Goal: Task Accomplishment & Management: Manage account settings

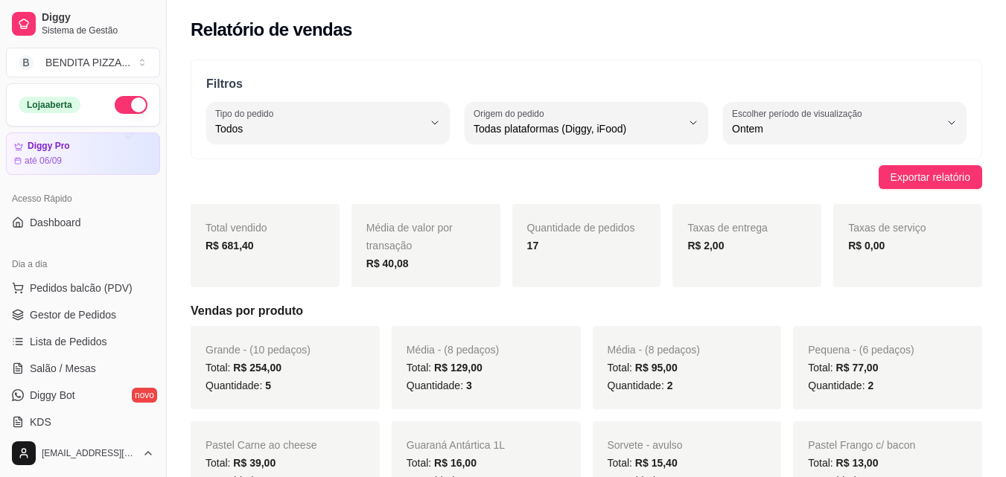
select select "ALL"
select select "1"
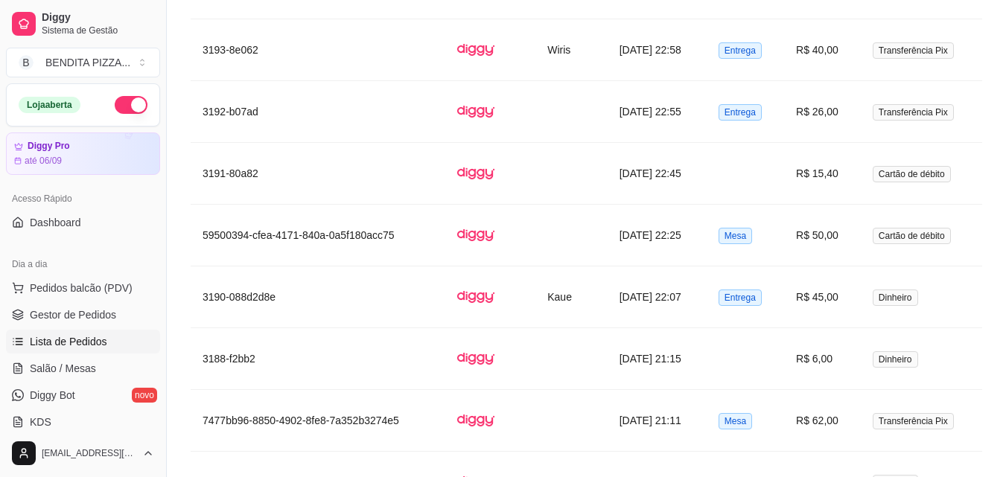
scroll to position [1351, 0]
click at [59, 323] on link "Gestor de Pedidos" at bounding box center [83, 315] width 154 height 24
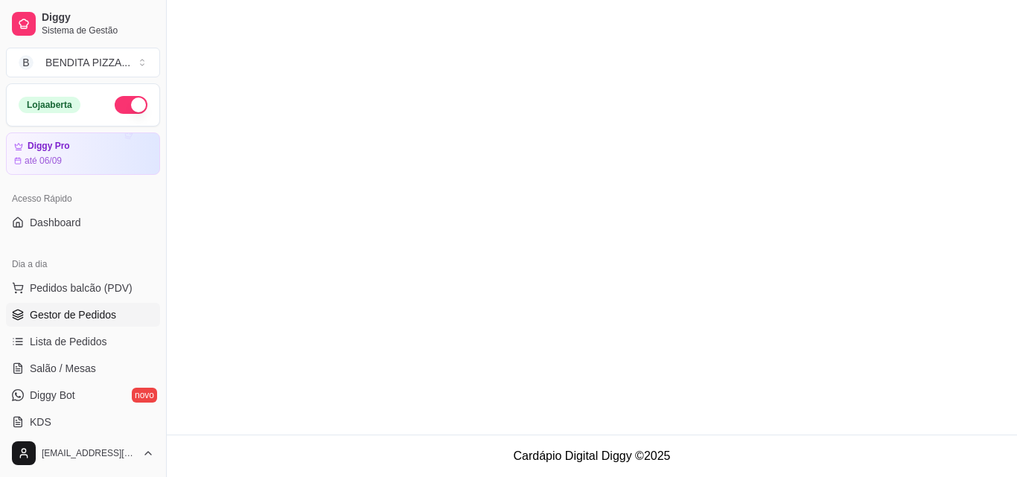
click at [114, 315] on span "Gestor de Pedidos" at bounding box center [73, 315] width 86 height 15
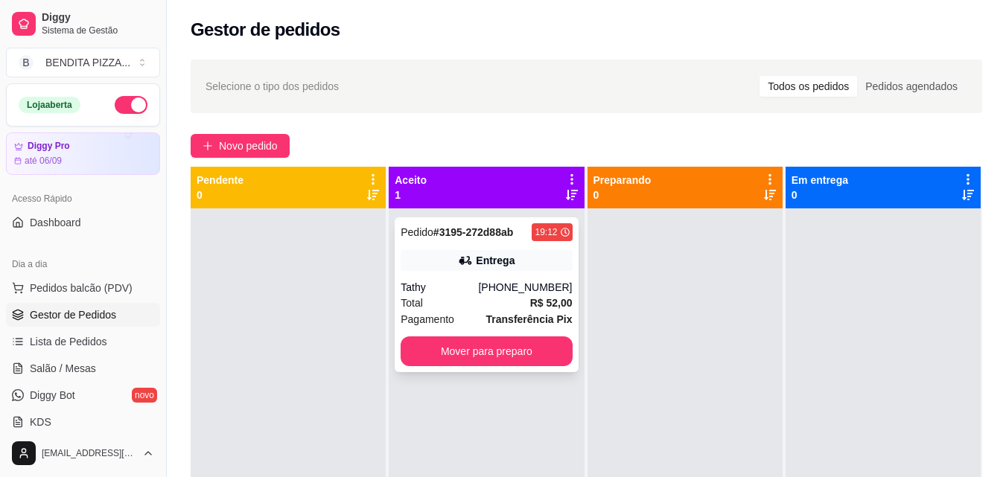
click at [543, 297] on strong "R$ 52,00" at bounding box center [551, 303] width 42 height 12
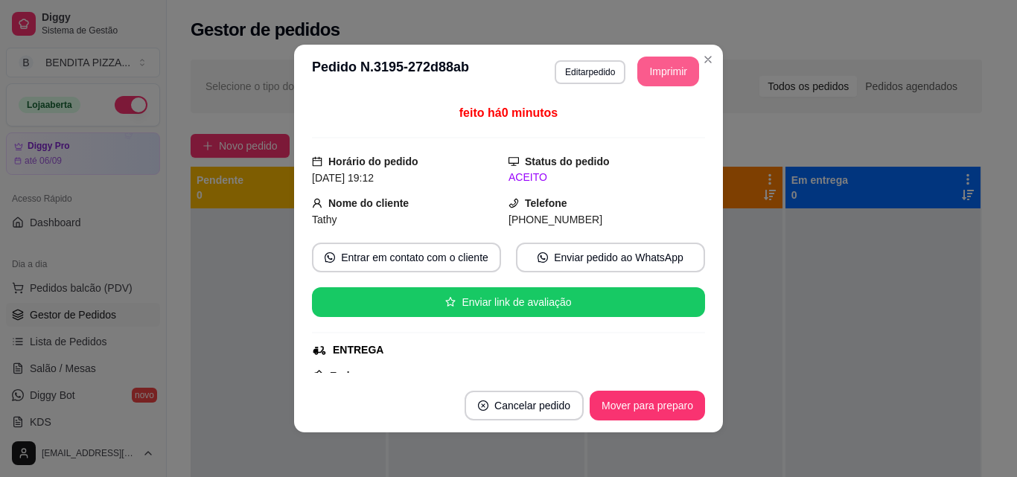
click at [654, 72] on button "Imprimir" at bounding box center [668, 72] width 62 height 30
click at [639, 80] on button "Imprimir" at bounding box center [669, 71] width 60 height 29
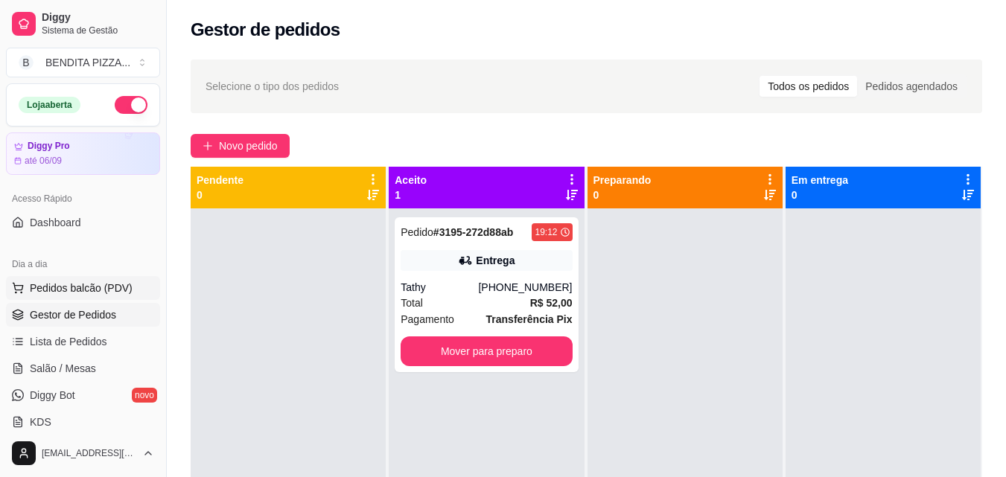
click at [103, 292] on span "Pedidos balcão (PDV)" at bounding box center [81, 288] width 103 height 15
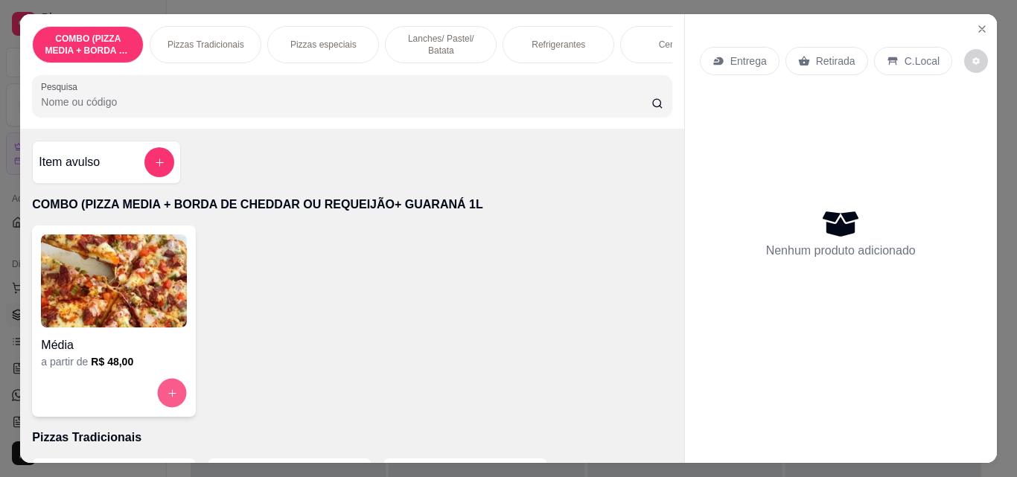
click at [160, 387] on button "increase-product-quantity" at bounding box center [172, 393] width 29 height 29
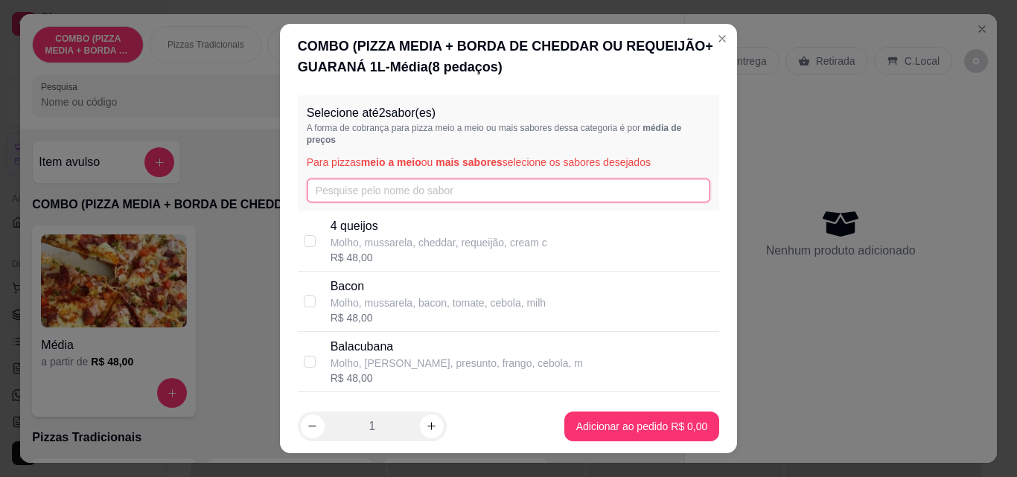
click at [410, 181] on input "text" at bounding box center [509, 191] width 404 height 24
type input "cal"
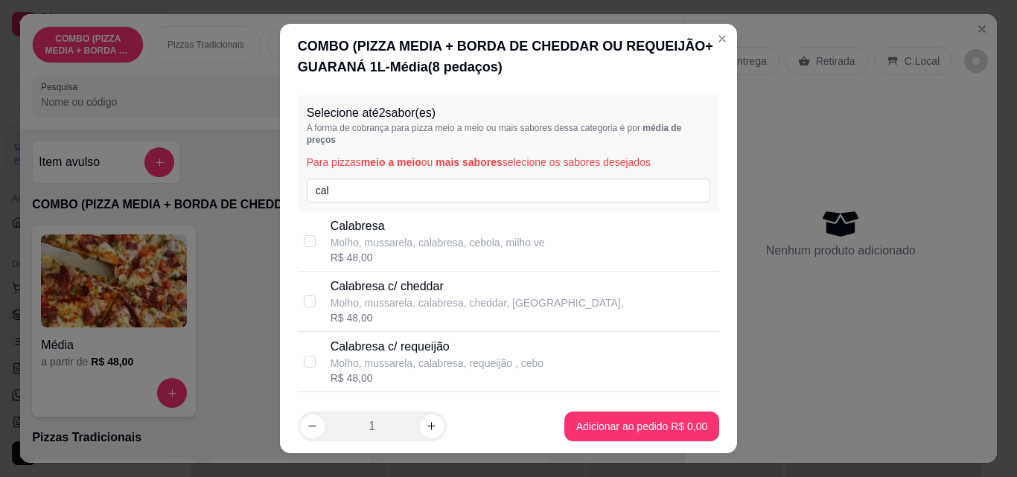
click at [387, 237] on p "Molho, mussarela, calabresa, cebola, milho ve" at bounding box center [438, 242] width 214 height 15
checkbox input "true"
click at [373, 187] on input "cal" at bounding box center [509, 191] width 404 height 24
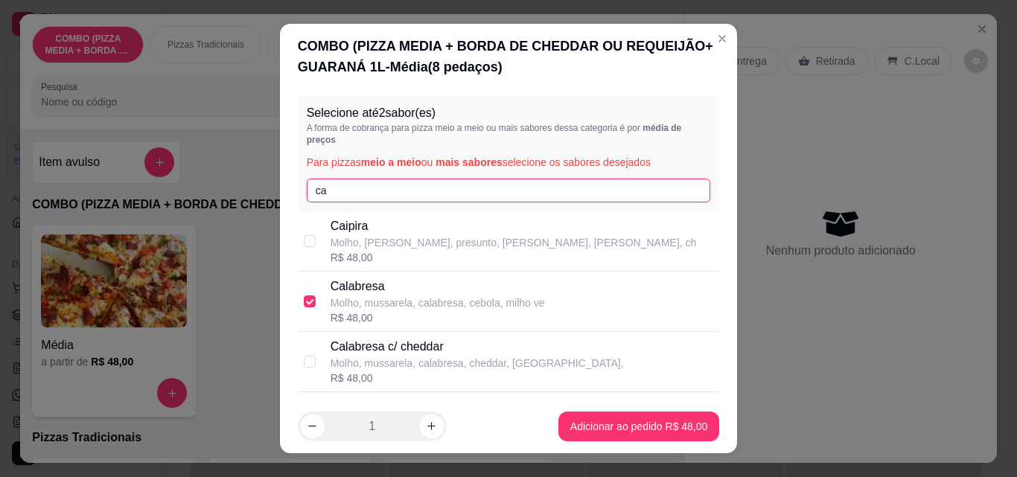
type input "c"
type input "fr"
click at [379, 241] on p "Molho, [PERSON_NAME], frango, milho verde, azeito" at bounding box center [455, 242] width 249 height 15
click at [470, 241] on p "Molho, [PERSON_NAME], frango, milho verde, azeito" at bounding box center [455, 242] width 249 height 15
checkbox input "false"
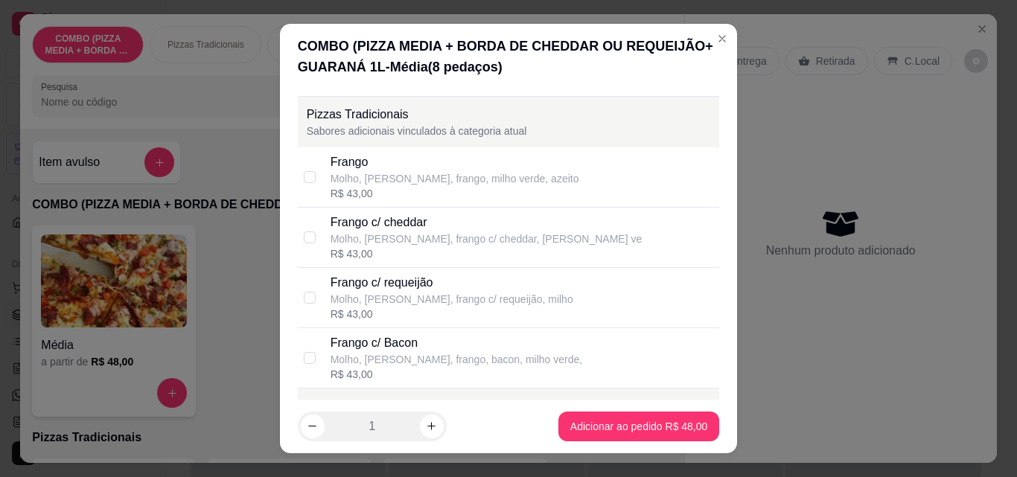
scroll to position [405, 0]
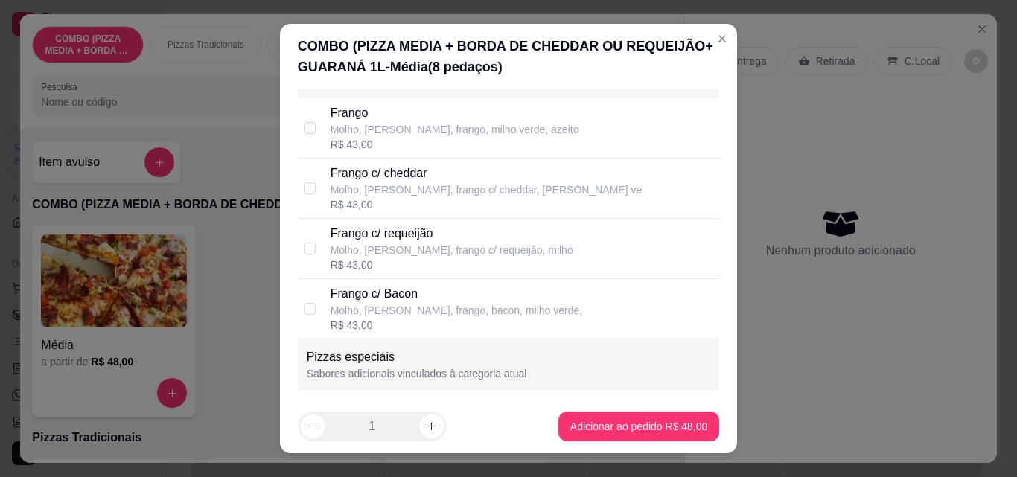
click at [462, 112] on div "Frango" at bounding box center [455, 113] width 249 height 18
checkbox input "true"
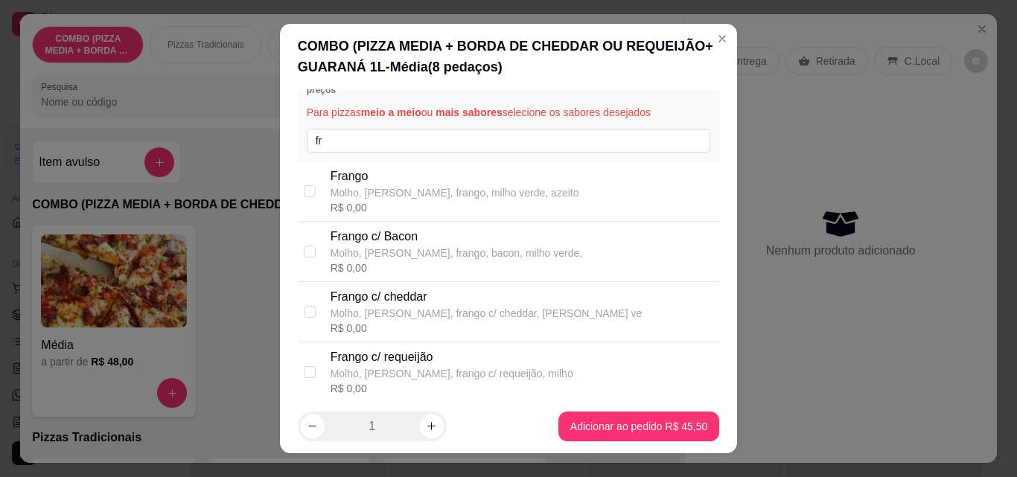
scroll to position [0, 0]
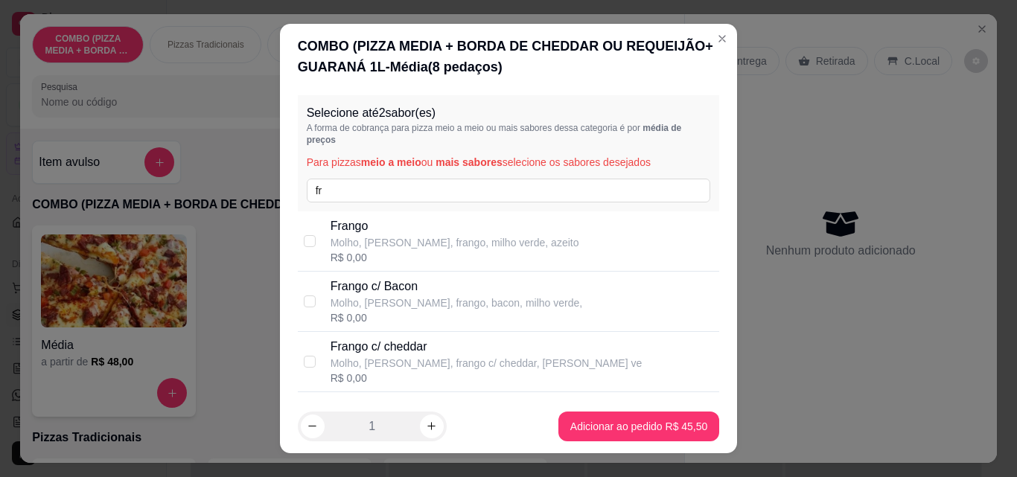
click at [466, 244] on p "Molho, [PERSON_NAME], frango, milho verde, azeito" at bounding box center [455, 242] width 249 height 15
checkbox input "true"
checkbox input "false"
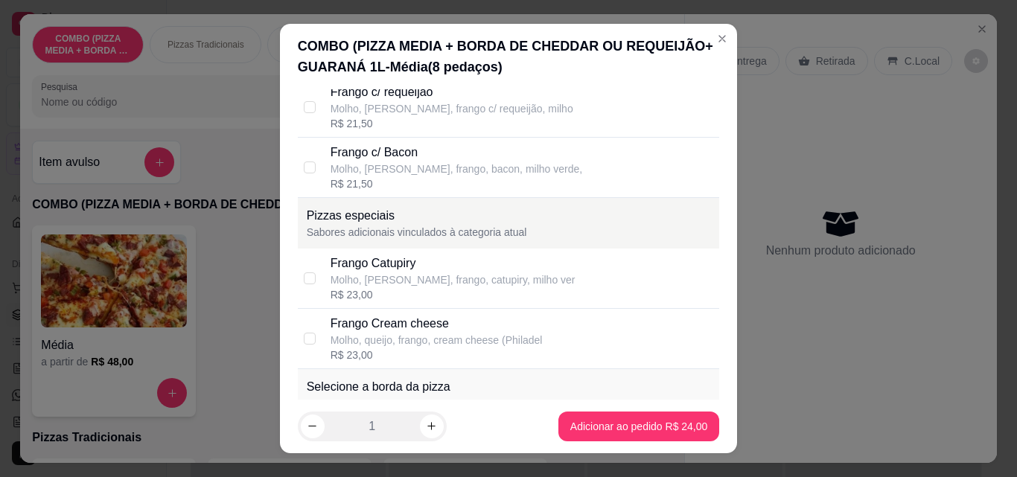
scroll to position [726, 0]
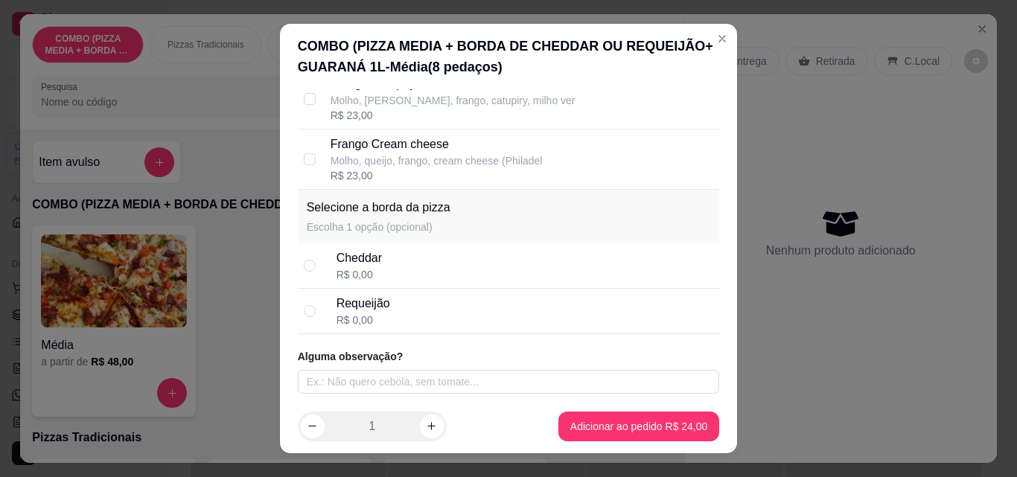
click at [475, 290] on div "Requeijão R$ 0,00" at bounding box center [509, 311] width 422 height 45
radio input "true"
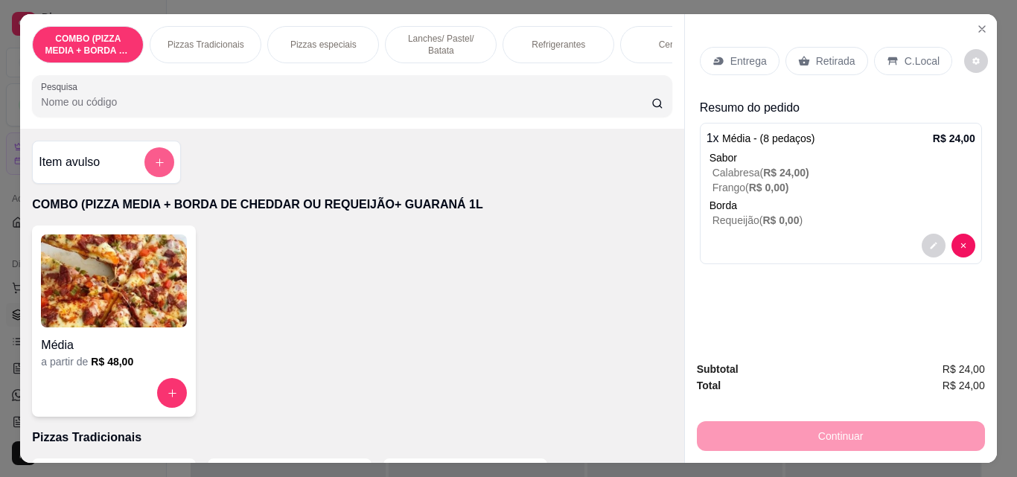
click at [160, 167] on button "add-separate-item" at bounding box center [159, 162] width 30 height 30
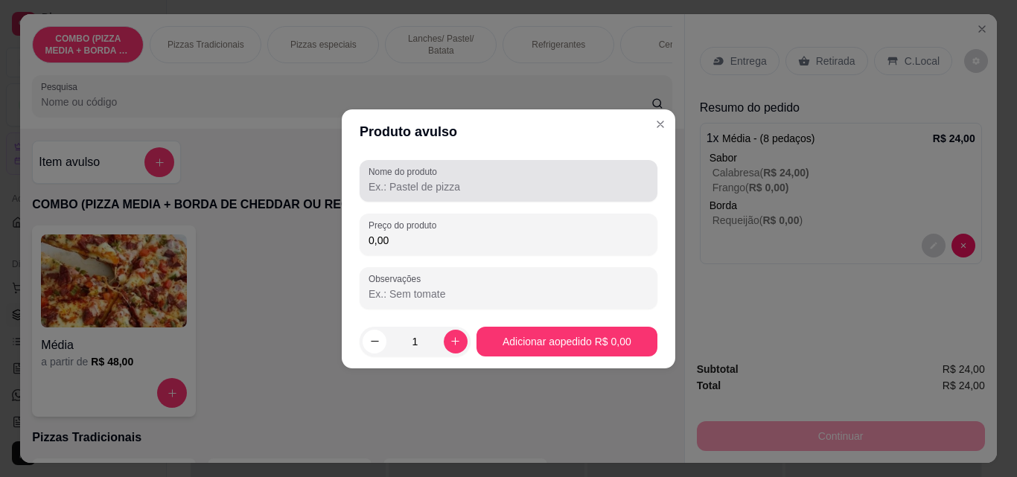
click at [426, 195] on div at bounding box center [509, 181] width 280 height 30
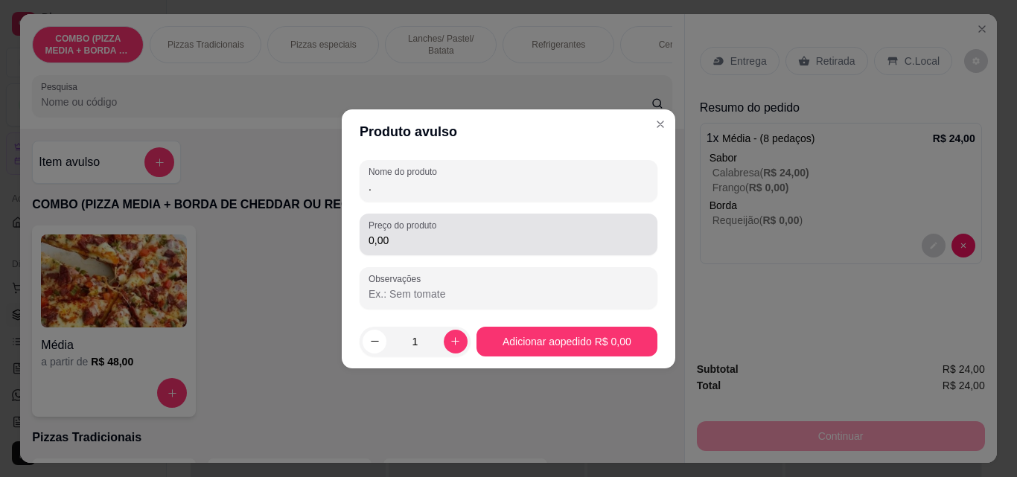
type input "."
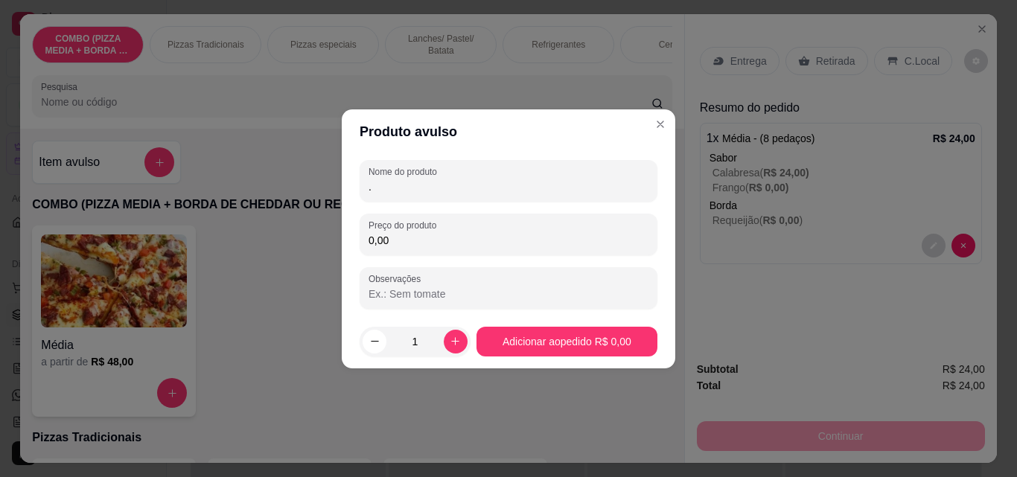
click at [428, 246] on input "0,00" at bounding box center [509, 240] width 280 height 15
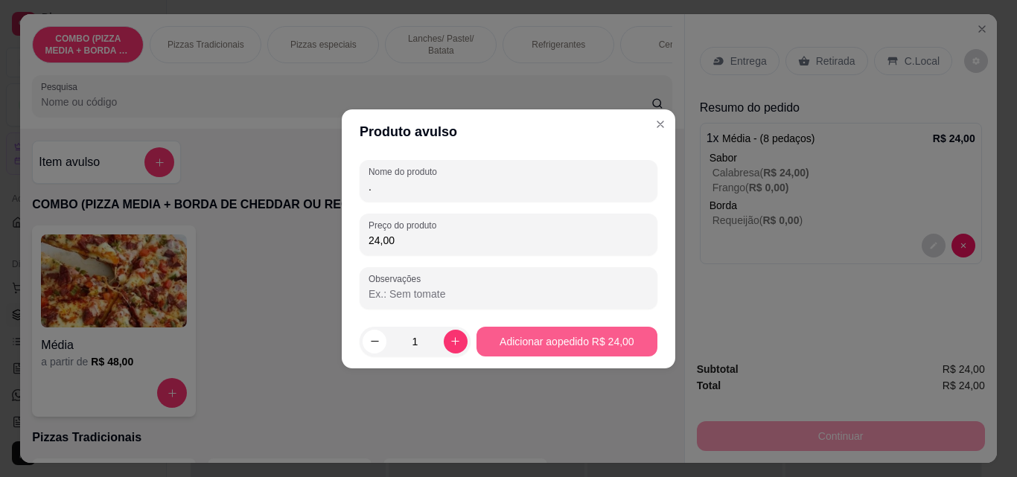
type input "24,00"
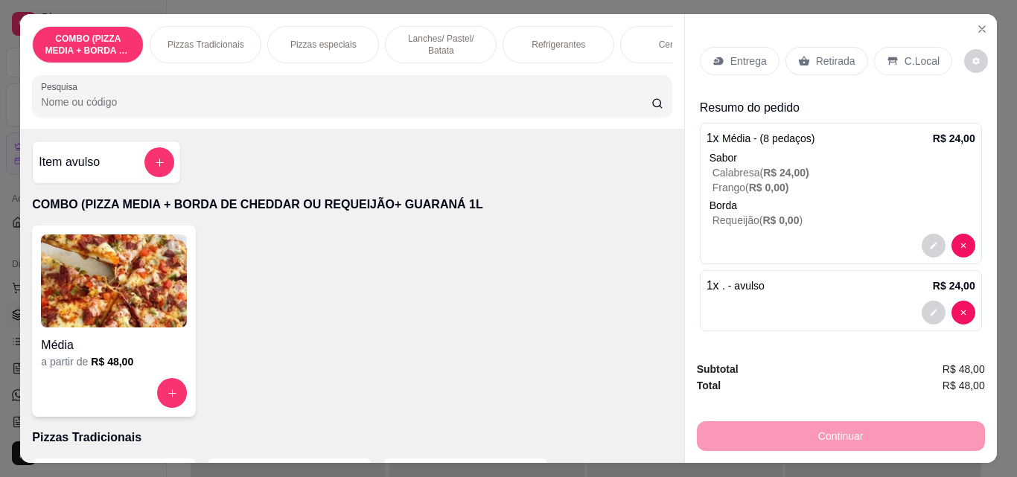
click at [742, 54] on p "Entrega" at bounding box center [748, 61] width 36 height 15
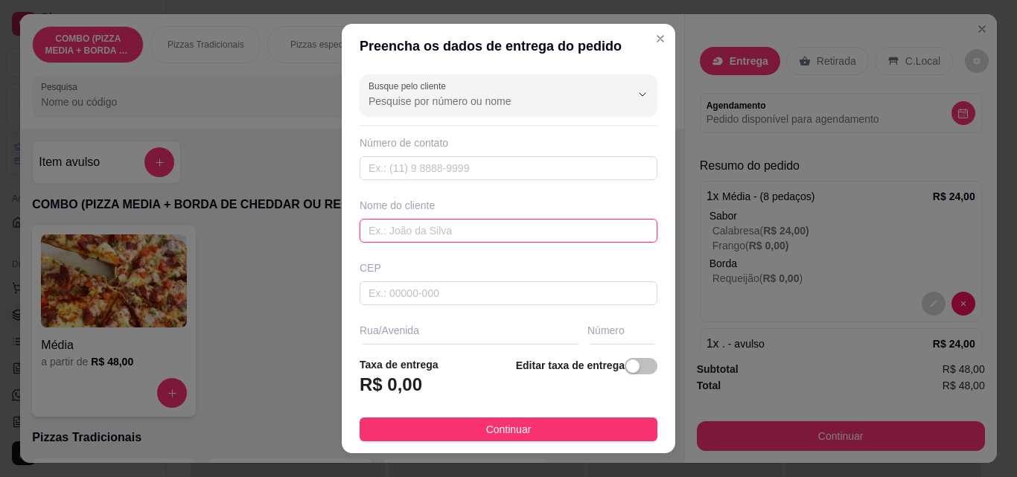
click at [499, 233] on input "text" at bounding box center [509, 231] width 298 height 24
type input "[PERSON_NAME]"
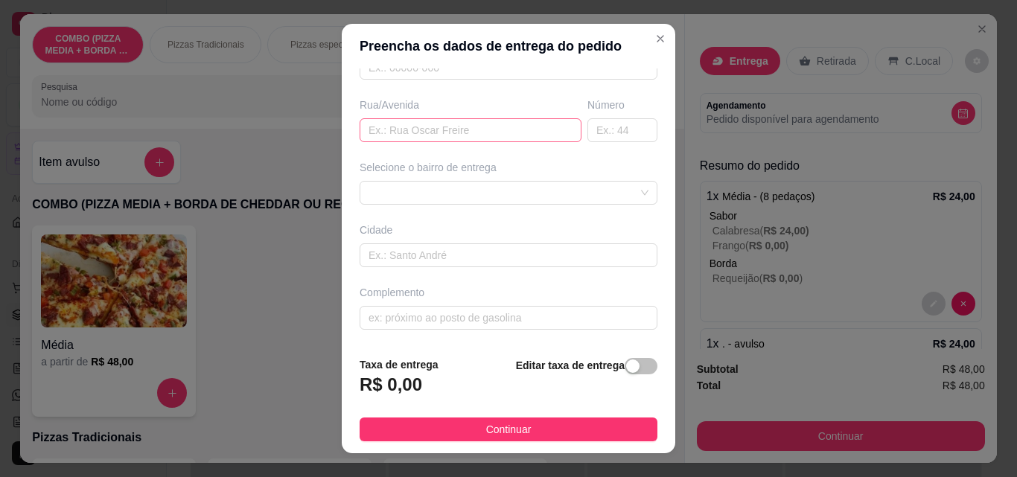
drag, startPoint x: 458, startPoint y: 116, endPoint x: 454, endPoint y: 125, distance: 9.7
click at [456, 116] on div "Rua/Avenida" at bounding box center [471, 120] width 228 height 45
click at [454, 129] on input "text" at bounding box center [471, 130] width 222 height 24
type input "s"
type input "D"
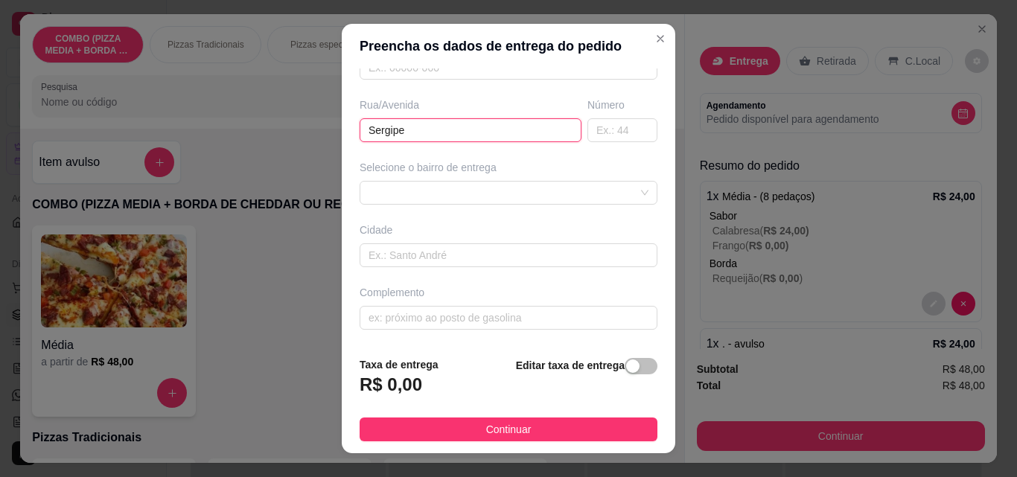
type input "Sergipe"
click at [604, 179] on div "Selecione o bairro de entrega" at bounding box center [509, 182] width 304 height 45
click at [614, 194] on div at bounding box center [509, 193] width 298 height 24
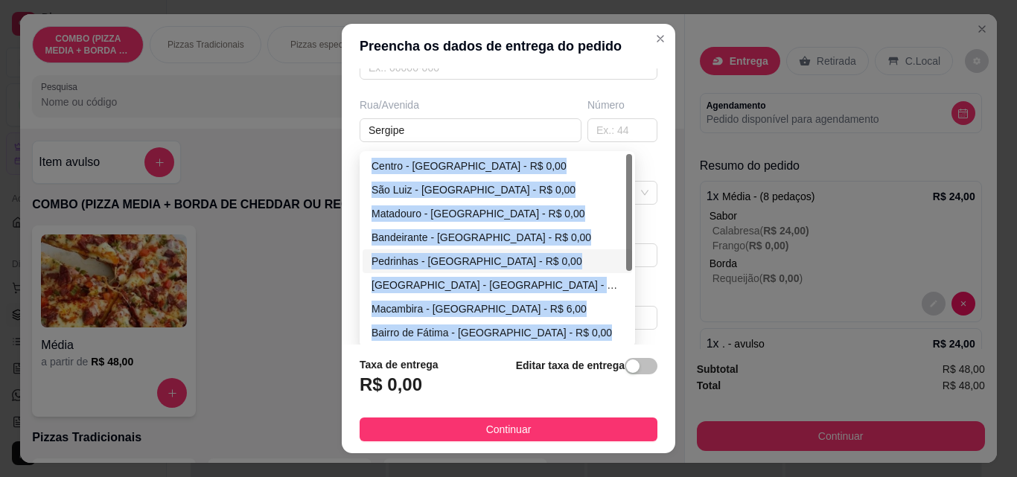
drag, startPoint x: 629, startPoint y: 267, endPoint x: 633, endPoint y: 313, distance: 46.3
click at [633, 313] on div "Busque pelo cliente Número de contato Nome do cliente [PERSON_NAME] Rua/[GEOGRA…" at bounding box center [509, 207] width 334 height 276
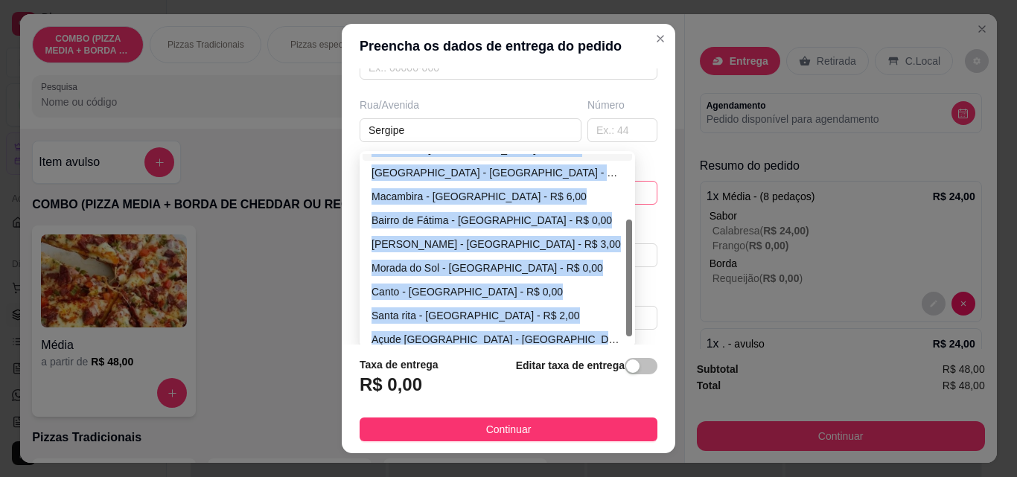
scroll to position [117, 0]
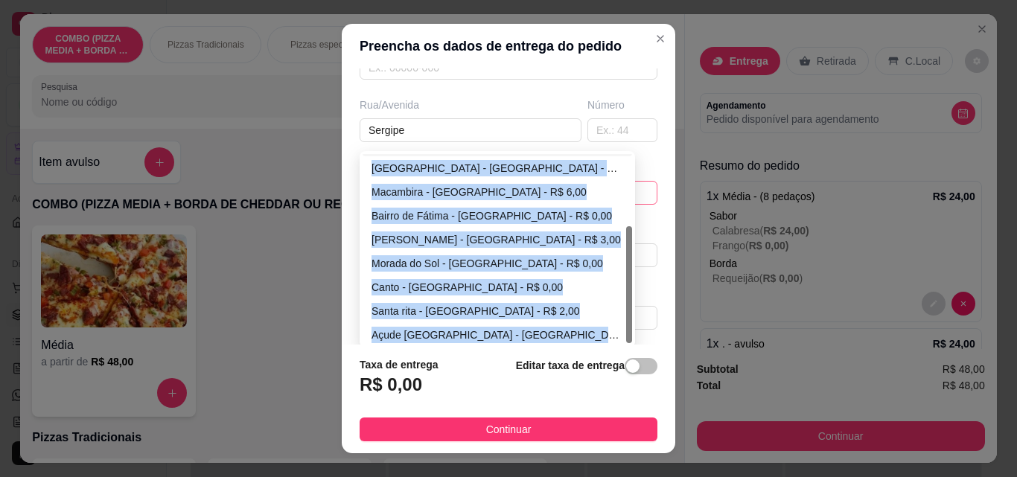
drag, startPoint x: 623, startPoint y: 262, endPoint x: 627, endPoint y: 334, distance: 72.3
click at [627, 334] on div "65d437ceb6f0d4bdbaa348ac 65d437e5b6f0d4bdbaa348af 65d437f6b6f0d4bdbaa348b2 Pedr…" at bounding box center [497, 249] width 275 height 197
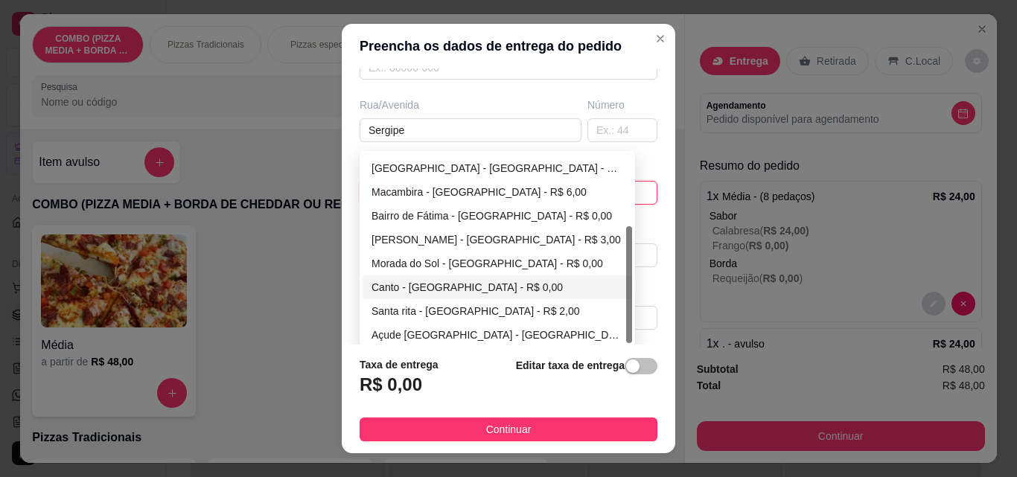
click at [554, 288] on div "Canto - [GEOGRAPHIC_DATA] - R$ 0,00" at bounding box center [498, 287] width 252 height 16
type input "São Miguel do Tapuio"
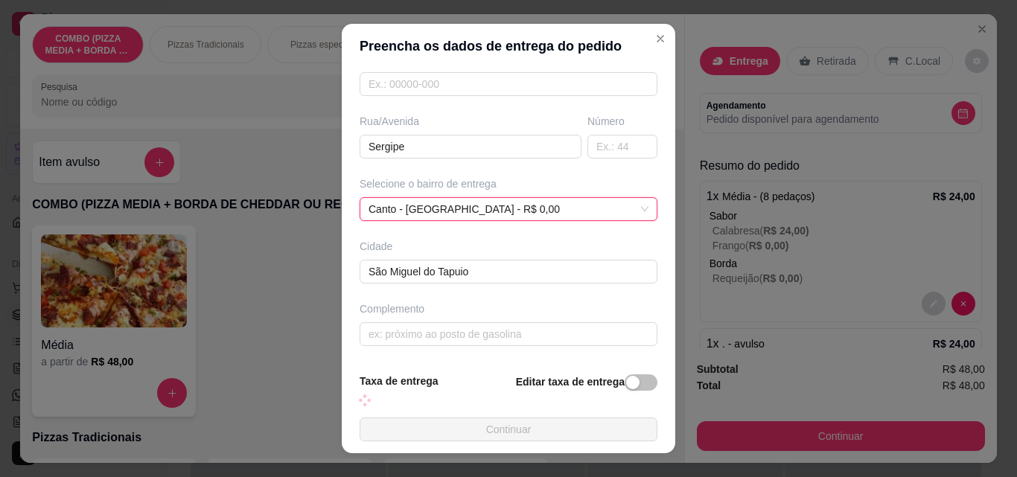
scroll to position [226, 0]
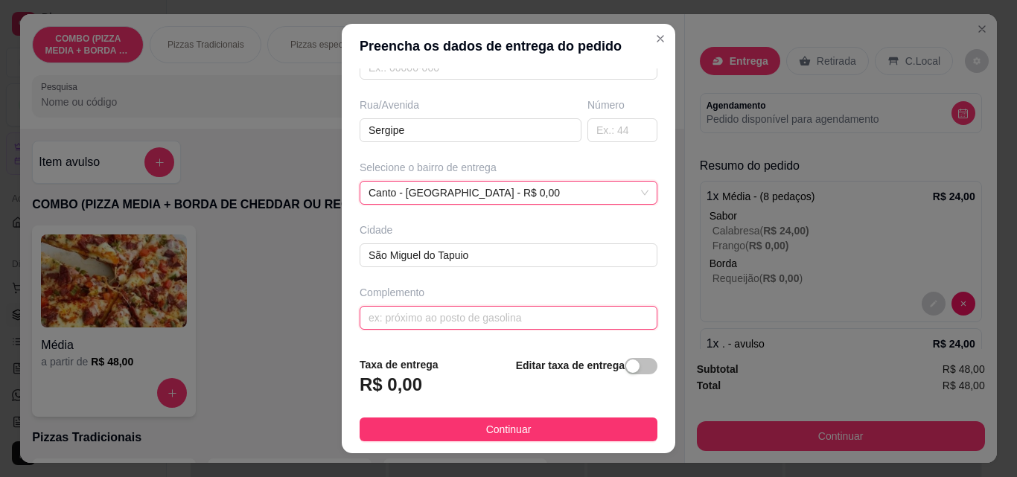
click at [571, 330] on input "text" at bounding box center [509, 318] width 298 height 24
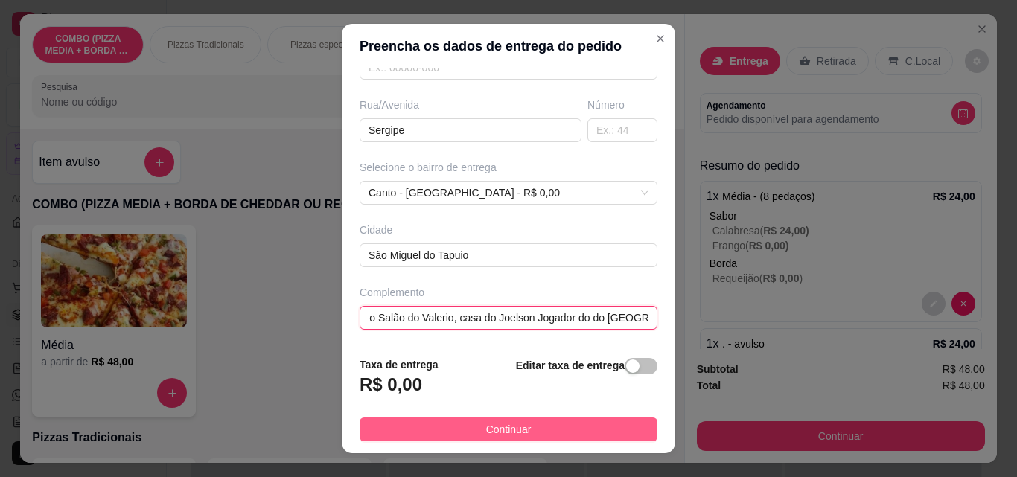
type input "Depois do Salão do Valerio, casa do Joelson Jogador do do [GEOGRAPHIC_DATA]"
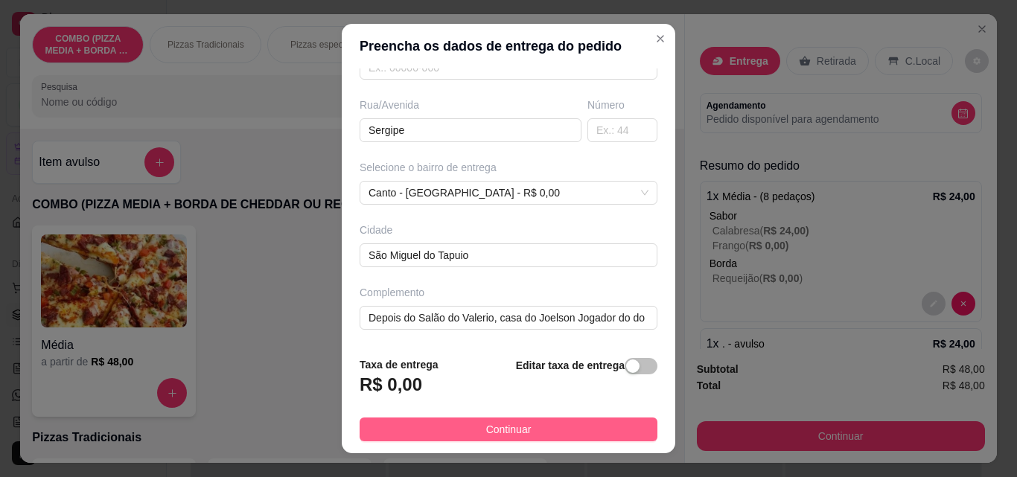
click at [532, 430] on button "Continuar" at bounding box center [509, 430] width 298 height 24
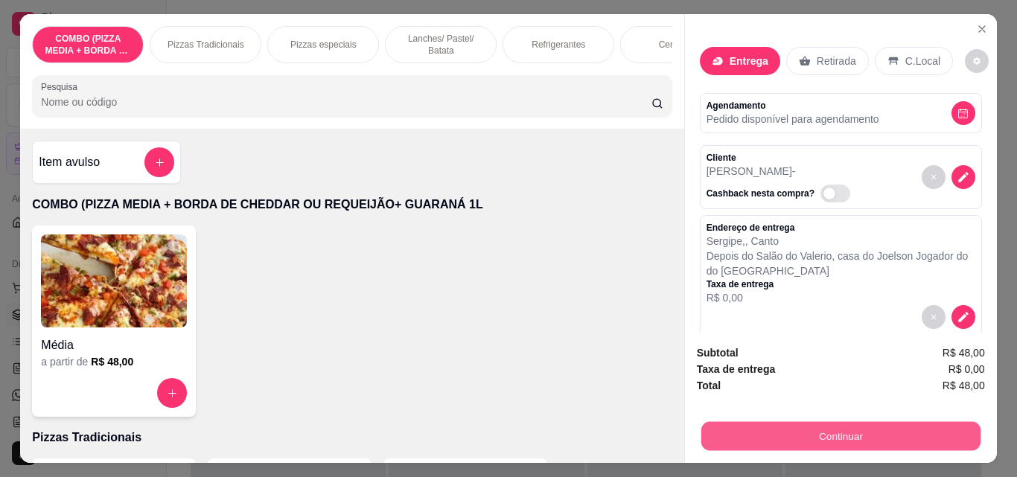
click at [821, 424] on button "Continuar" at bounding box center [840, 435] width 279 height 29
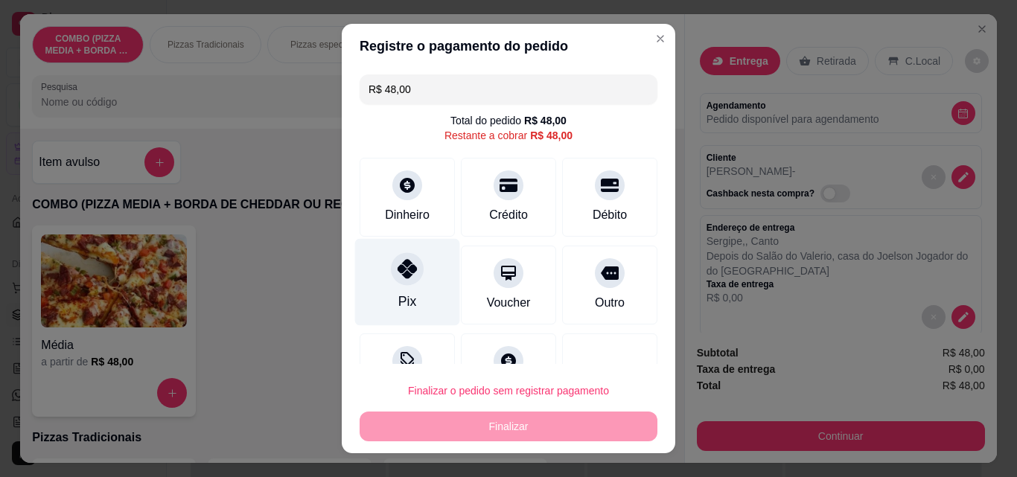
click at [424, 291] on div "Pix" at bounding box center [407, 282] width 105 height 87
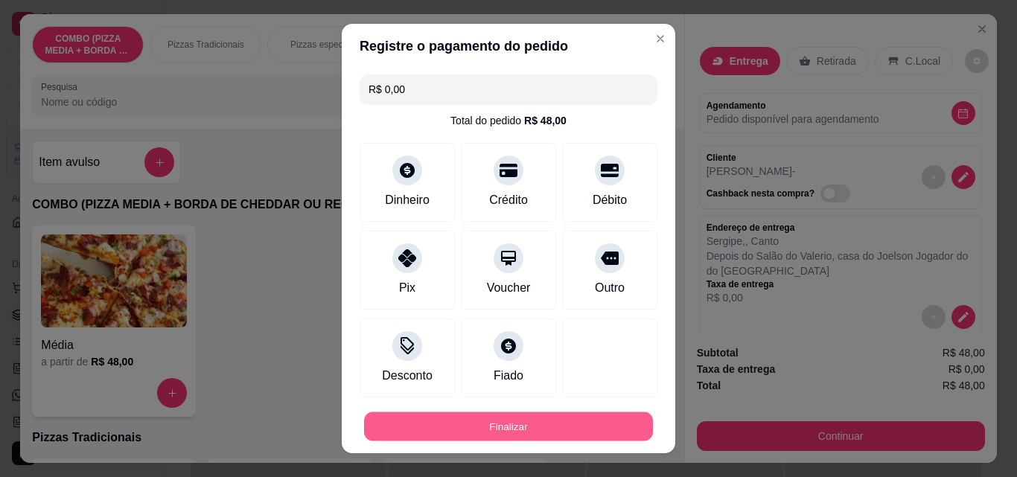
click at [478, 415] on button "Finalizar" at bounding box center [508, 427] width 289 height 29
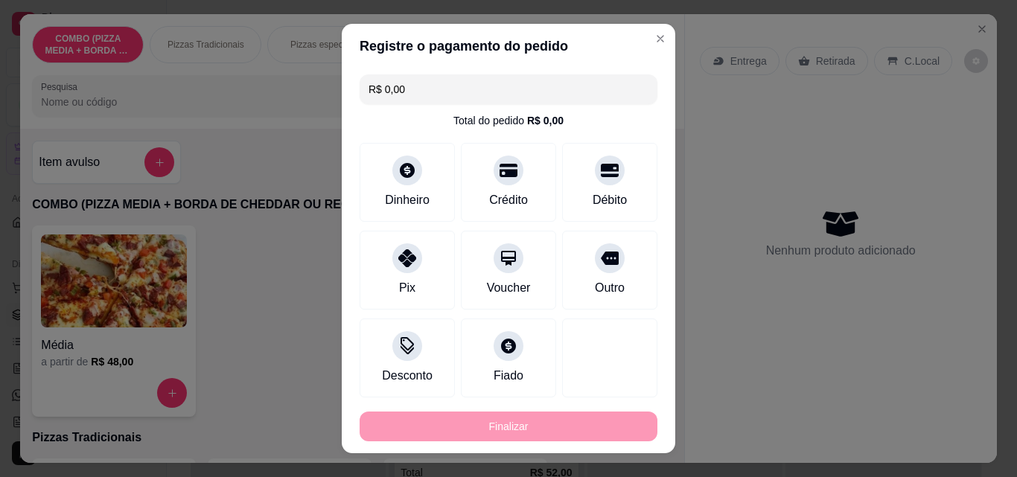
type input "-R$ 48,00"
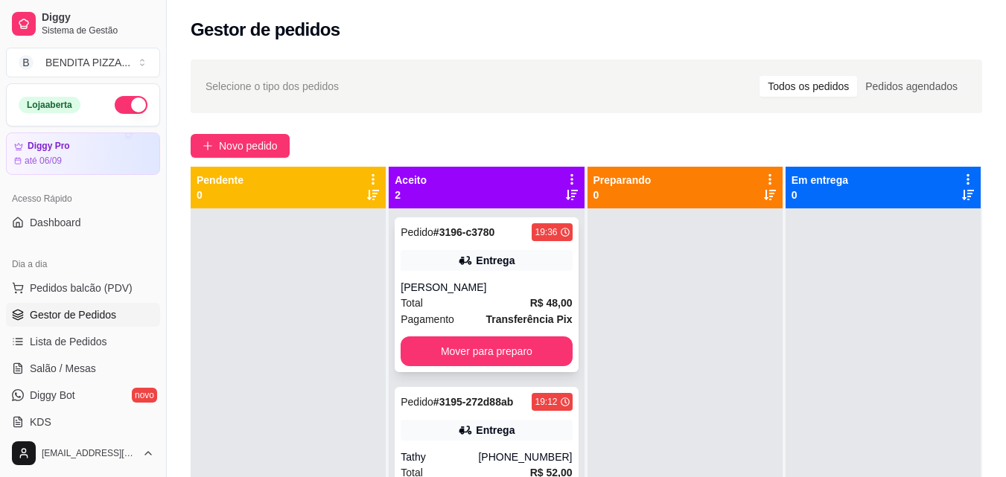
click at [487, 317] on strong "Transferência Pix" at bounding box center [529, 319] width 86 height 12
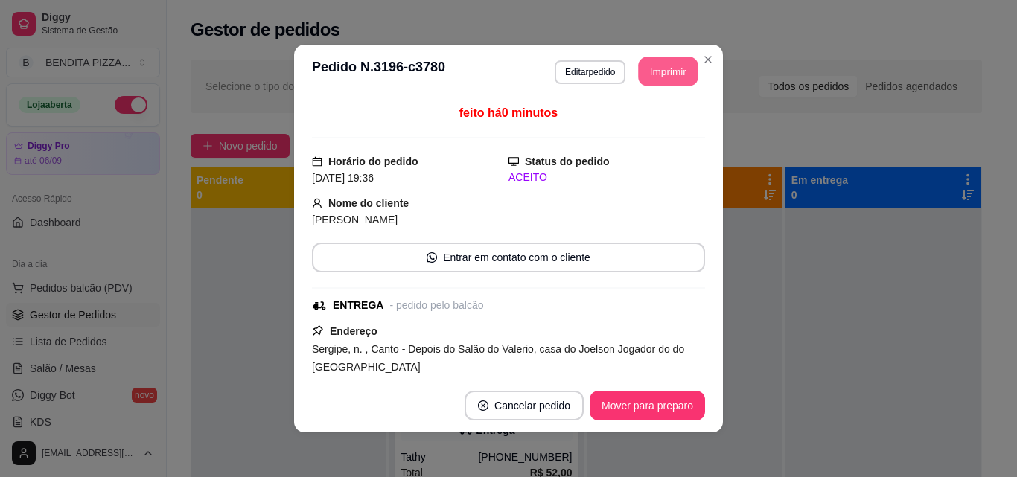
click at [675, 66] on button "Imprimir" at bounding box center [669, 71] width 60 height 29
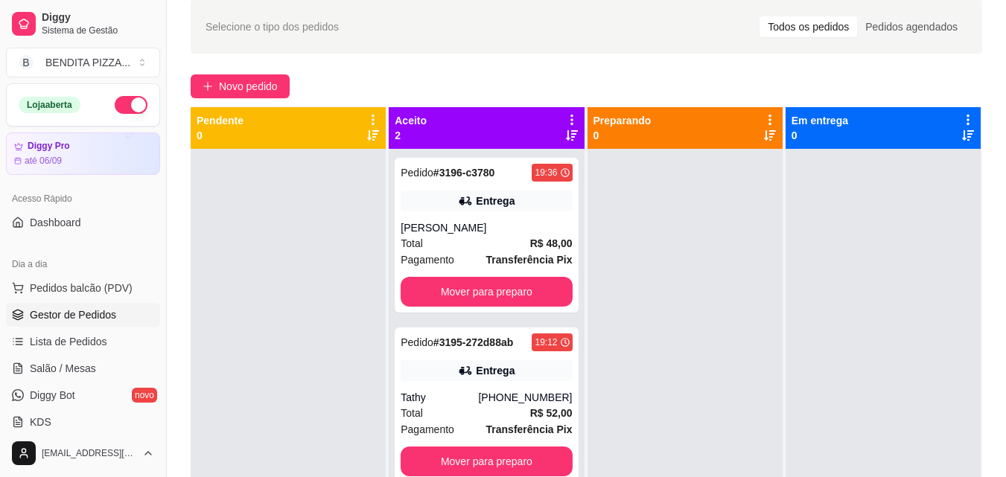
scroll to position [66, 0]
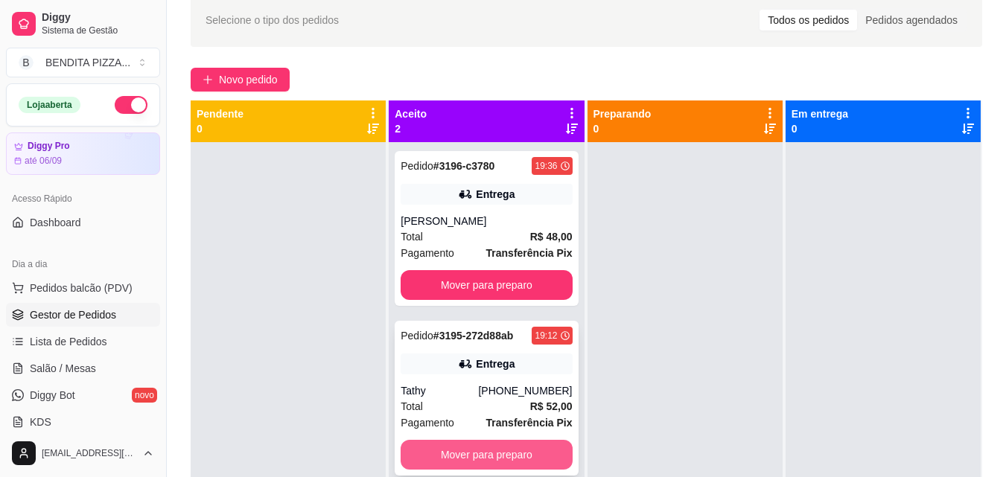
click at [454, 459] on button "Mover para preparo" at bounding box center [486, 455] width 171 height 30
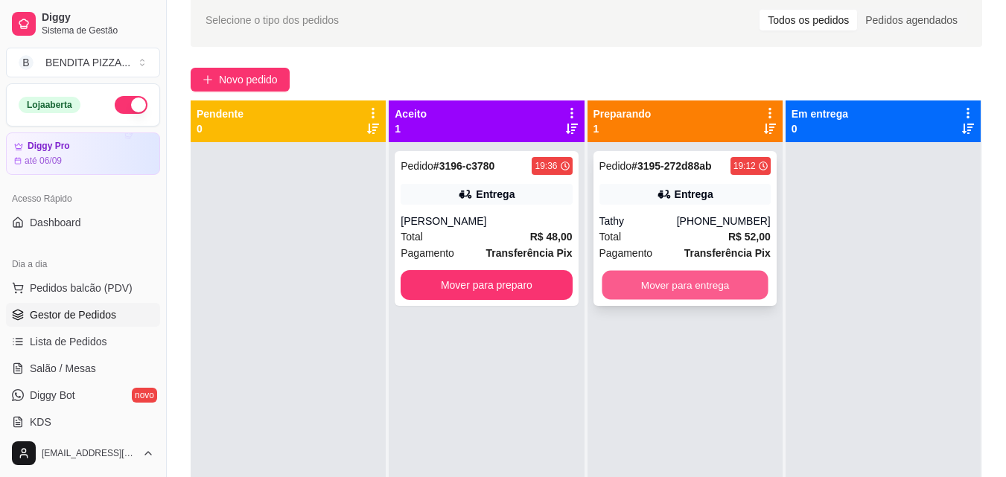
click at [726, 287] on button "Mover para entrega" at bounding box center [685, 285] width 166 height 29
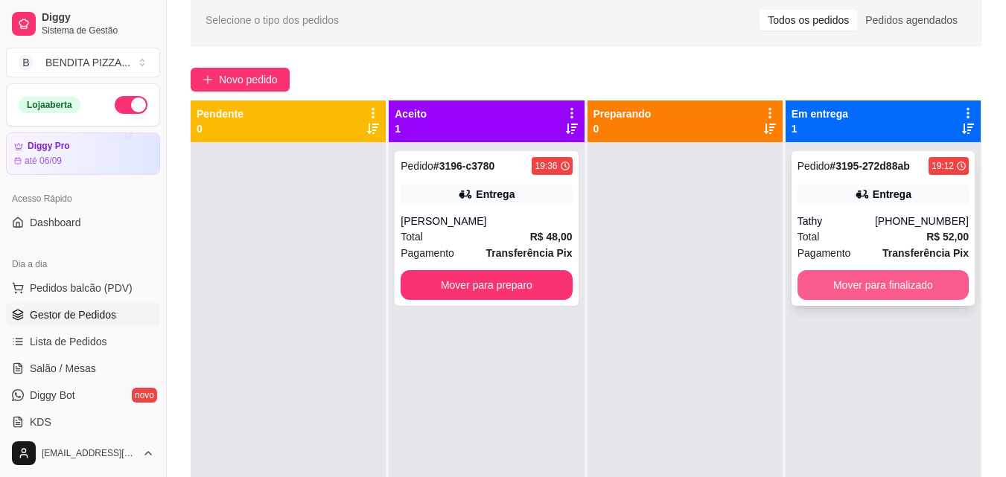
click at [890, 290] on button "Mover para finalizado" at bounding box center [882, 285] width 171 height 30
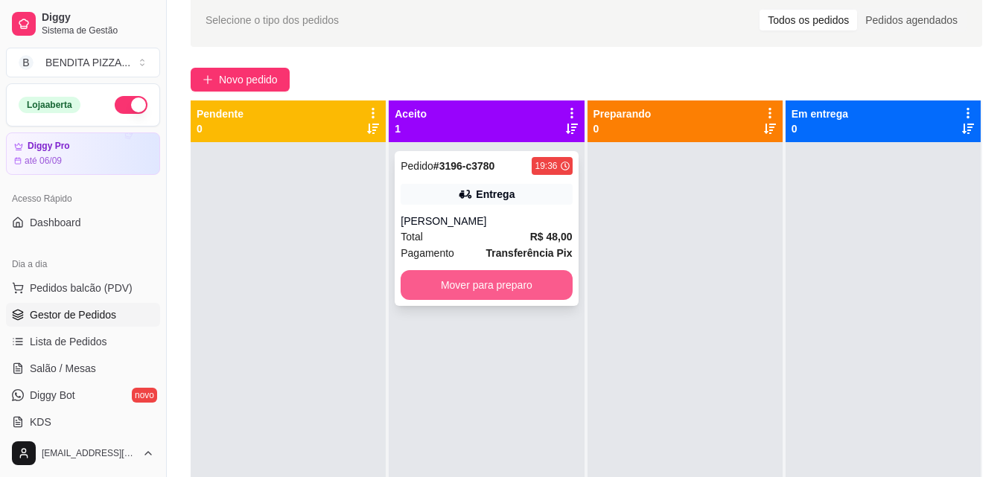
click at [553, 284] on button "Mover para preparo" at bounding box center [486, 285] width 171 height 30
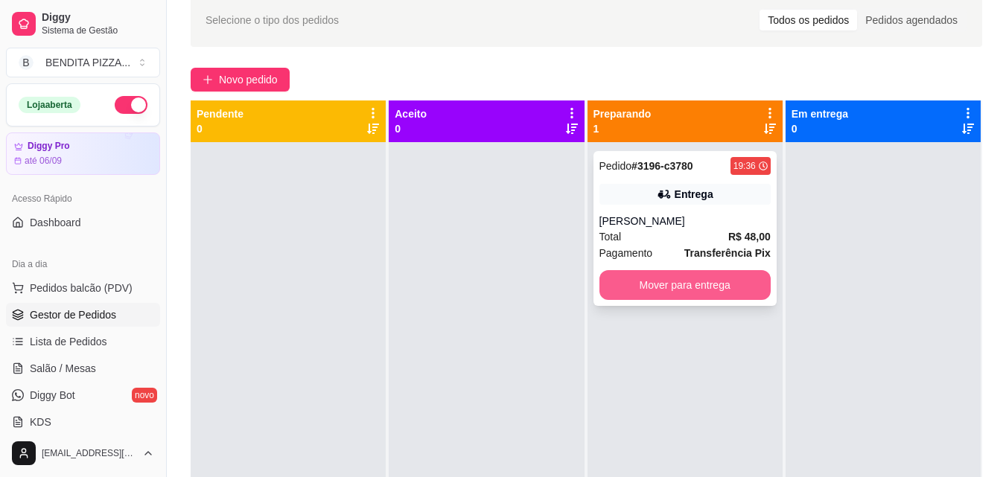
click at [706, 287] on button "Mover para entrega" at bounding box center [684, 285] width 171 height 30
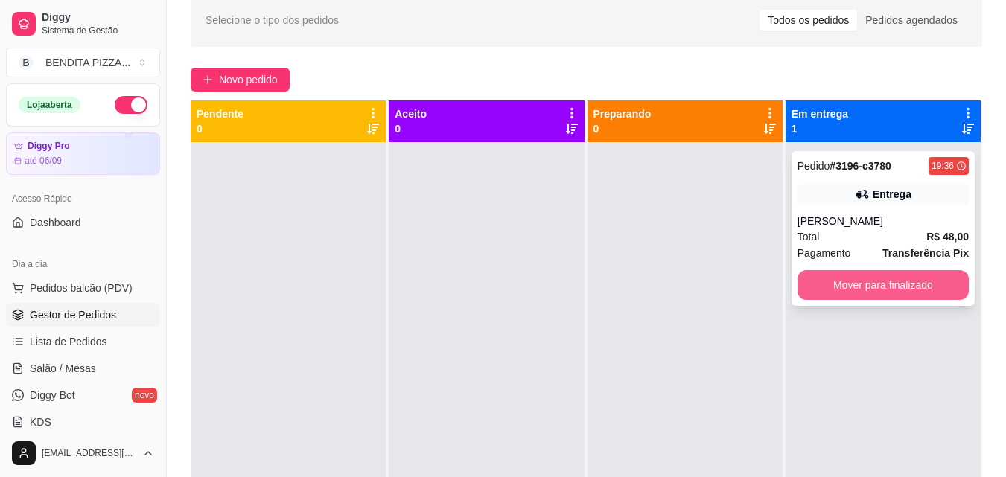
click at [879, 284] on button "Mover para finalizado" at bounding box center [882, 285] width 171 height 30
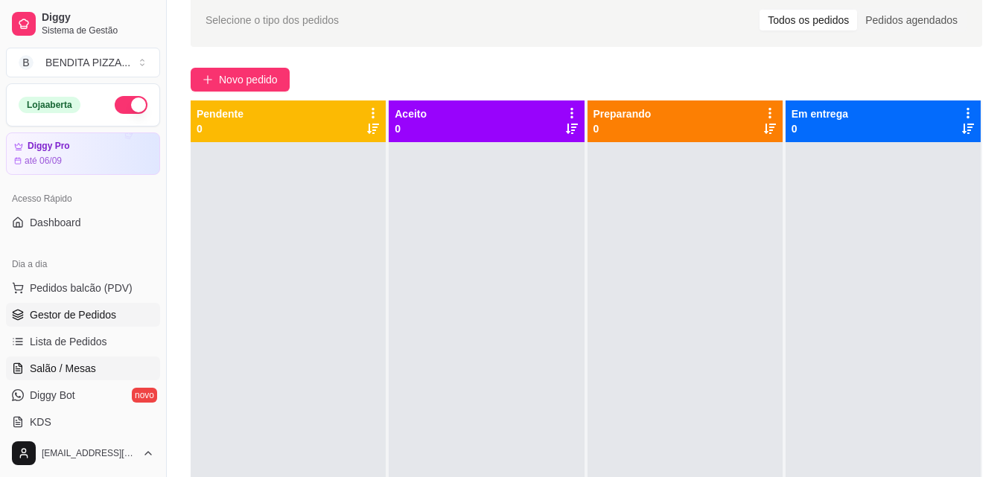
click at [48, 374] on span "Salão / Mesas" at bounding box center [63, 368] width 66 height 15
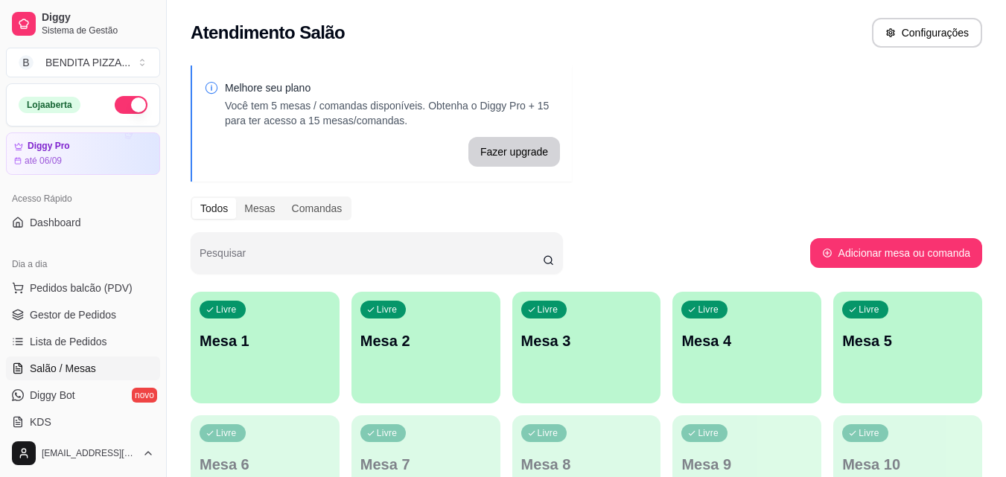
click at [293, 326] on div "Livre Mesa 1" at bounding box center [265, 339] width 149 height 94
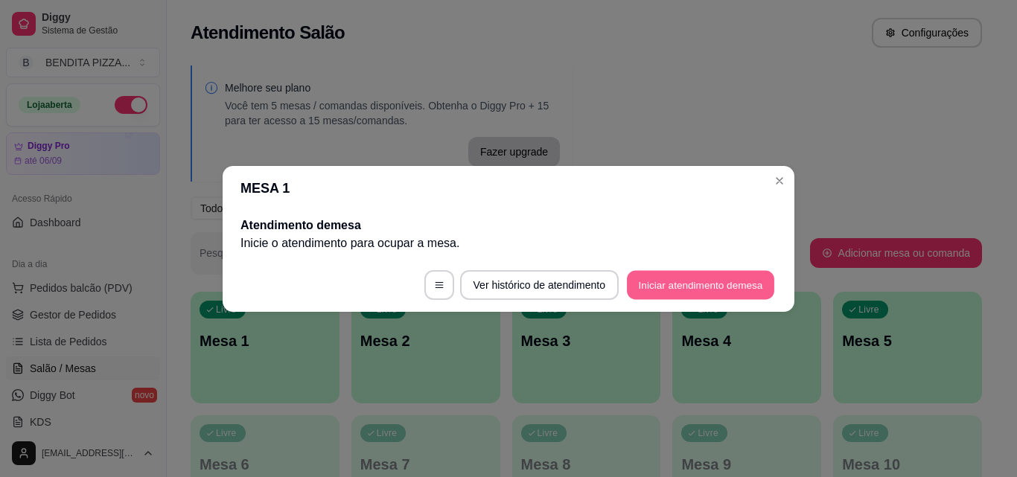
click at [647, 278] on button "Iniciar atendimento de mesa" at bounding box center [700, 284] width 147 height 29
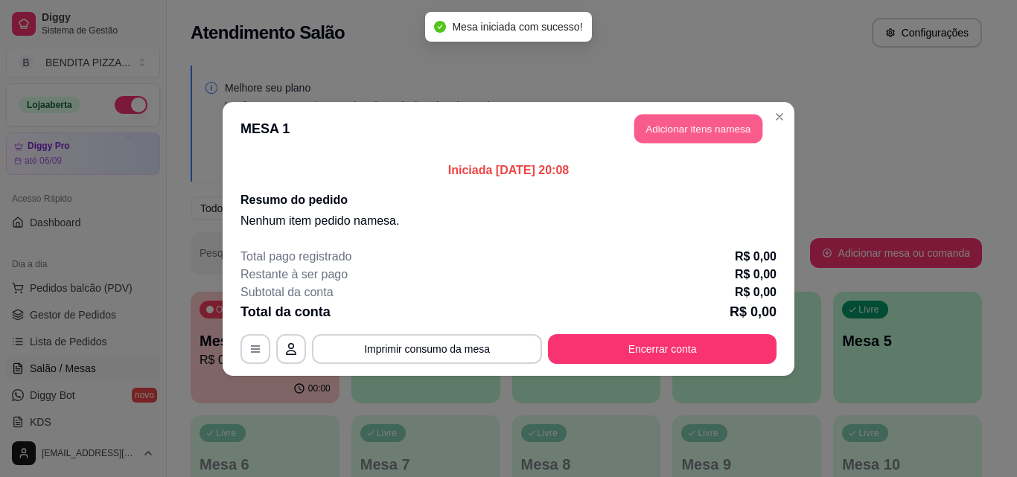
click at [684, 117] on button "Adicionar itens na mesa" at bounding box center [698, 128] width 128 height 29
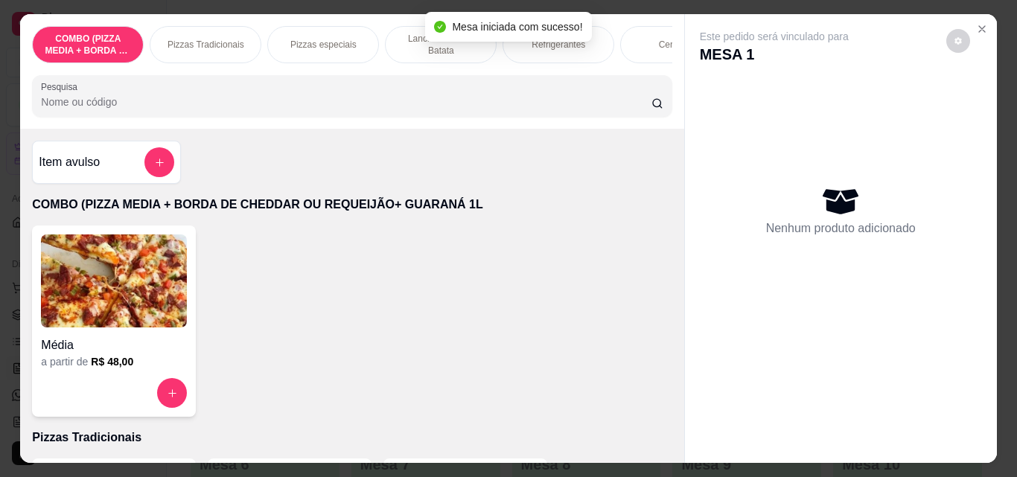
click at [209, 32] on div "Pizzas Tradicionais" at bounding box center [206, 44] width 112 height 37
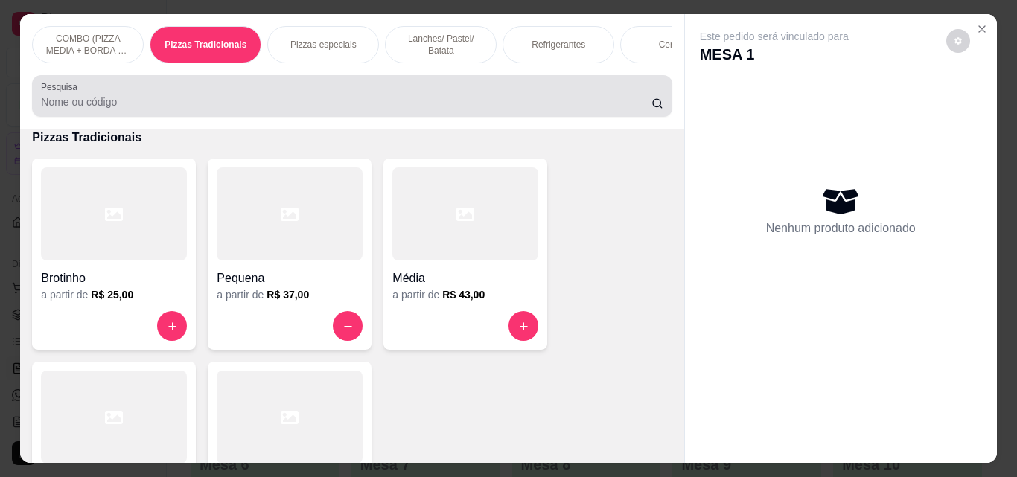
scroll to position [39, 0]
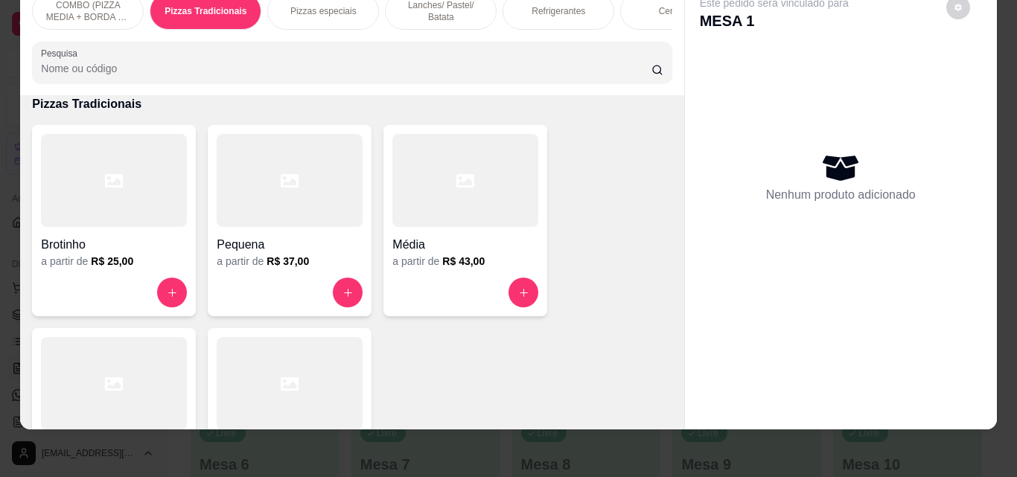
click at [226, 383] on div at bounding box center [290, 383] width 146 height 93
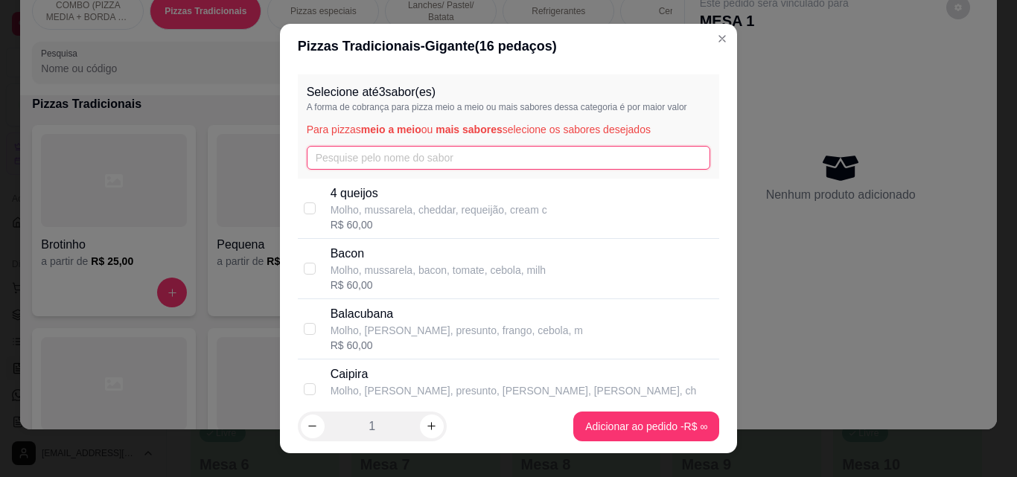
click at [415, 156] on input "text" at bounding box center [509, 158] width 404 height 24
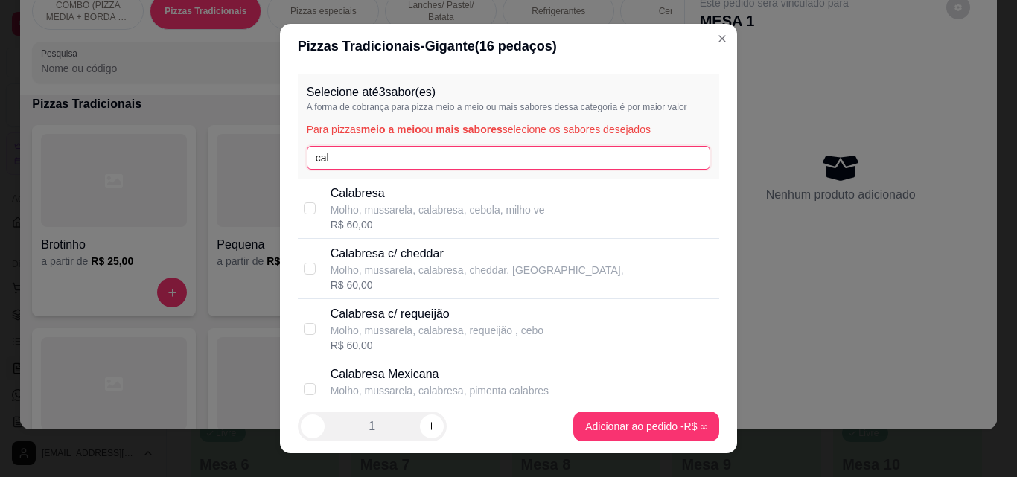
type input "cal"
click at [500, 378] on p "Calabresa Mexicana" at bounding box center [440, 375] width 218 height 18
checkbox input "true"
click at [421, 148] on input "cal" at bounding box center [509, 158] width 404 height 24
type input "c"
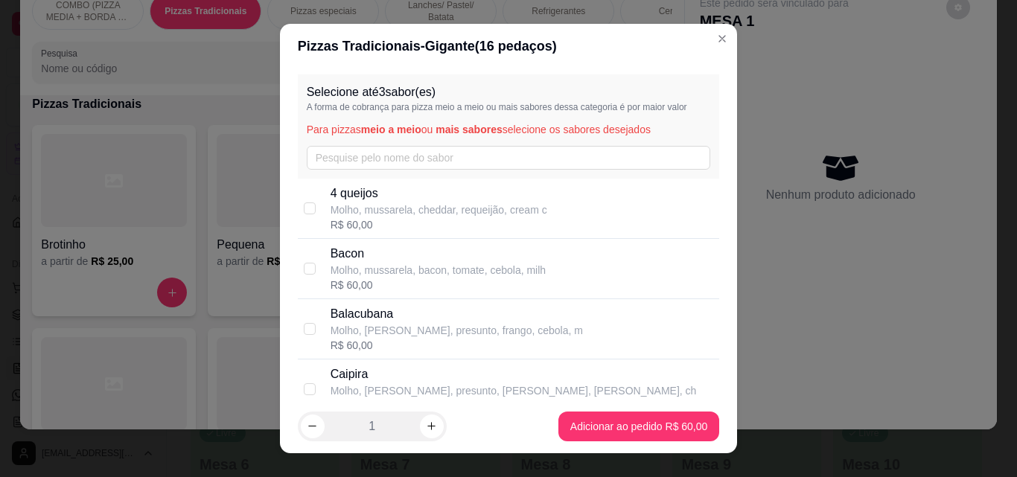
click at [393, 218] on div "R$ 60,00" at bounding box center [439, 224] width 217 height 15
checkbox input "true"
click at [386, 156] on input "text" at bounding box center [509, 158] width 404 height 24
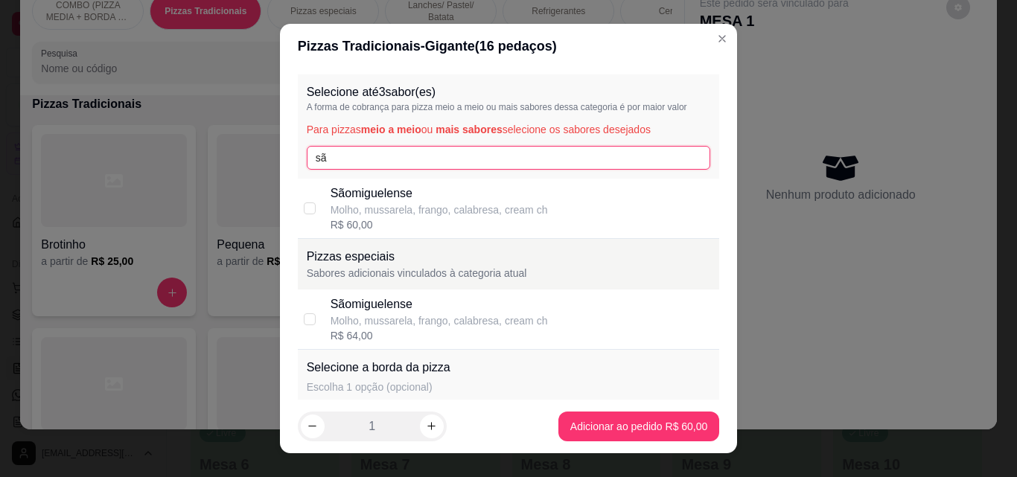
type input "sã"
click at [393, 210] on p "Molho, mussarela, frango, calabresa, cream ch" at bounding box center [439, 210] width 217 height 15
checkbox input "true"
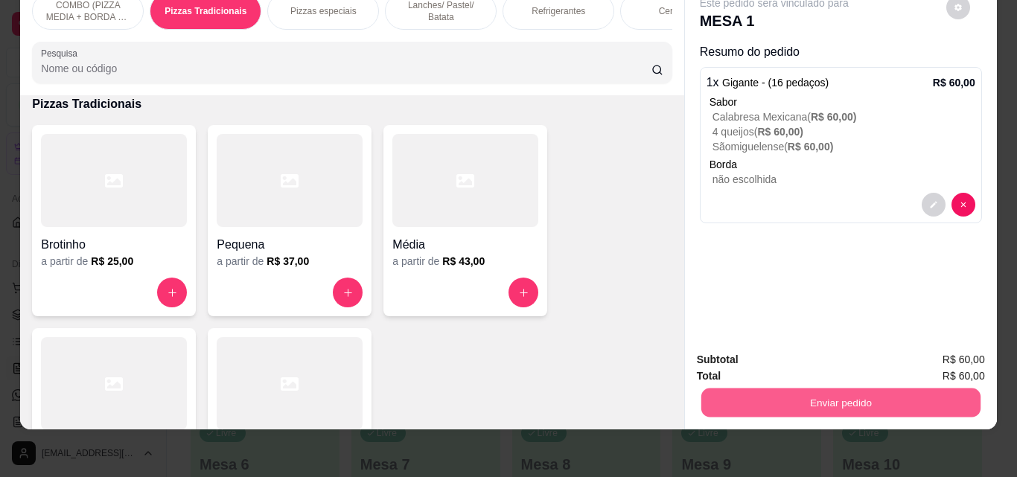
click at [740, 390] on button "Enviar pedido" at bounding box center [840, 402] width 279 height 29
click at [749, 351] on button "Não registrar e enviar pedido" at bounding box center [791, 355] width 150 height 28
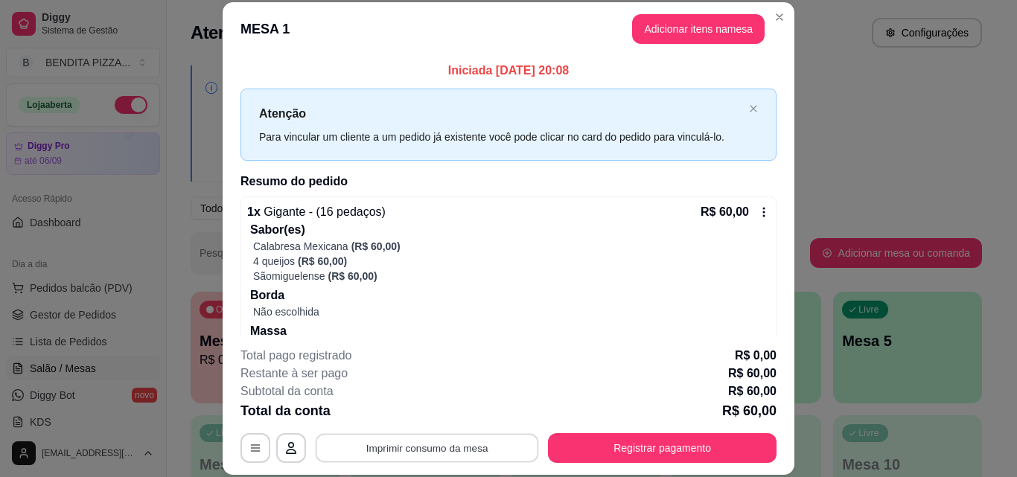
click at [405, 455] on button "Imprimir consumo da mesa" at bounding box center [427, 447] width 223 height 29
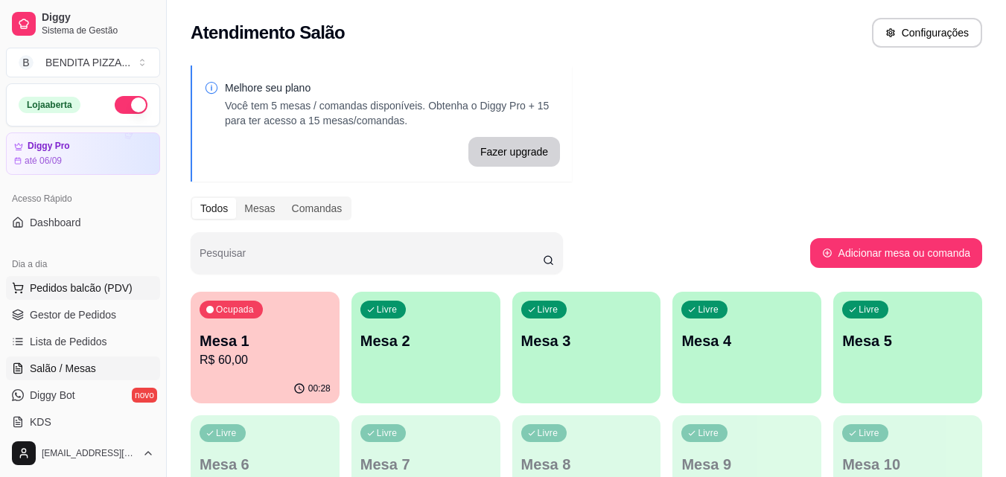
click at [97, 290] on span "Pedidos balcão (PDV)" at bounding box center [81, 288] width 103 height 15
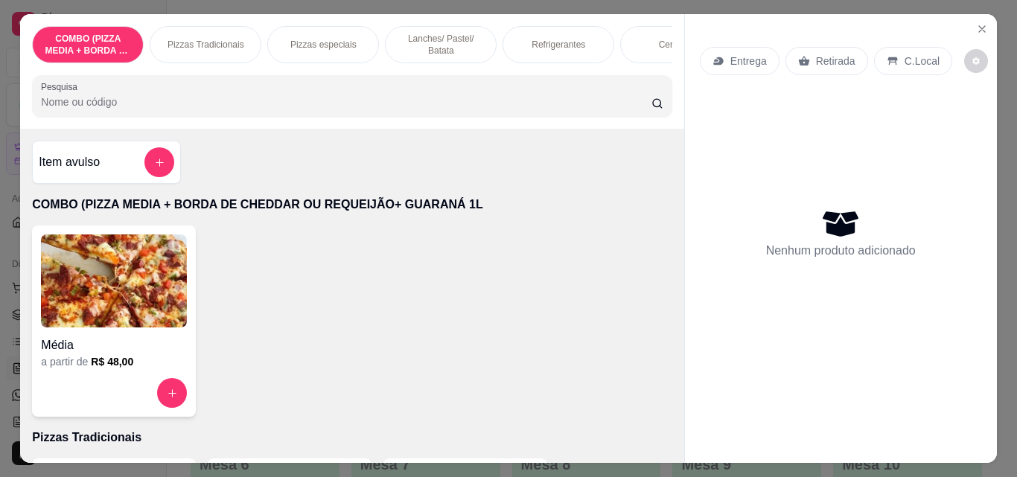
click at [456, 50] on p "Lanches/ Pastel/ Batata" at bounding box center [441, 45] width 86 height 24
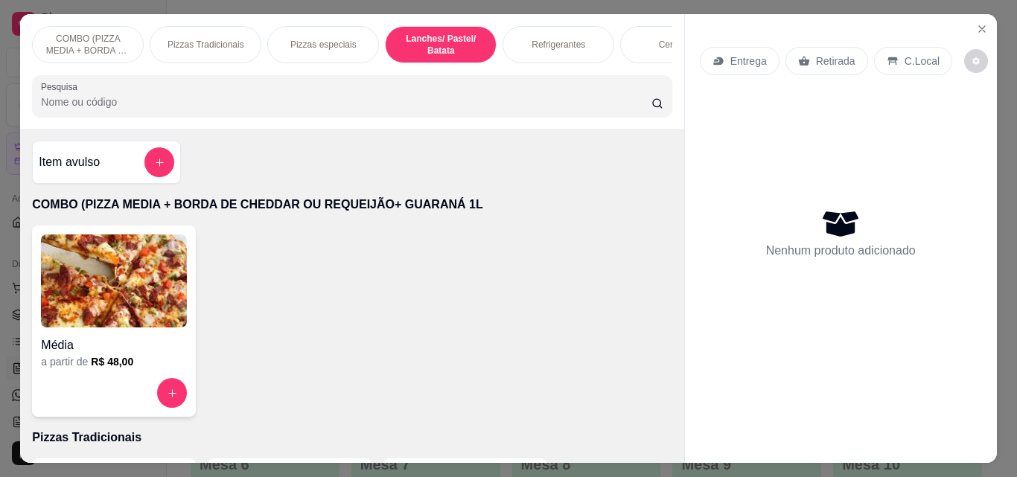
scroll to position [39, 0]
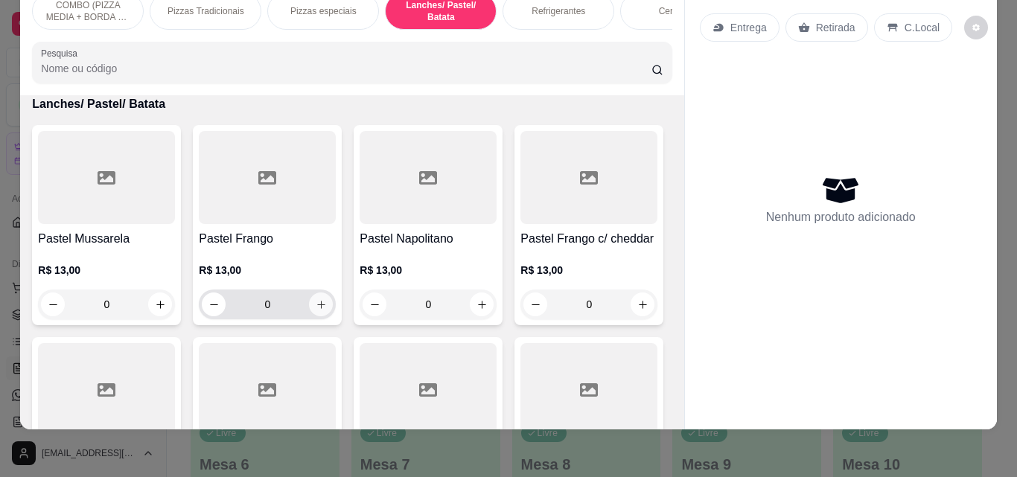
click at [316, 306] on icon "increase-product-quantity" at bounding box center [321, 304] width 11 height 11
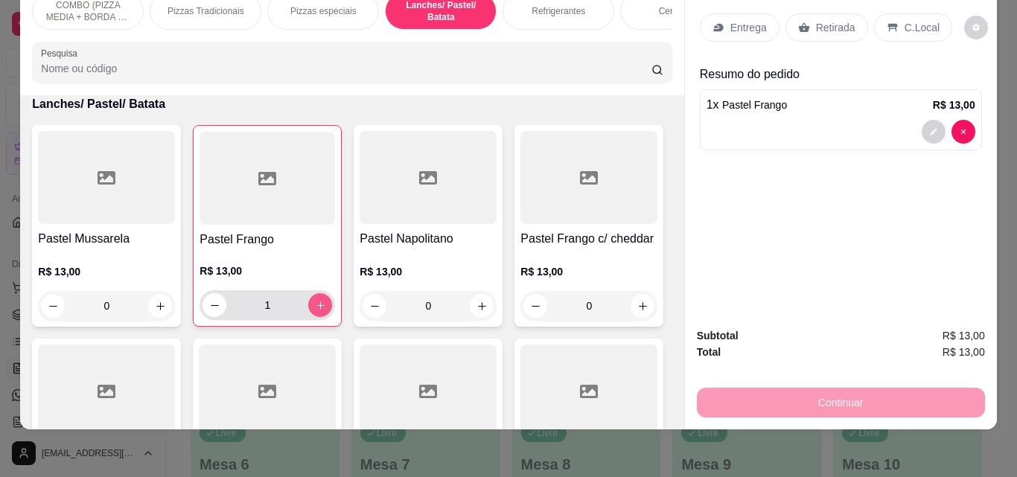
type input "1"
click at [730, 25] on div "Entrega" at bounding box center [740, 27] width 80 height 28
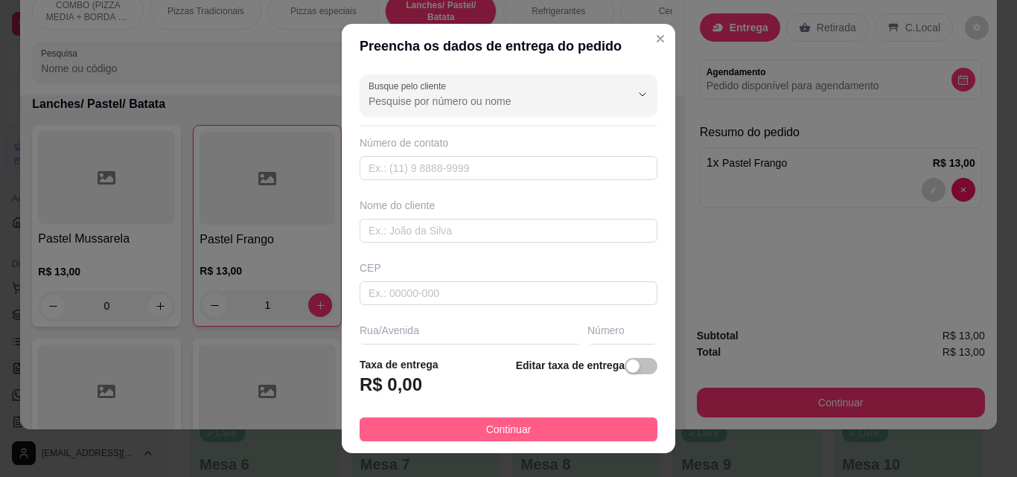
click at [615, 433] on button "Continuar" at bounding box center [509, 430] width 298 height 24
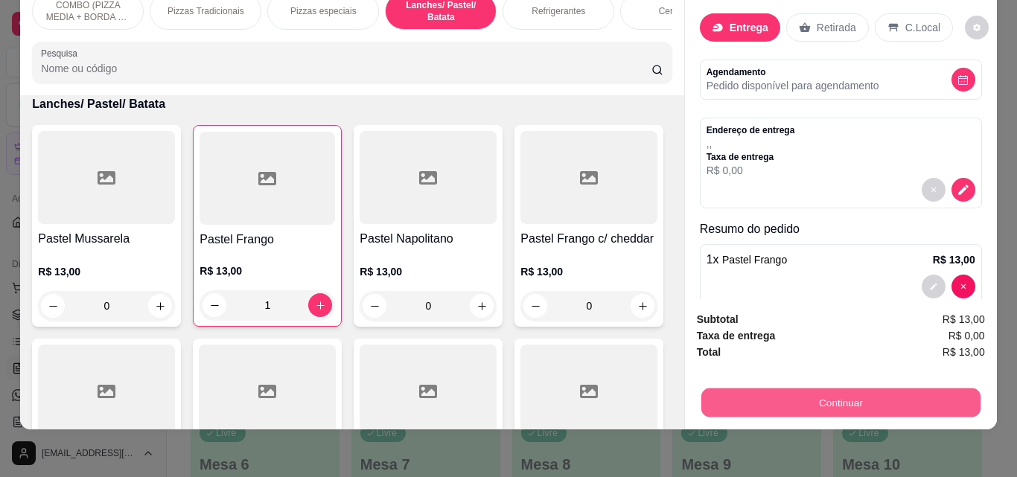
click at [797, 388] on button "Continuar" at bounding box center [840, 402] width 279 height 29
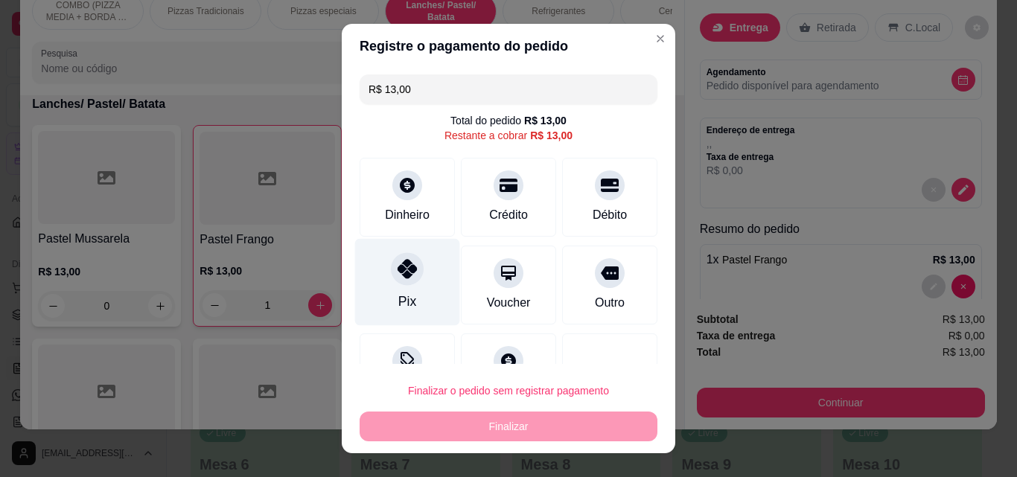
click at [388, 295] on div "Pix" at bounding box center [407, 282] width 105 height 87
type input "R$ 0,00"
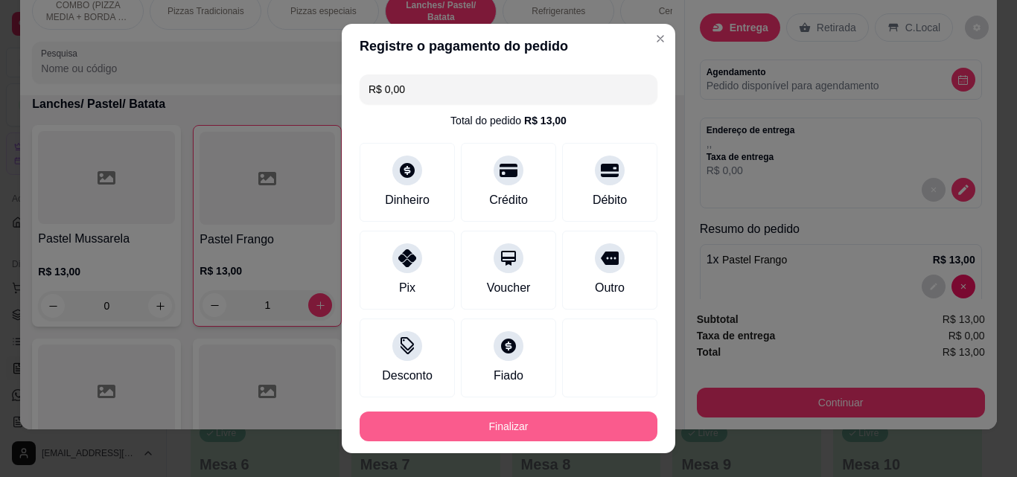
click at [474, 417] on button "Finalizar" at bounding box center [509, 427] width 298 height 30
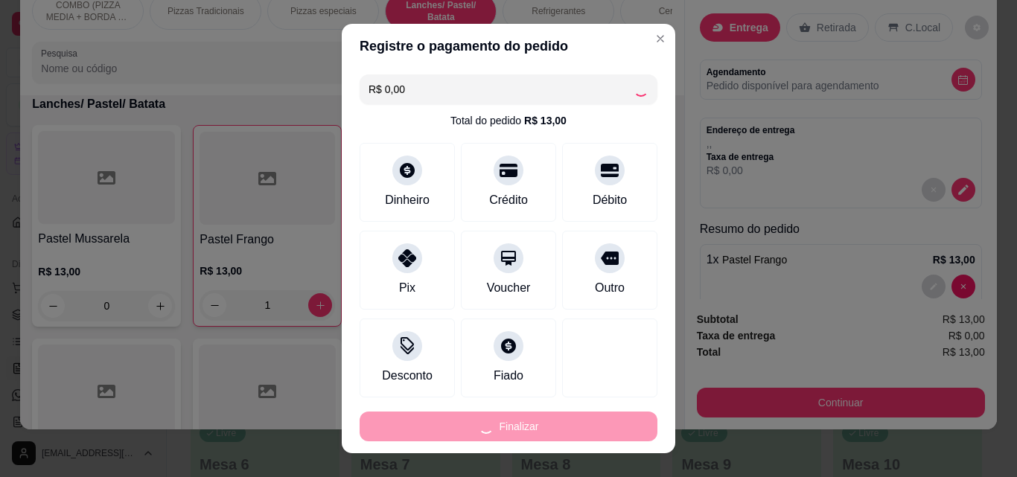
type input "0"
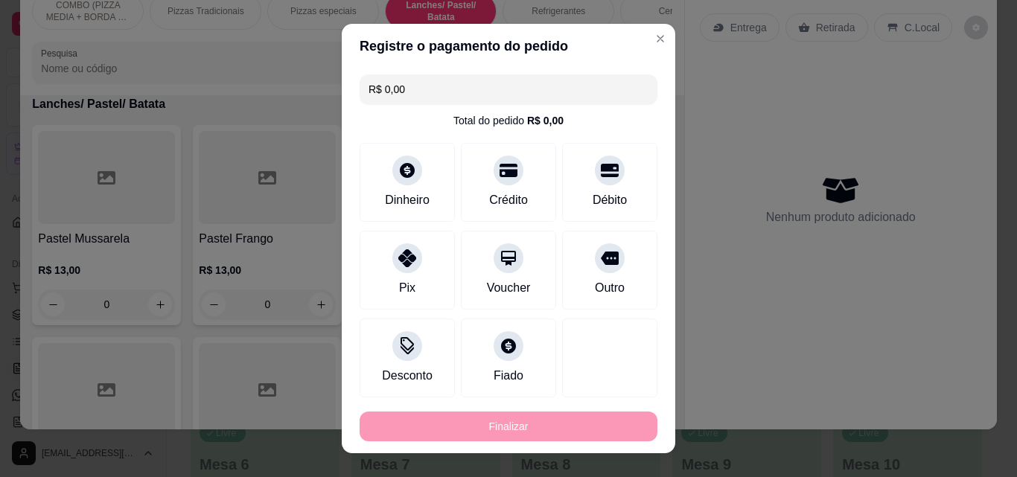
type input "-R$ 13,00"
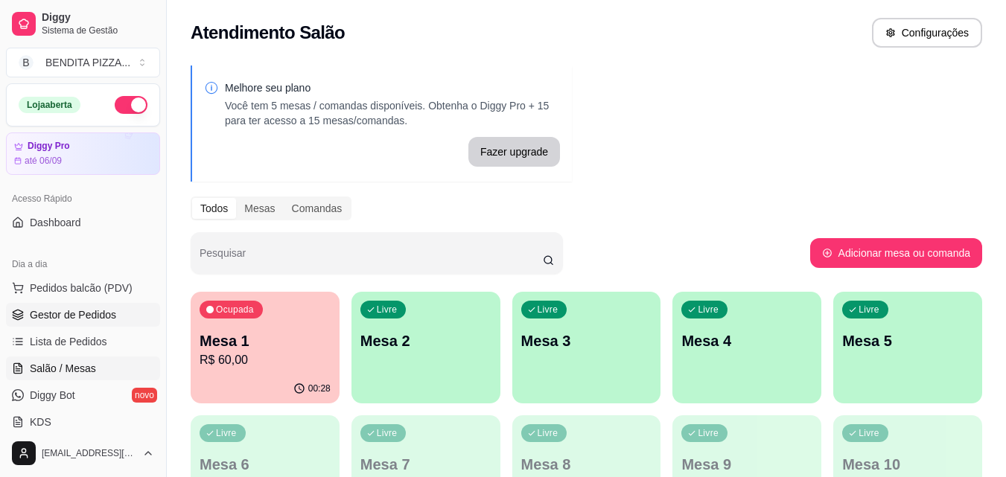
click at [80, 315] on span "Gestor de Pedidos" at bounding box center [73, 315] width 86 height 15
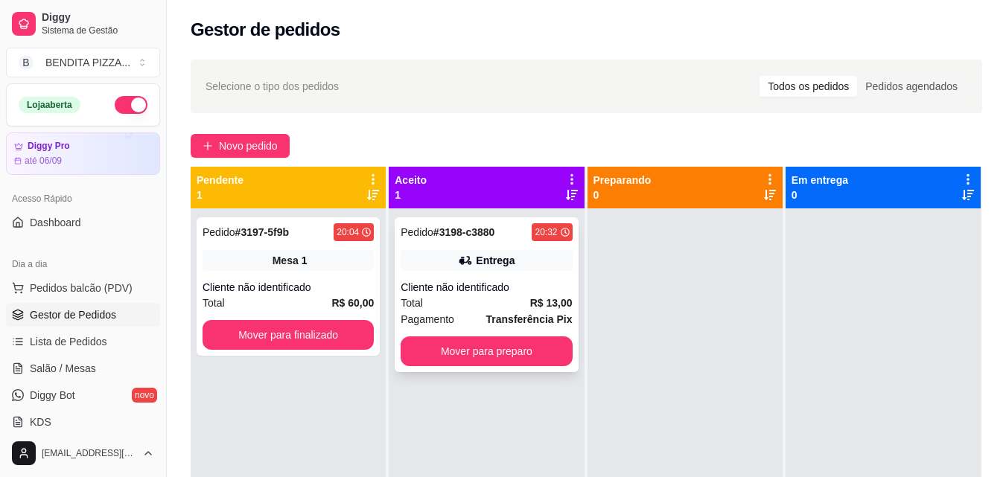
click at [469, 278] on div "Pedido # 3198-c3880 20:32 Entrega Cliente não identificado Total R$ 13,00 Pagam…" at bounding box center [486, 294] width 183 height 155
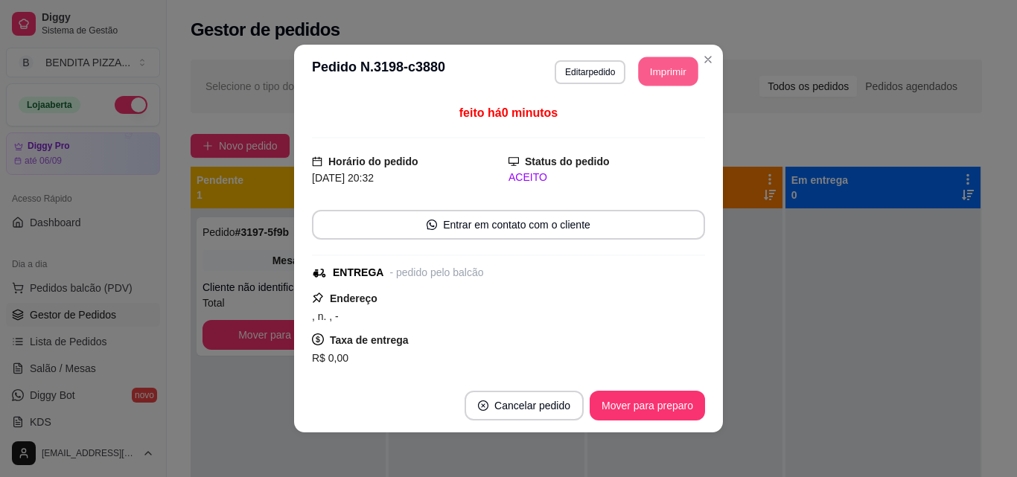
click at [639, 74] on button "Imprimir" at bounding box center [669, 71] width 60 height 29
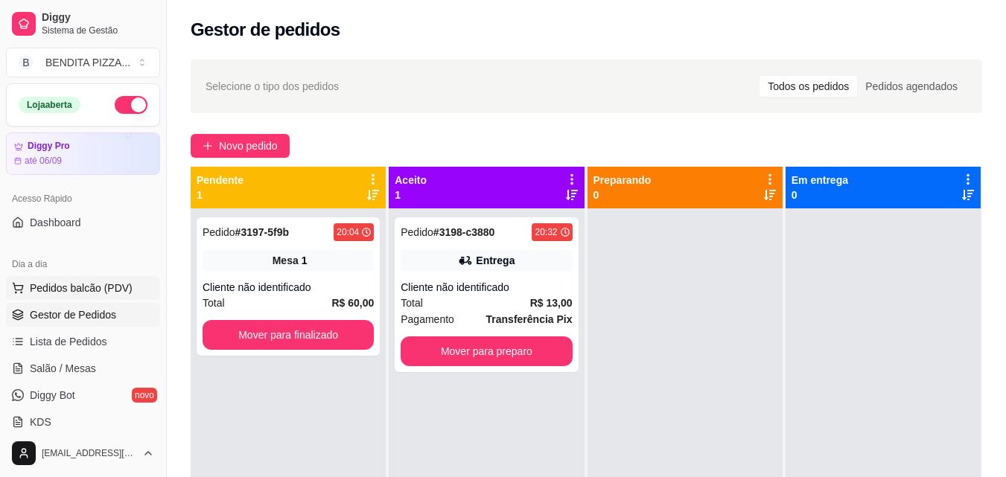
click at [116, 277] on button "Pedidos balcão (PDV)" at bounding box center [83, 288] width 154 height 24
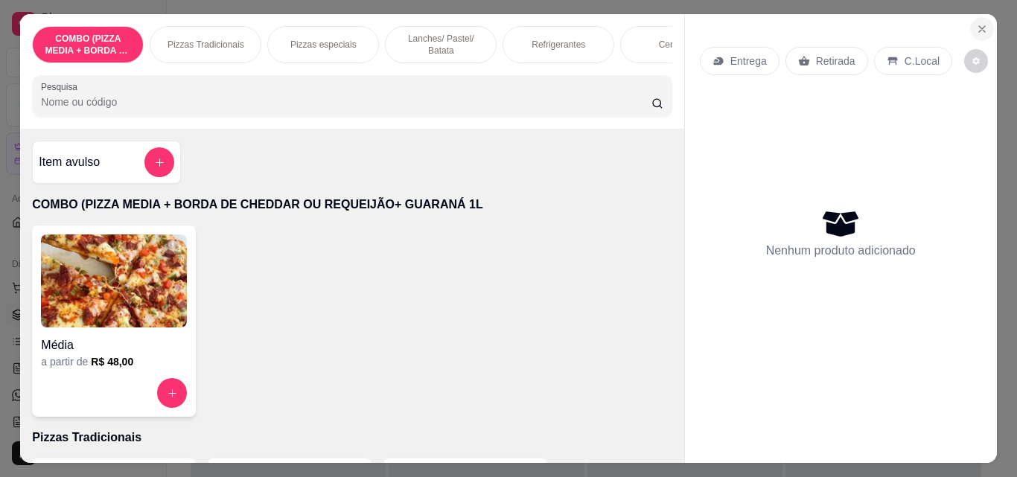
click at [972, 34] on button "Close" at bounding box center [982, 29] width 24 height 24
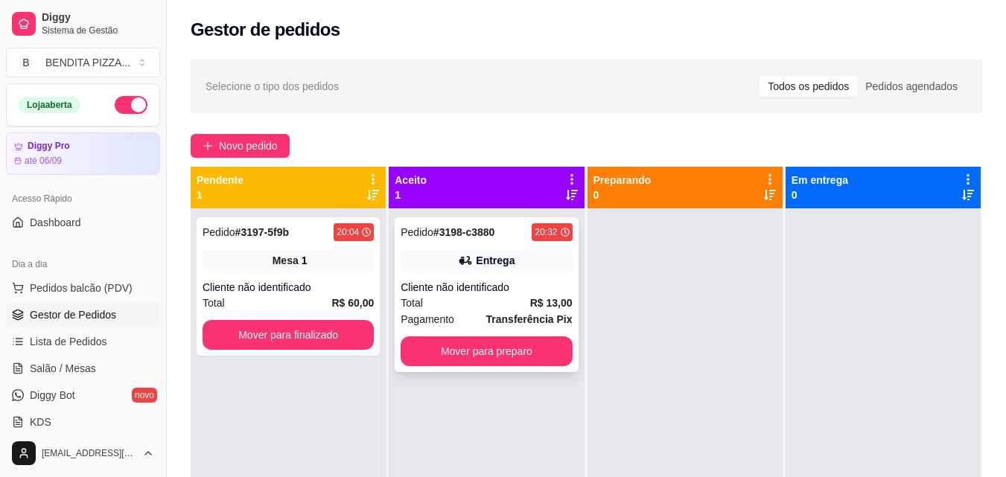
click at [482, 320] on div "Pagamento Transferência Pix" at bounding box center [486, 319] width 171 height 16
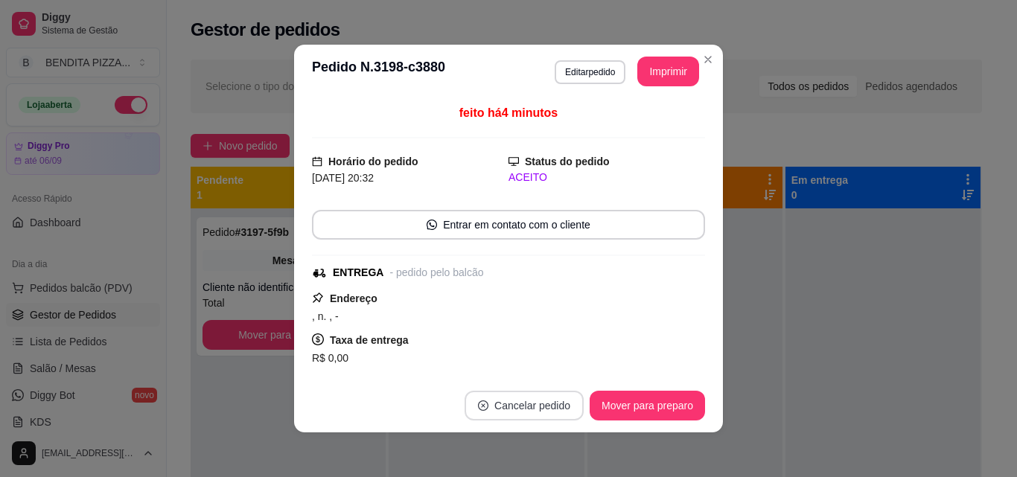
click at [510, 406] on button "Cancelar pedido" at bounding box center [524, 406] width 119 height 30
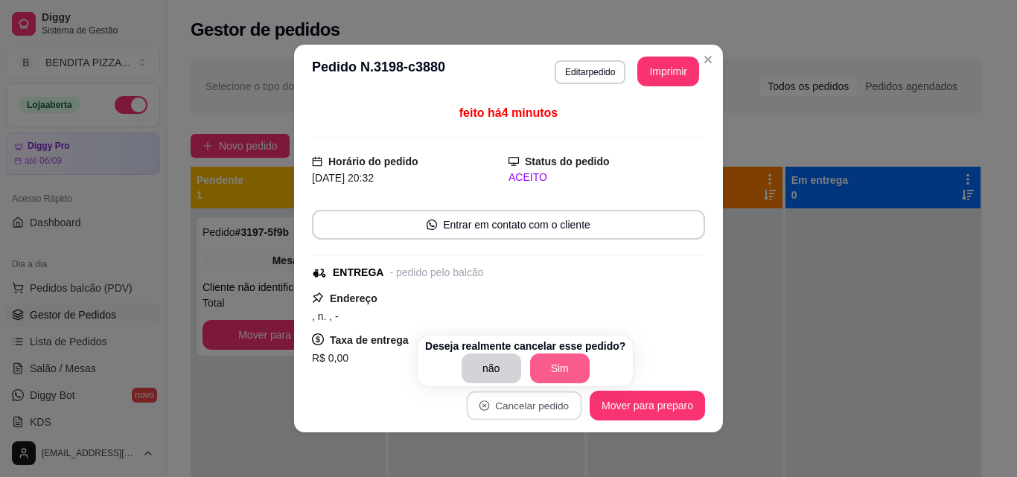
click at [575, 369] on button "Sim" at bounding box center [560, 369] width 60 height 30
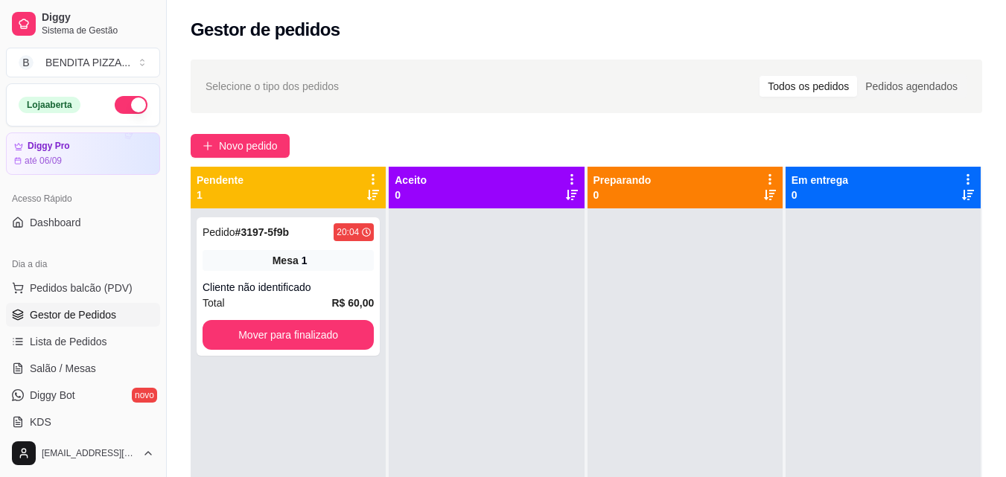
click at [93, 301] on ul "Pedidos balcão (PDV) Gestor de Pedidos Lista de Pedidos Salão / Mesas Diggy Bot…" at bounding box center [83, 355] width 154 height 158
click at [114, 282] on span "Pedidos balcão (PDV)" at bounding box center [81, 288] width 103 height 15
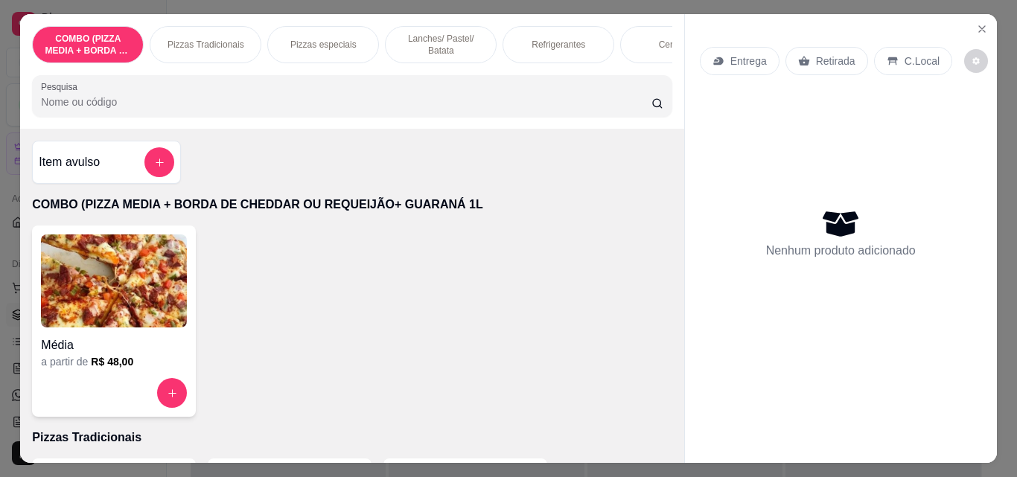
click at [229, 46] on div "Pizzas Tradicionais" at bounding box center [206, 44] width 112 height 37
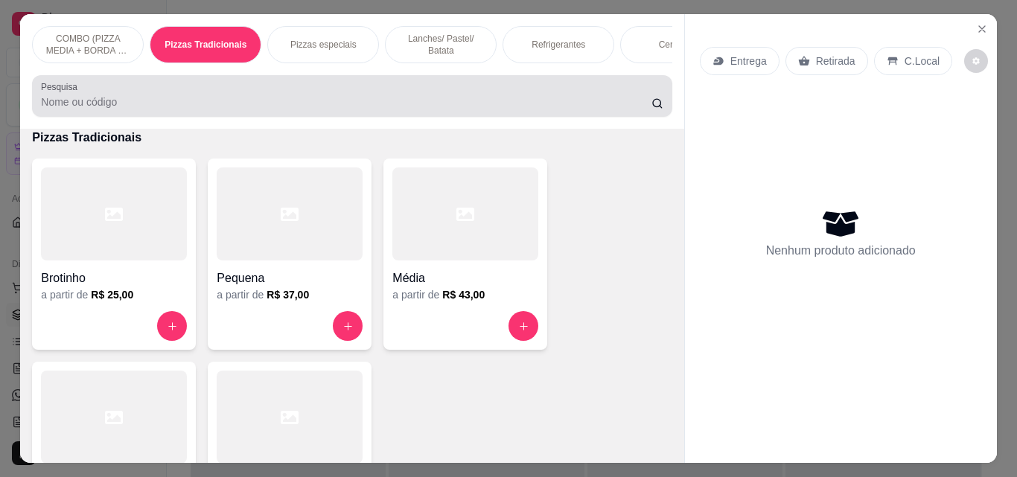
scroll to position [39, 0]
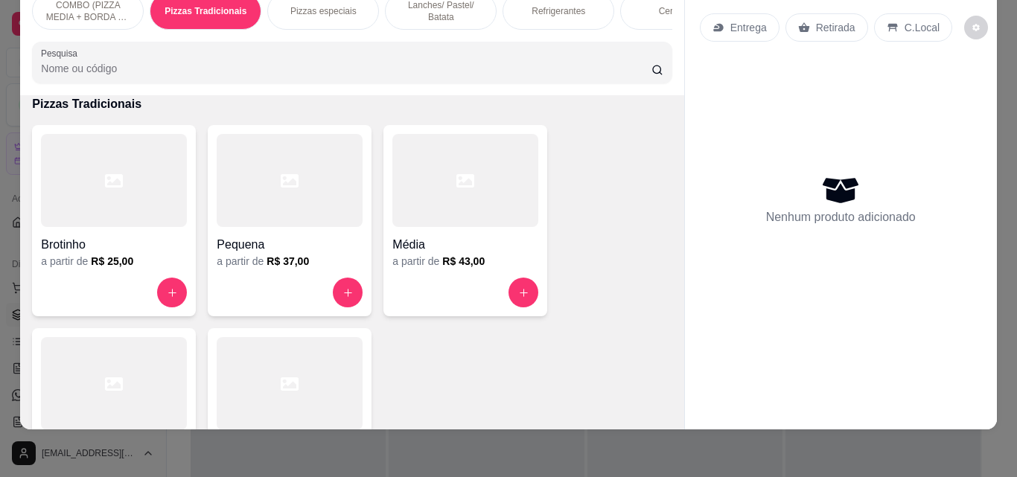
click at [305, 386] on div at bounding box center [290, 383] width 146 height 93
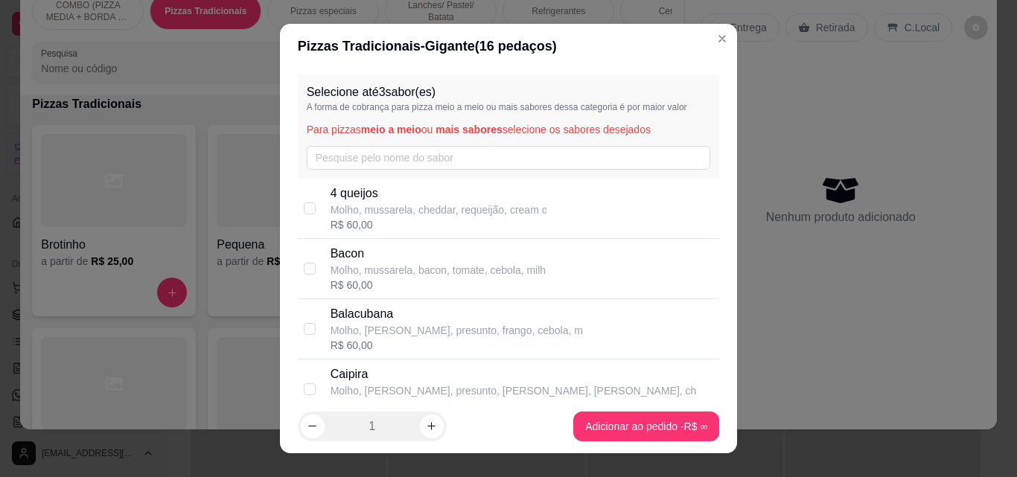
click at [434, 138] on div "Selecione até 3 sabor(es) A forma de cobrança para pizza meio a meio ou mais sa…" at bounding box center [509, 126] width 422 height 104
click at [416, 159] on input "text" at bounding box center [509, 158] width 404 height 24
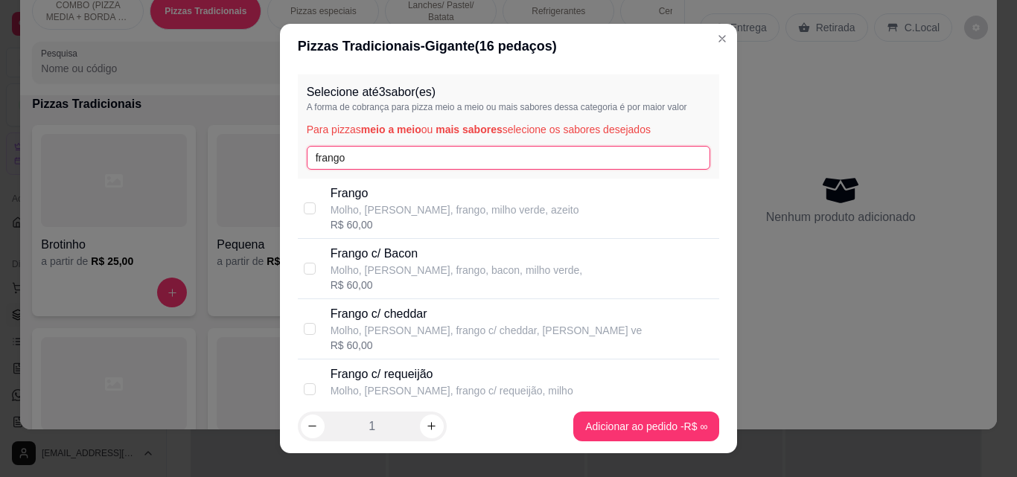
type input "frango"
click at [399, 226] on div "R$ 60,00" at bounding box center [455, 224] width 249 height 15
checkbox input "true"
click at [398, 147] on input "frango" at bounding box center [509, 158] width 404 height 24
type input "f"
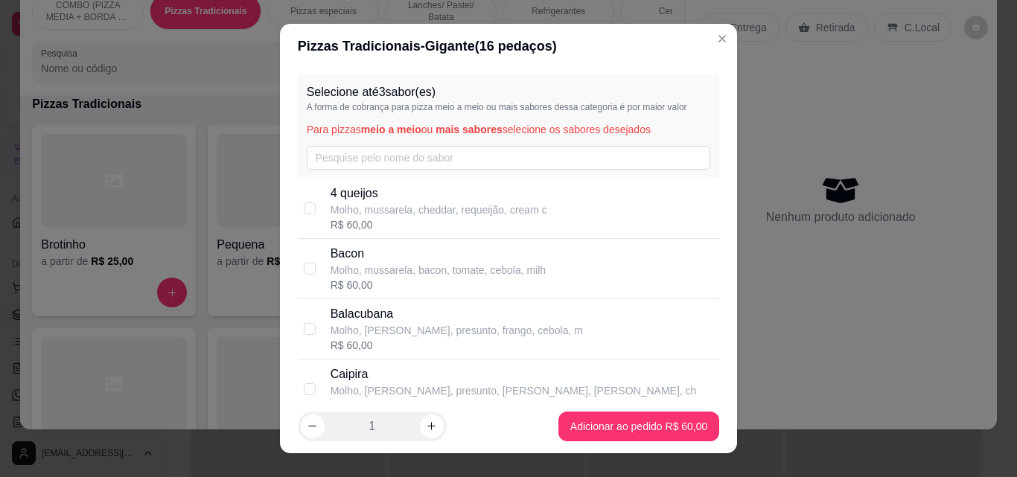
click at [384, 229] on div "R$ 60,00" at bounding box center [439, 224] width 217 height 15
checkbox input "true"
click at [366, 166] on input "text" at bounding box center [509, 158] width 404 height 24
type input "b"
click at [346, 210] on p "Molho, mussarela, bacon, tomate, cebola, milh" at bounding box center [438, 210] width 215 height 15
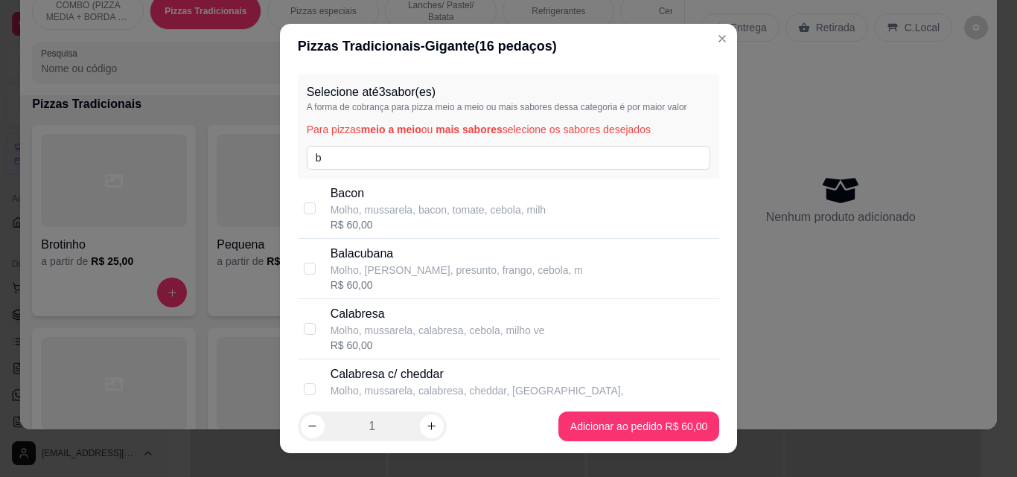
checkbox input "true"
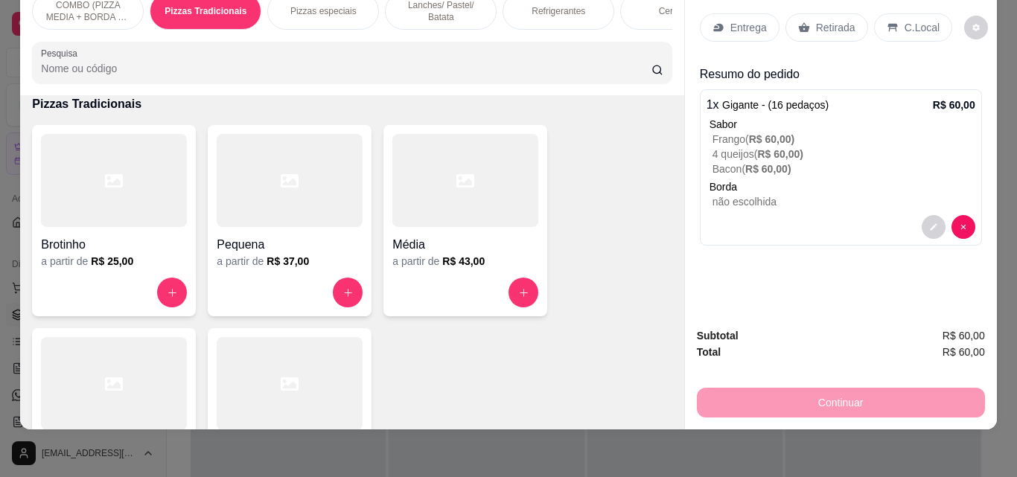
click at [726, 13] on div "Entrega" at bounding box center [740, 27] width 80 height 28
click at [559, 5] on p "Refrigerantes" at bounding box center [559, 11] width 54 height 12
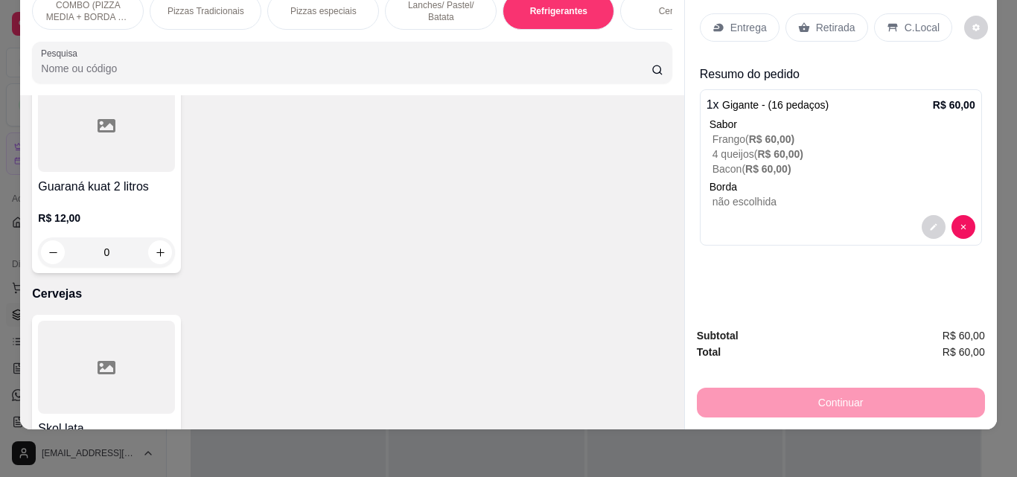
scroll to position [2864, 0]
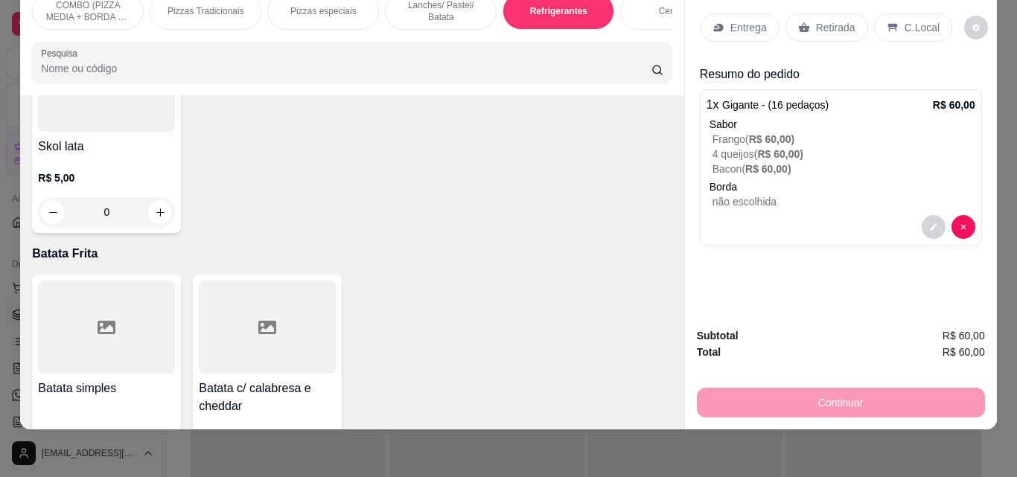
type input "1"
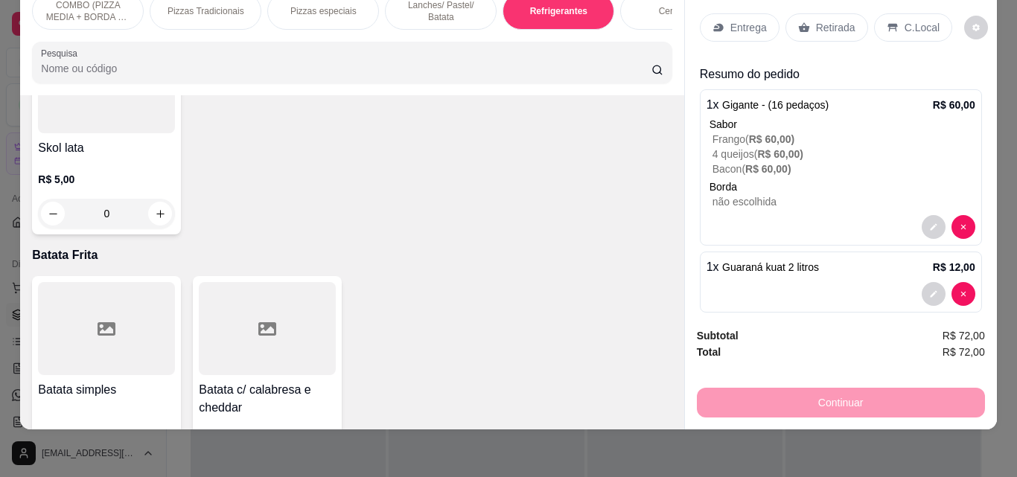
click at [739, 25] on div "Entrega" at bounding box center [740, 27] width 80 height 28
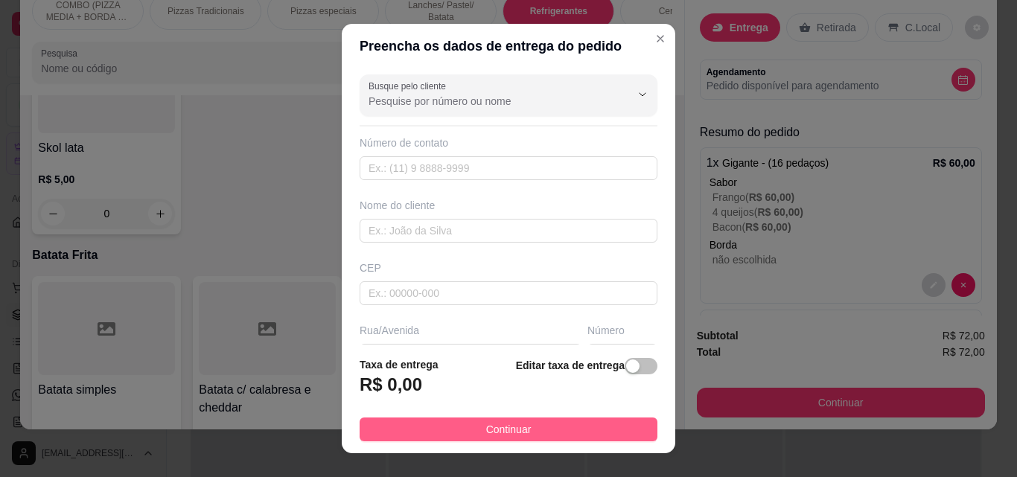
click at [580, 426] on button "Continuar" at bounding box center [509, 430] width 298 height 24
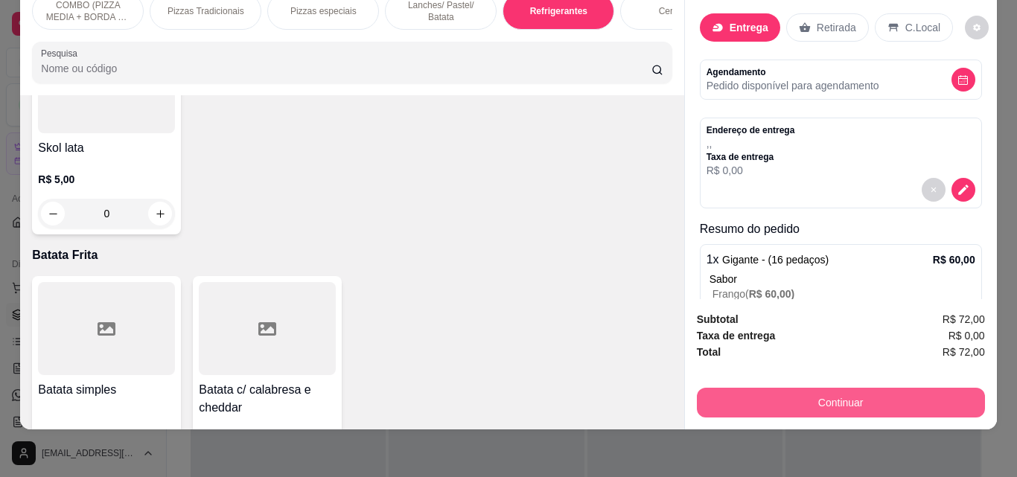
click at [777, 389] on button "Continuar" at bounding box center [841, 403] width 288 height 30
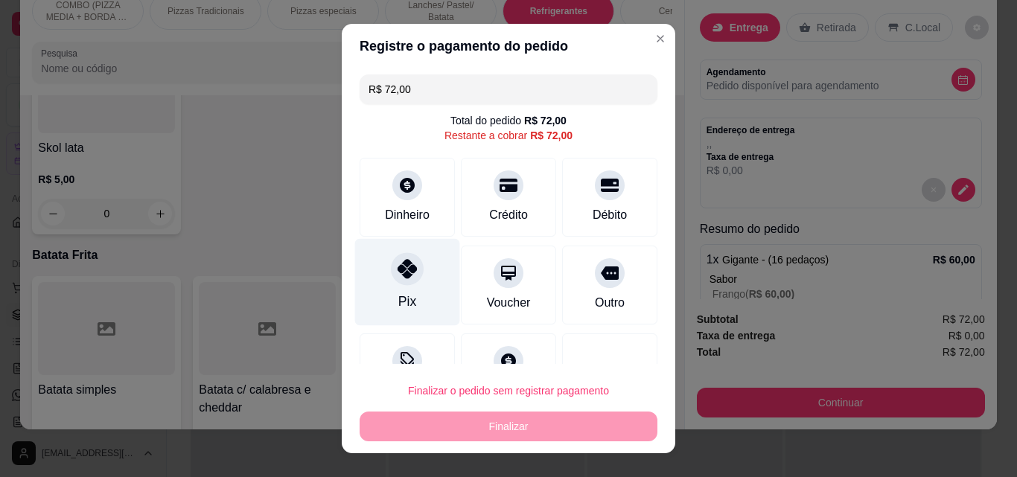
click at [391, 261] on div at bounding box center [407, 268] width 33 height 33
type input "R$ 0,00"
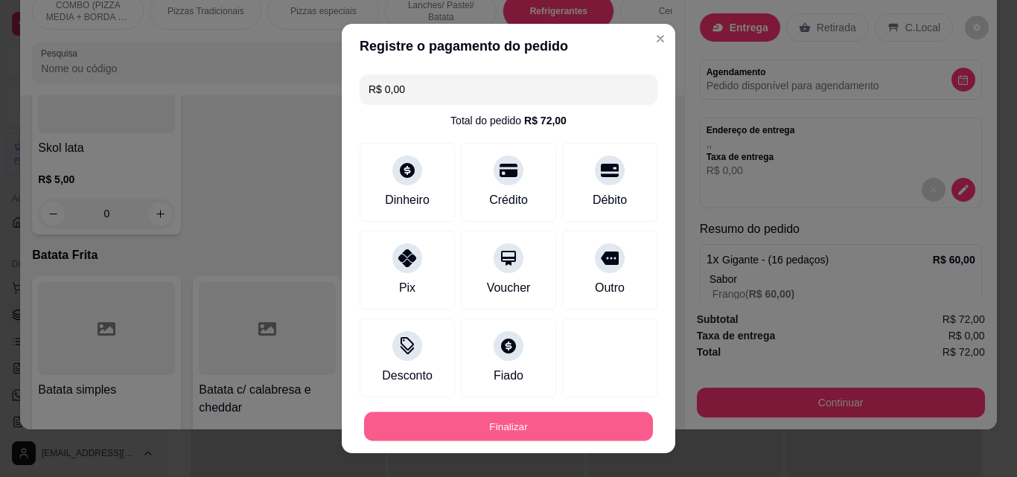
click at [499, 433] on button "Finalizar" at bounding box center [508, 427] width 289 height 29
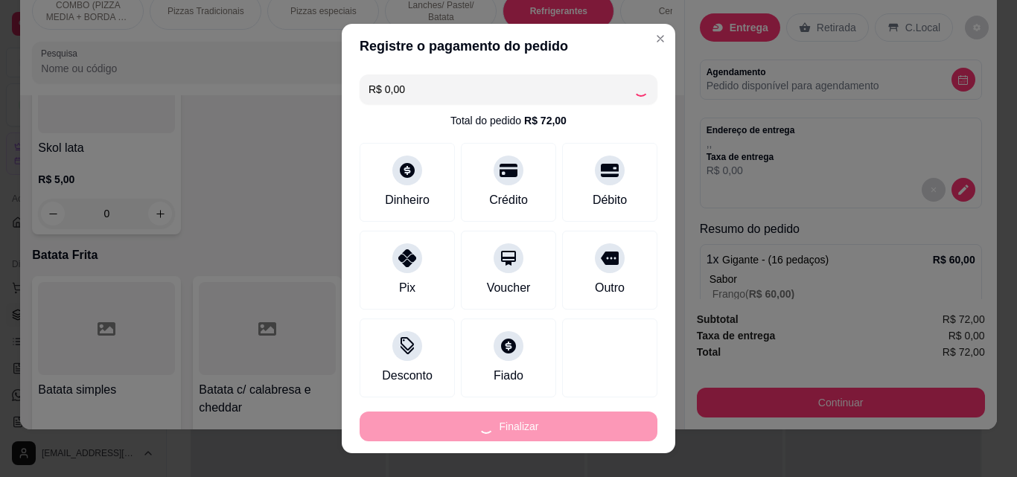
type input "0"
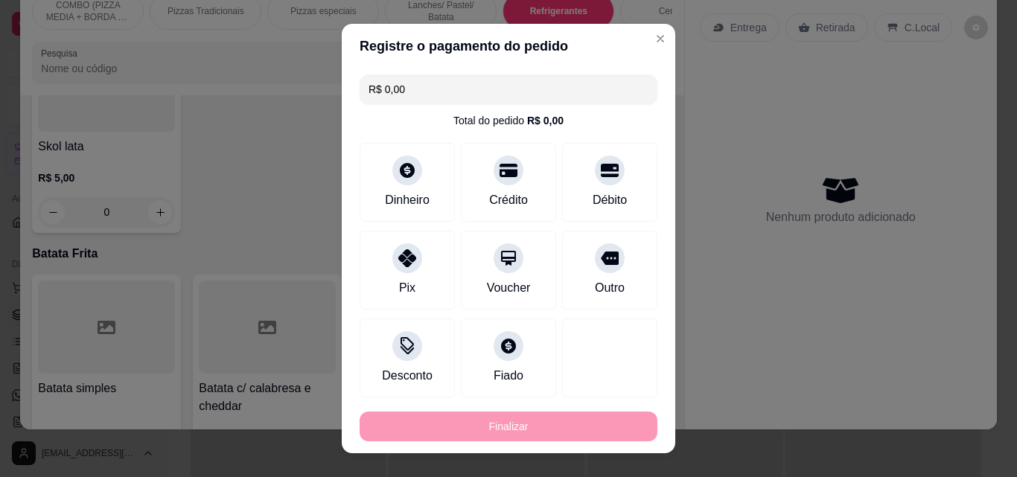
type input "-R$ 72,00"
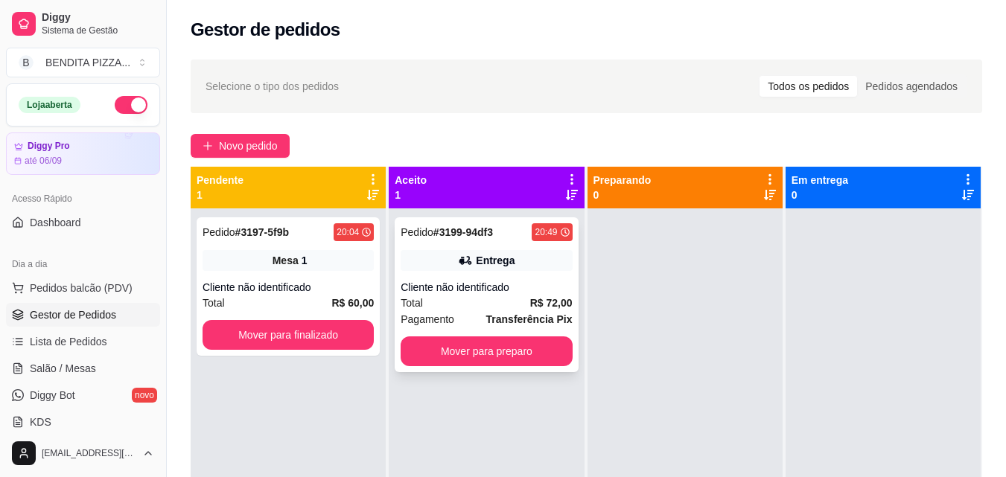
click at [482, 296] on div "Total R$ 72,00" at bounding box center [486, 303] width 171 height 16
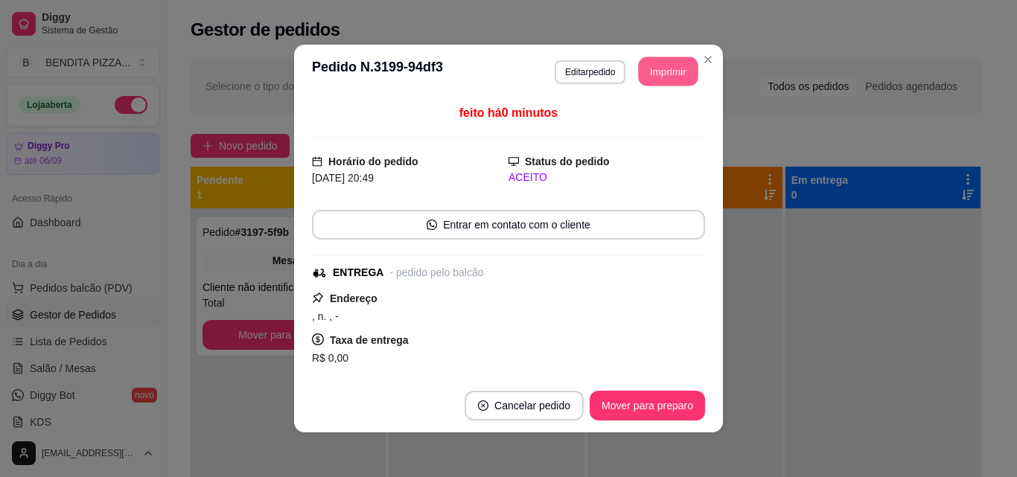
click at [646, 68] on button "Imprimir" at bounding box center [669, 71] width 60 height 29
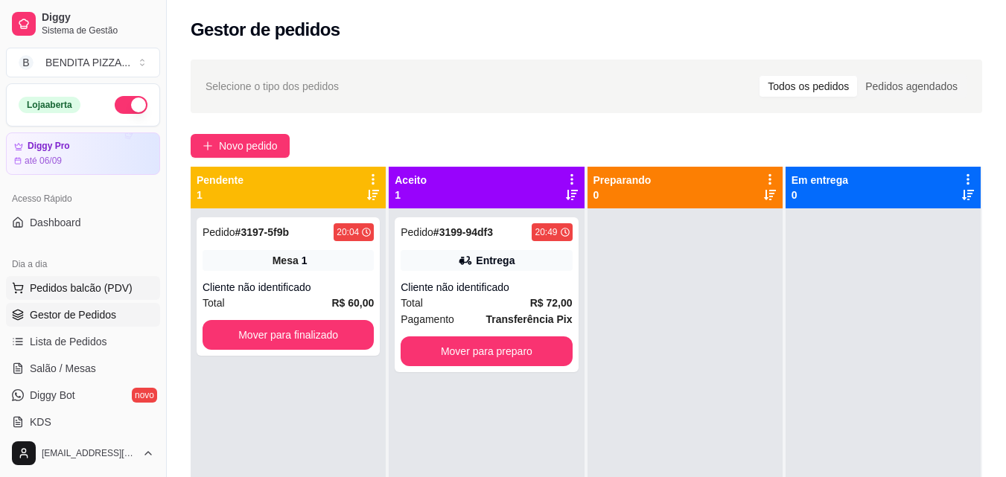
click at [84, 289] on span "Pedidos balcão (PDV)" at bounding box center [81, 288] width 103 height 15
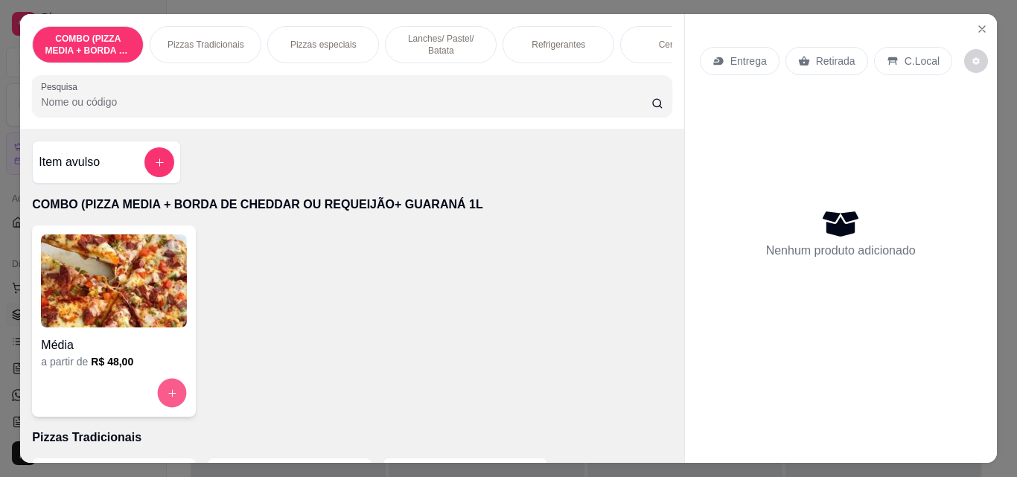
click at [158, 392] on button "increase-product-quantity" at bounding box center [172, 393] width 29 height 29
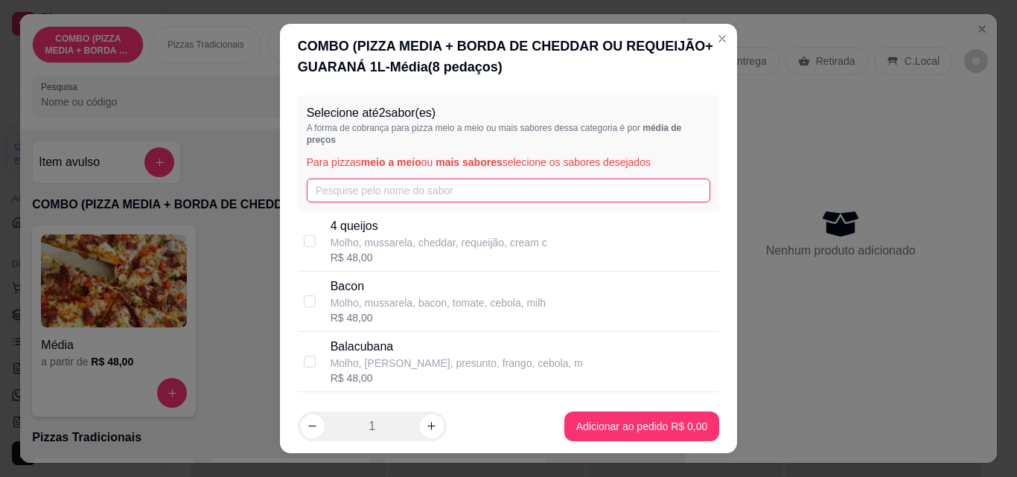
click at [395, 188] on input "text" at bounding box center [509, 191] width 404 height 24
type input "fran"
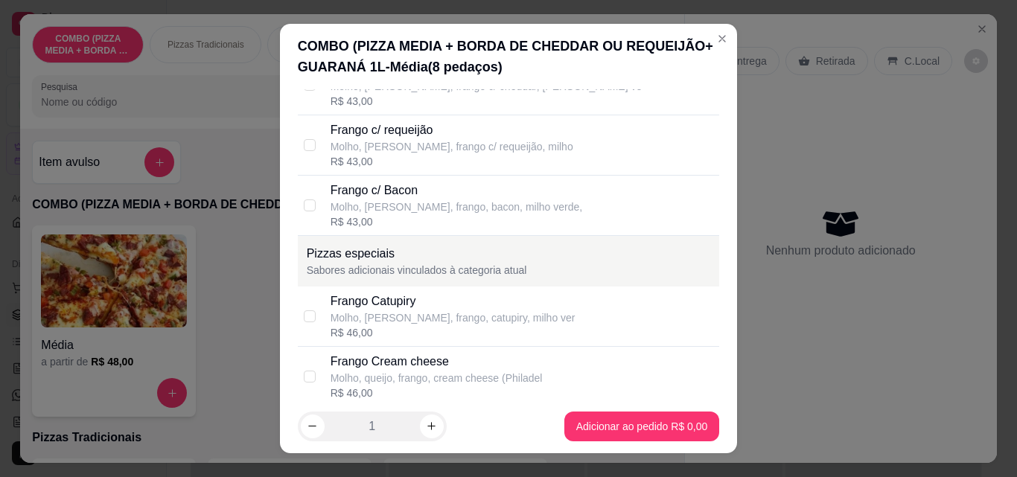
scroll to position [512, 0]
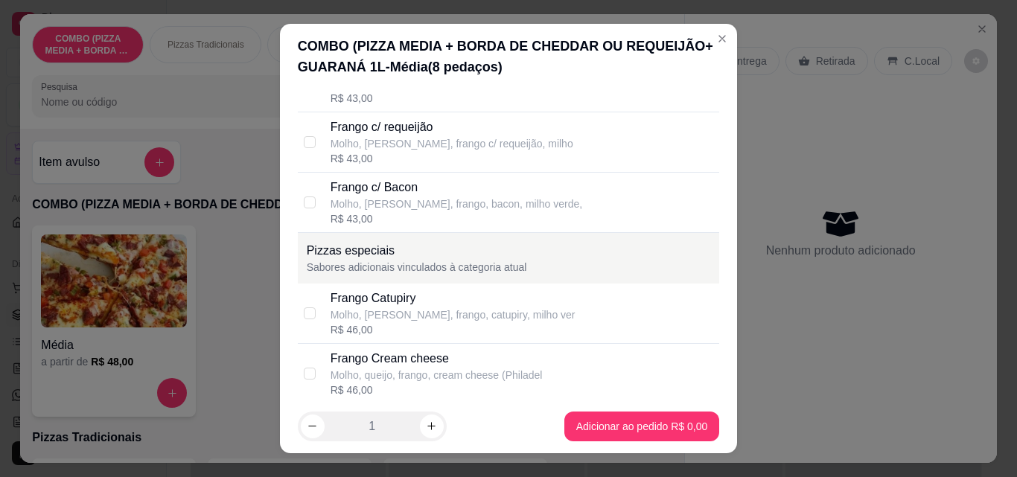
click at [606, 322] on div "Frango Catupiry Molho, [PERSON_NAME], frango, catupiry, milho ver R$ 46,00" at bounding box center [522, 314] width 383 height 48
checkbox input "true"
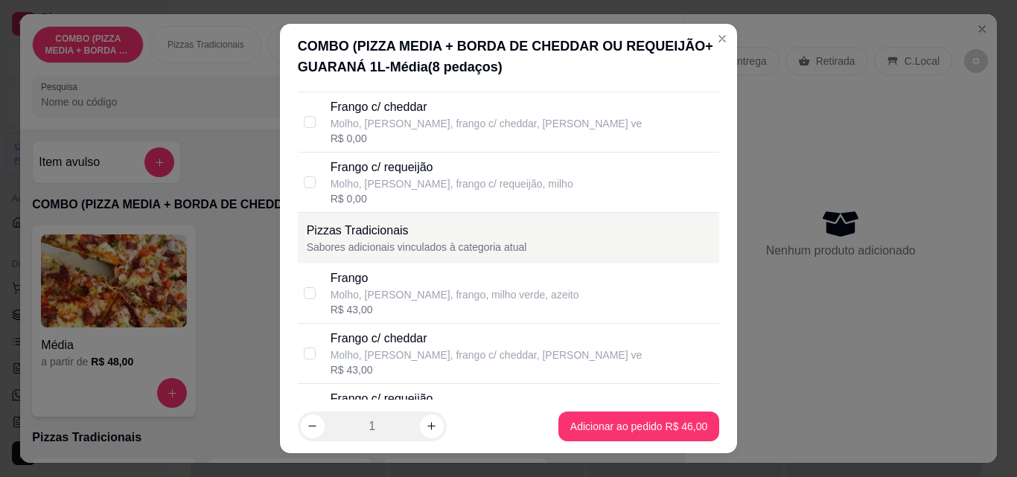
scroll to position [0, 0]
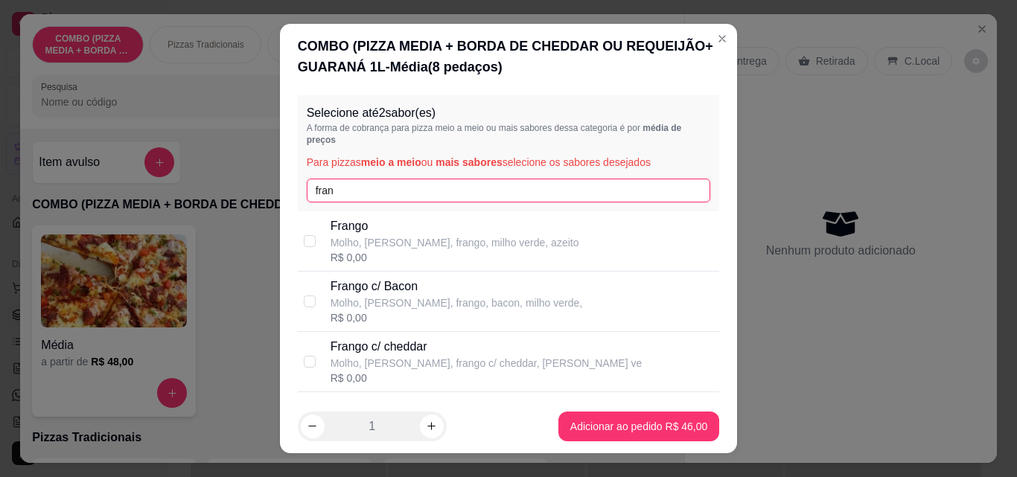
click at [574, 189] on input "fran" at bounding box center [509, 191] width 404 height 24
type input "f"
type input "v"
type input "ca"
click at [435, 313] on div "R$ 48,00" at bounding box center [438, 317] width 214 height 15
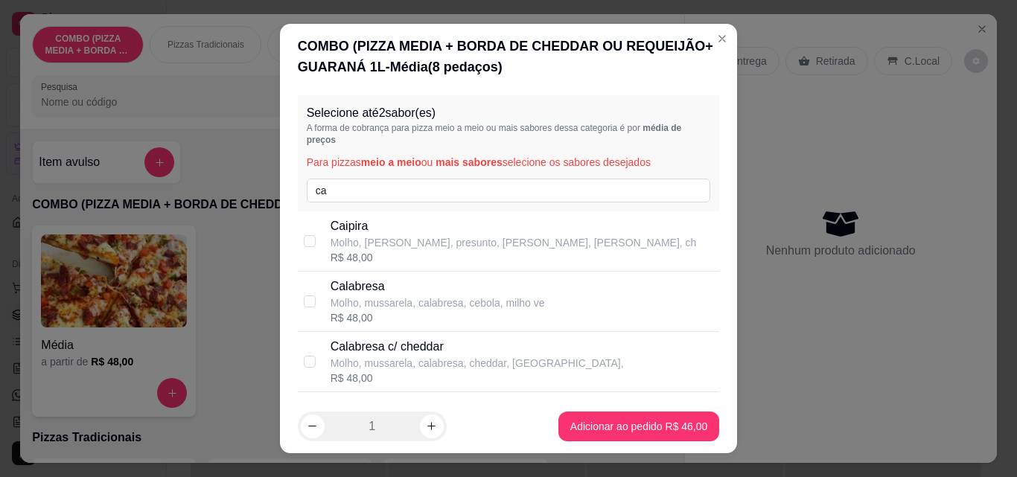
checkbox input "true"
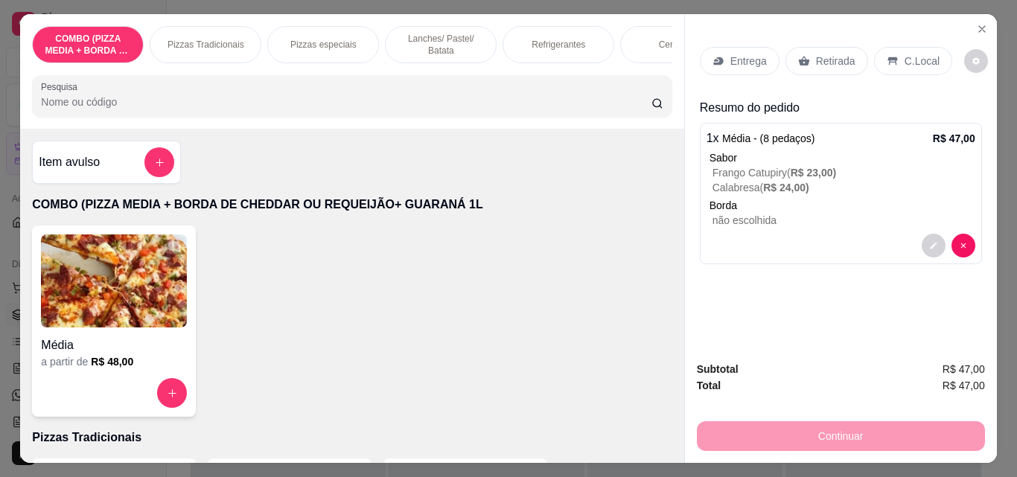
click at [732, 47] on div "Entrega" at bounding box center [740, 61] width 80 height 28
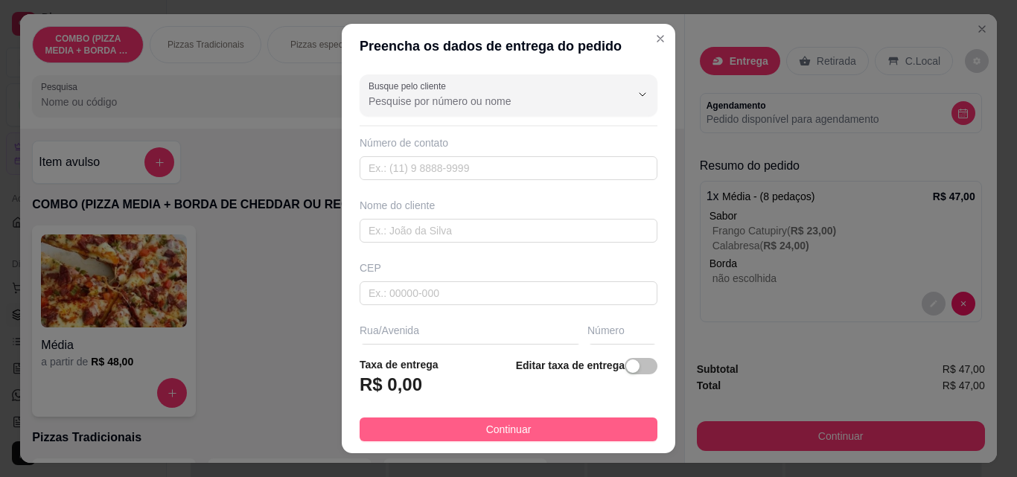
click at [582, 435] on button "Continuar" at bounding box center [509, 430] width 298 height 24
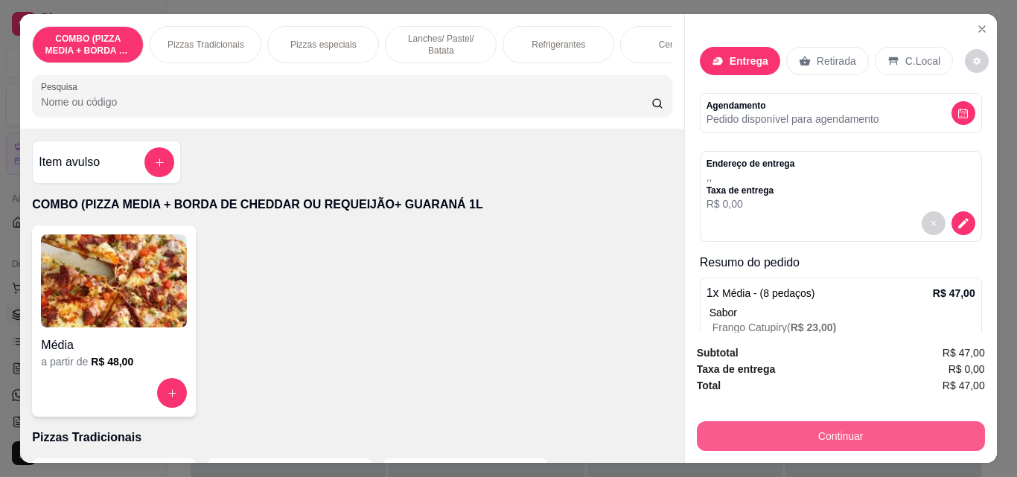
click at [791, 427] on button "Continuar" at bounding box center [841, 436] width 288 height 30
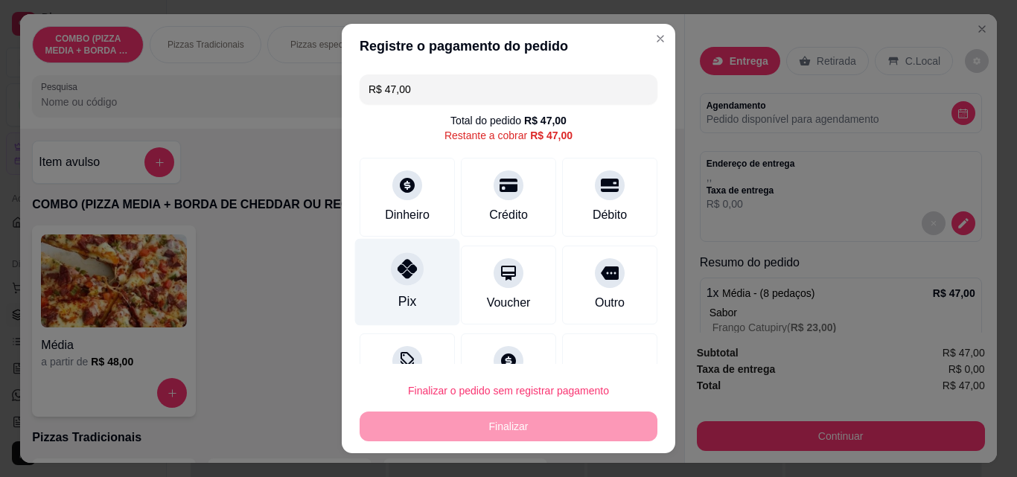
click at [410, 279] on div at bounding box center [407, 268] width 33 height 33
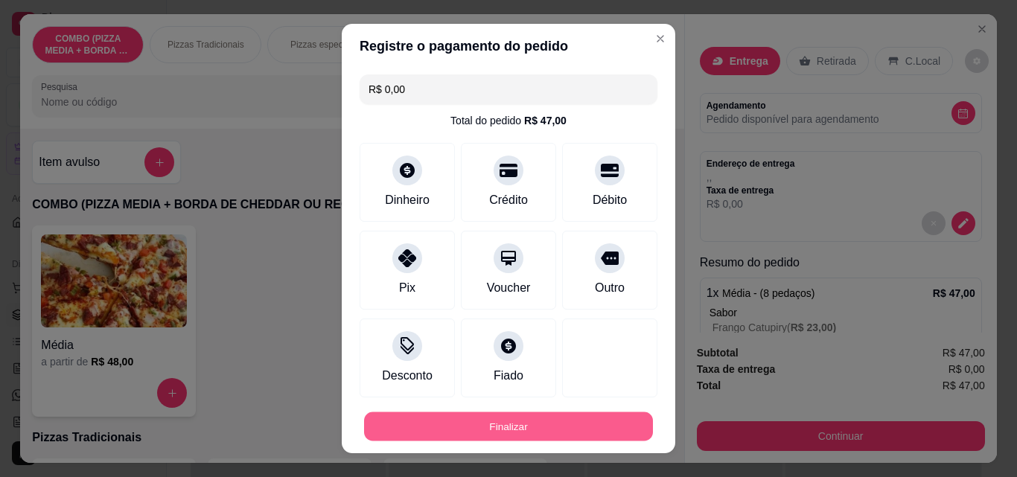
click at [512, 430] on button "Finalizar" at bounding box center [508, 427] width 289 height 29
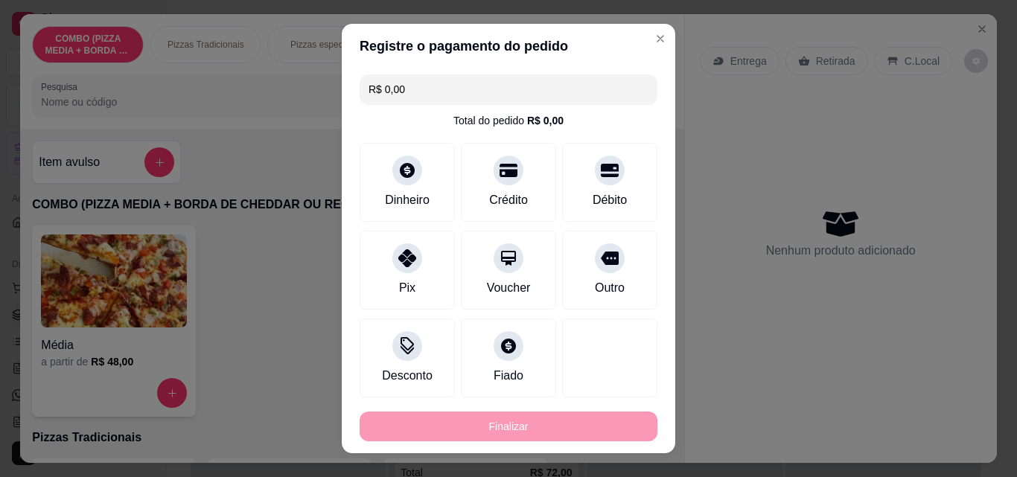
type input "-R$ 47,00"
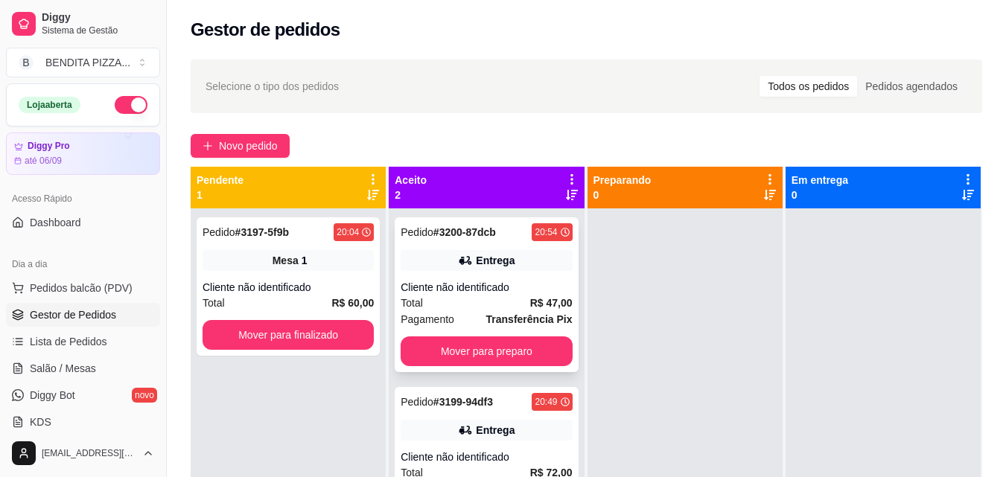
click at [538, 293] on div "Cliente não identificado" at bounding box center [486, 287] width 171 height 15
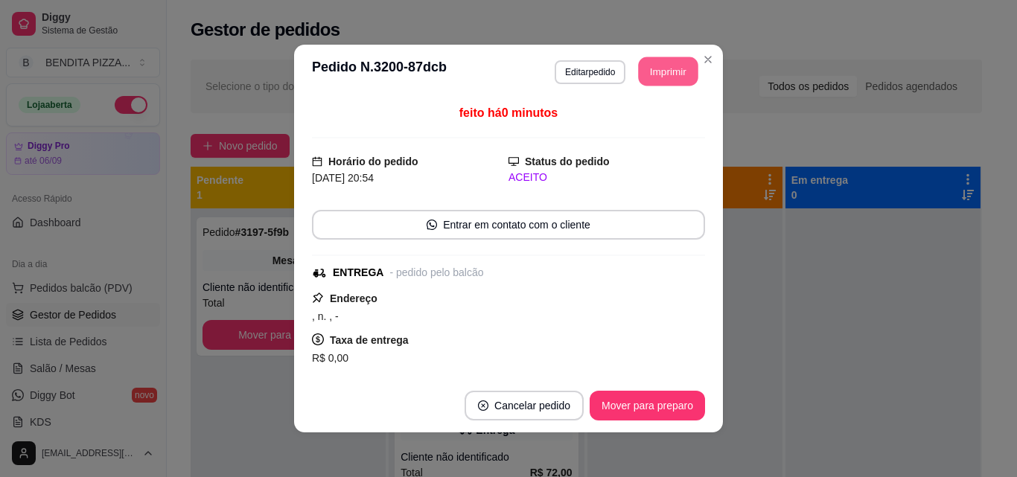
click at [657, 64] on button "Imprimir" at bounding box center [669, 71] width 60 height 29
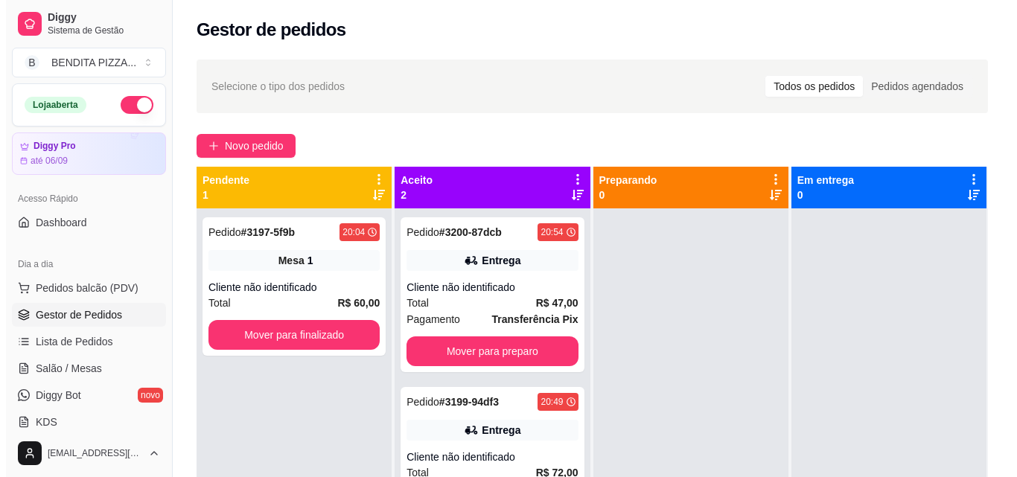
scroll to position [227, 0]
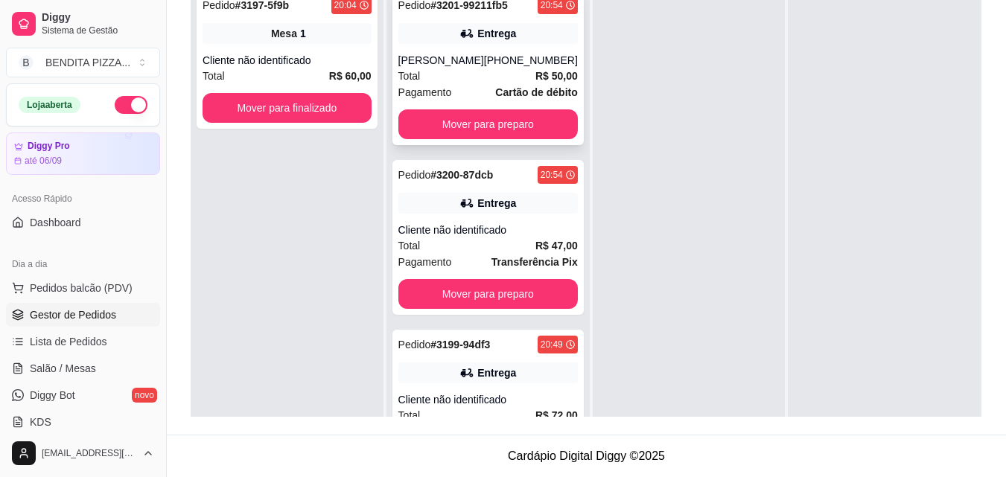
click at [469, 98] on div "Pagamento Cartão de débito" at bounding box center [487, 92] width 179 height 16
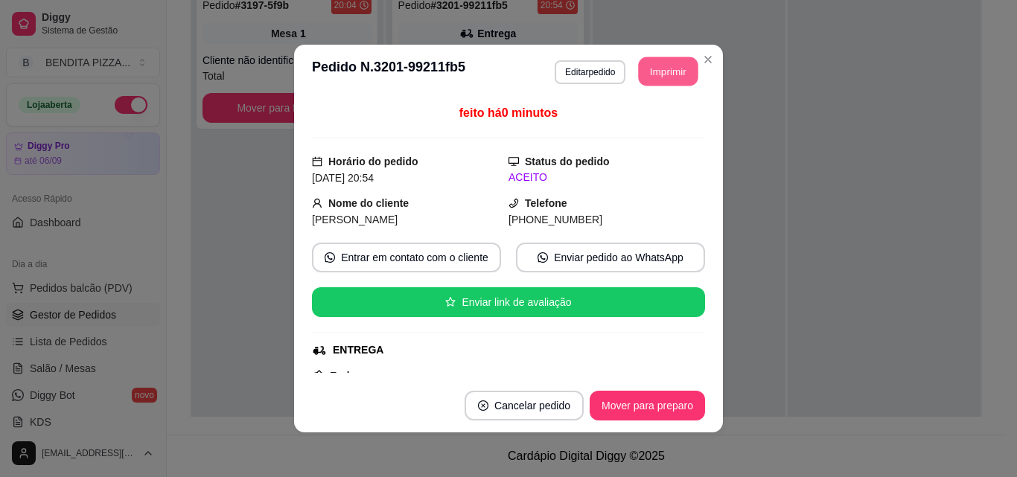
click at [645, 69] on button "Imprimir" at bounding box center [669, 71] width 60 height 29
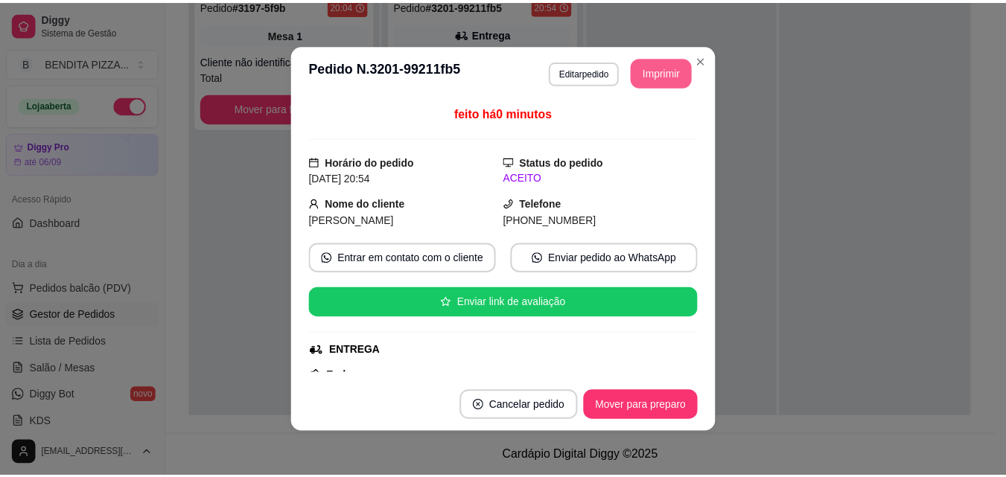
scroll to position [0, 0]
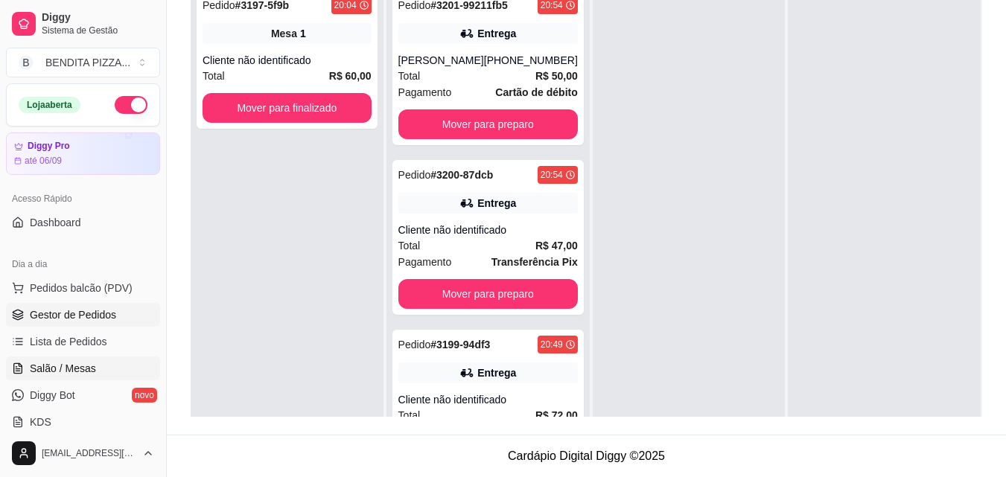
click at [104, 364] on link "Salão / Mesas" at bounding box center [83, 369] width 154 height 24
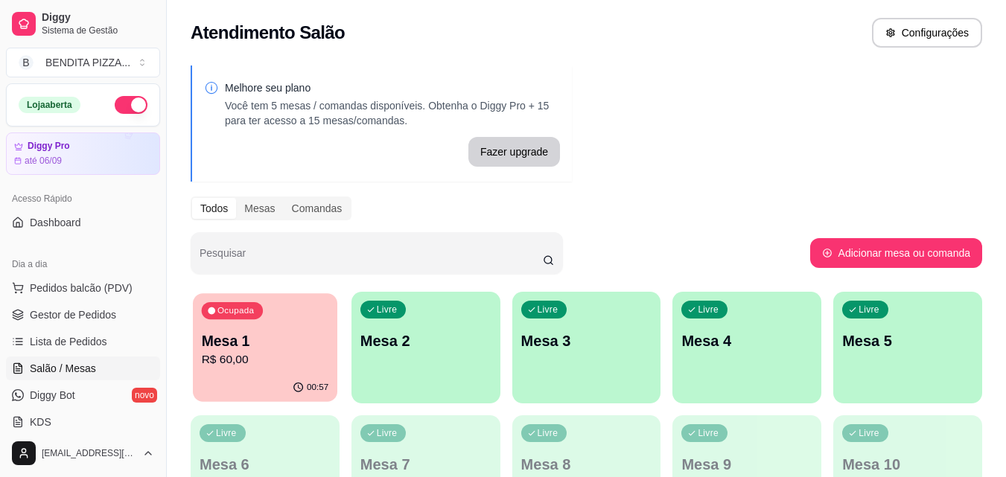
click at [259, 360] on p "R$ 60,00" at bounding box center [265, 359] width 127 height 17
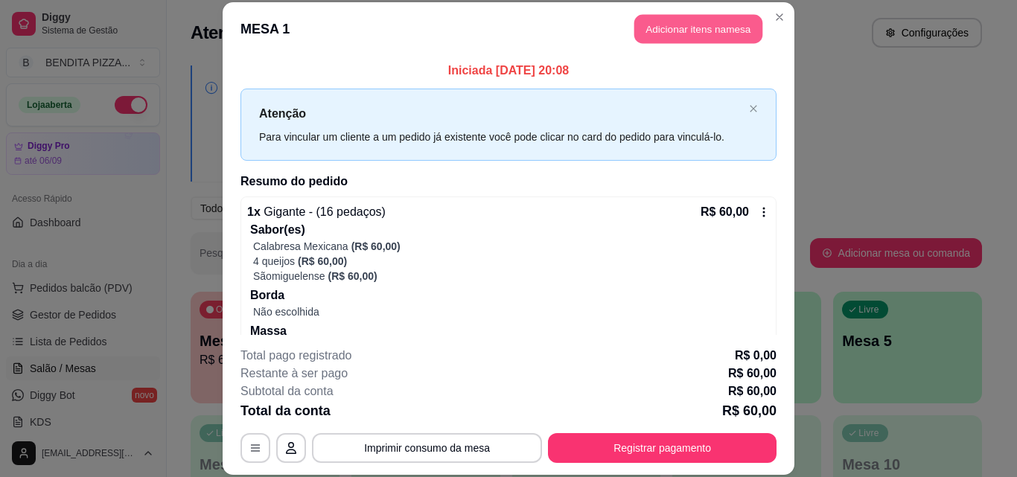
click at [692, 35] on button "Adicionar itens na mesa" at bounding box center [698, 29] width 128 height 29
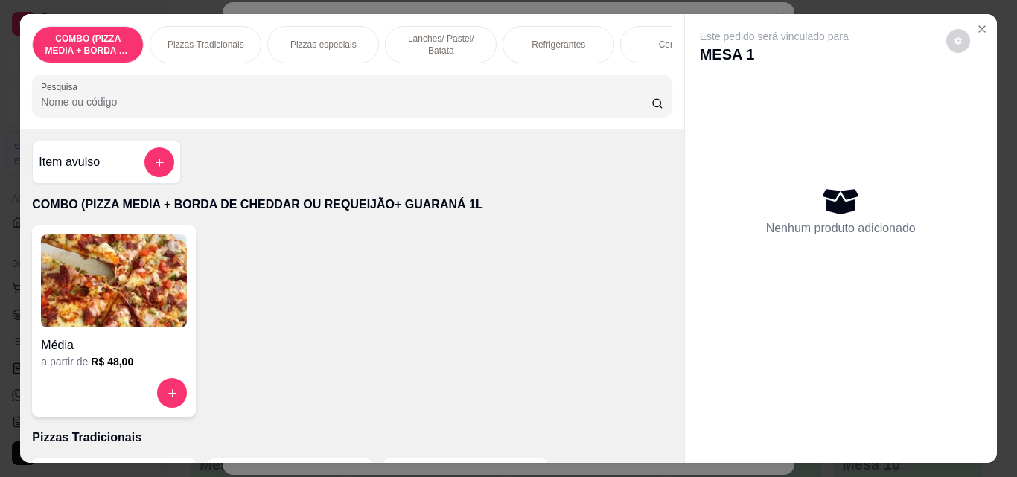
click at [538, 39] on p "Refrigerantes" at bounding box center [559, 45] width 54 height 12
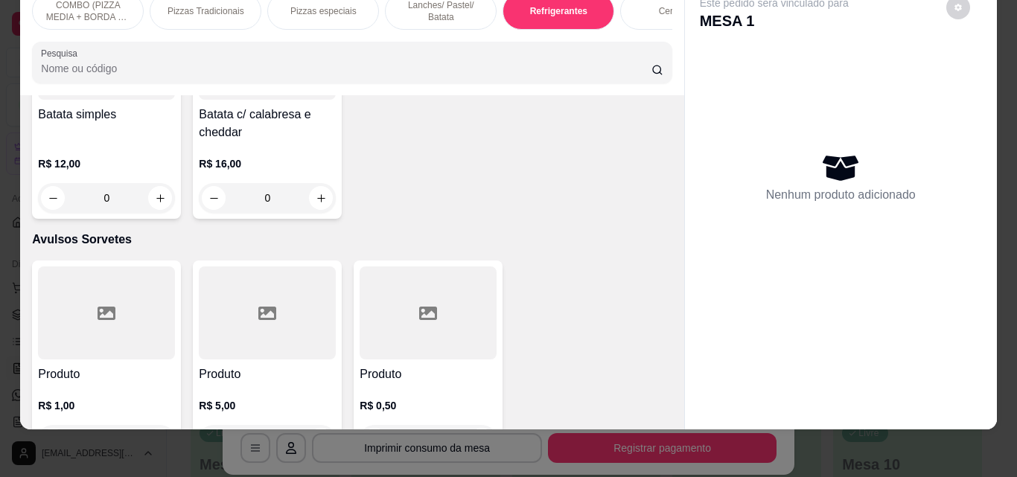
scroll to position [3146, 0]
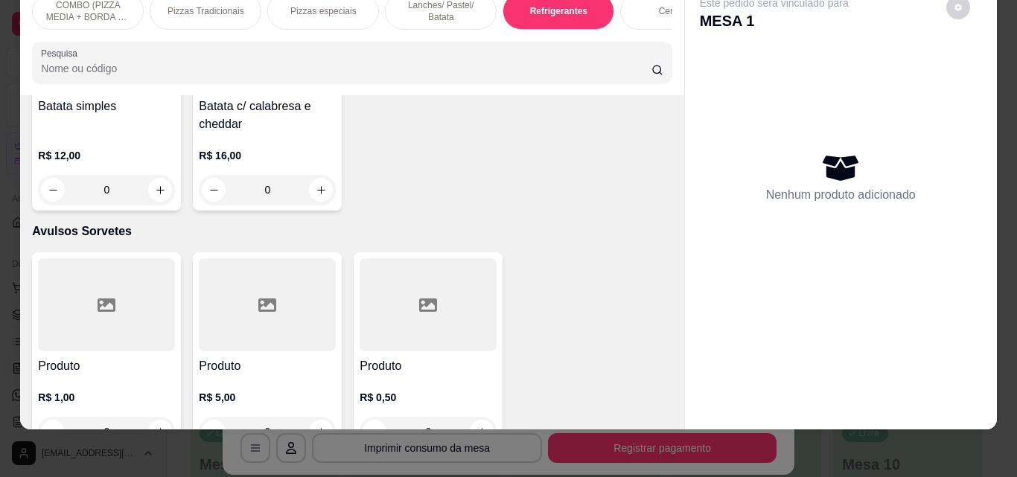
click at [685, 266] on div "Este pedido será vinculado para MESA 1 Nenhum produto adicionado" at bounding box center [841, 193] width 312 height 425
click at [684, 262] on div "Este pedido será vinculado para MESA 1 Nenhum produto adicionado" at bounding box center [840, 205] width 313 height 449
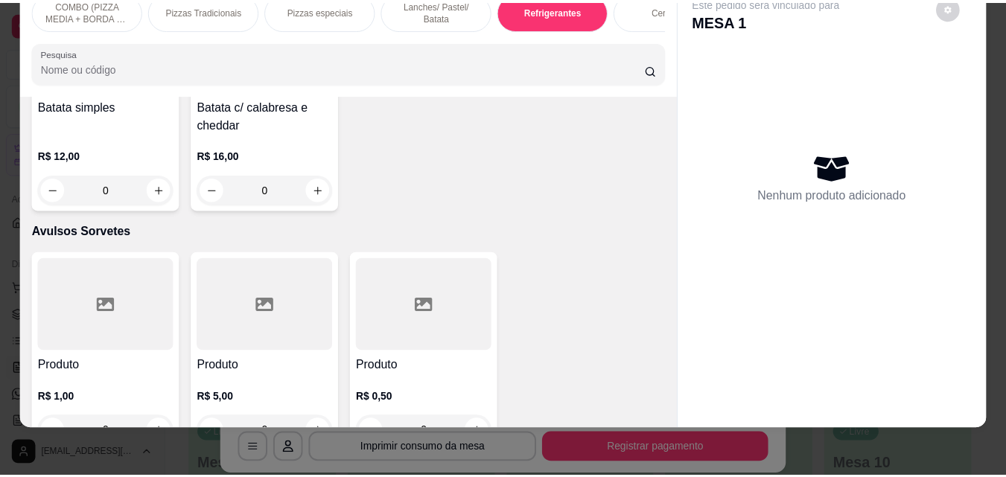
scroll to position [2864, 0]
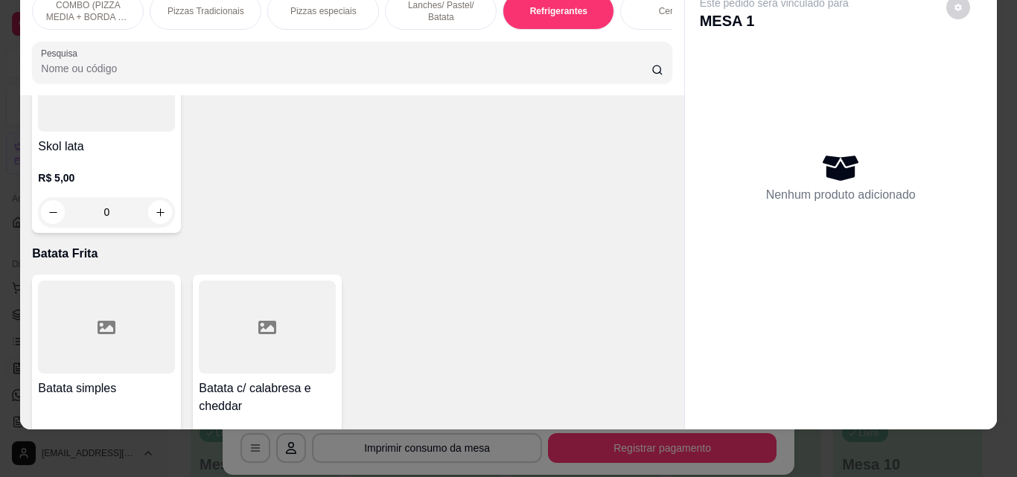
type input "1"
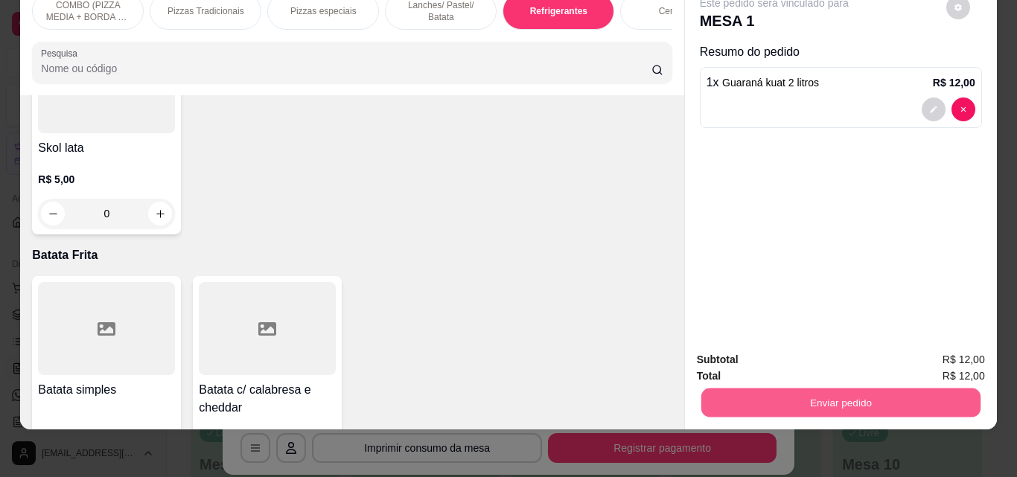
click at [760, 388] on button "Enviar pedido" at bounding box center [840, 402] width 279 height 29
click at [756, 345] on button "Não registrar e enviar pedido" at bounding box center [791, 355] width 150 height 28
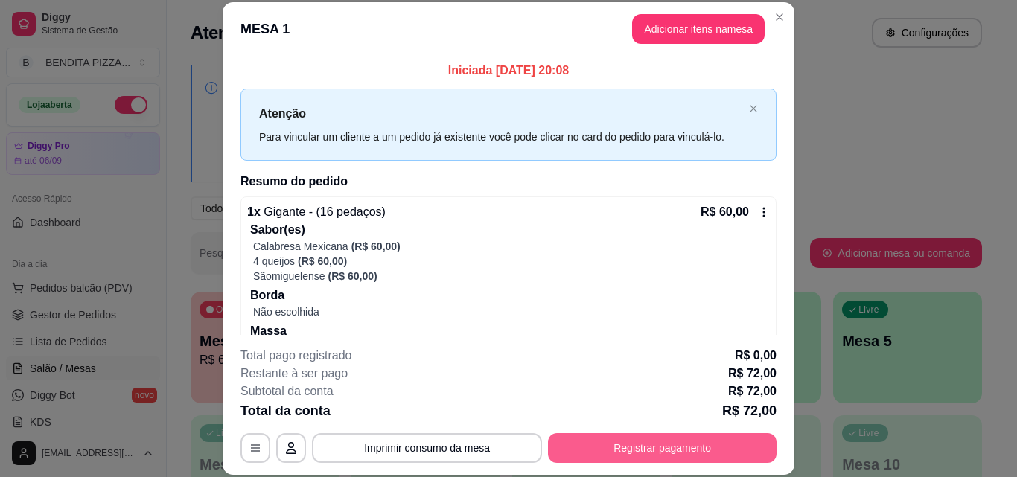
click at [688, 442] on button "Registrar pagamento" at bounding box center [662, 448] width 229 height 30
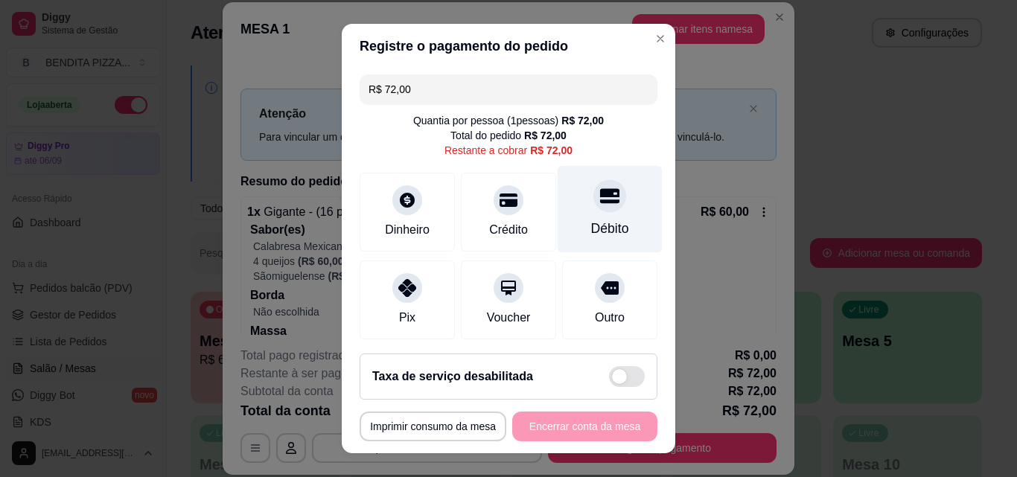
click at [573, 211] on div "Débito" at bounding box center [610, 209] width 105 height 87
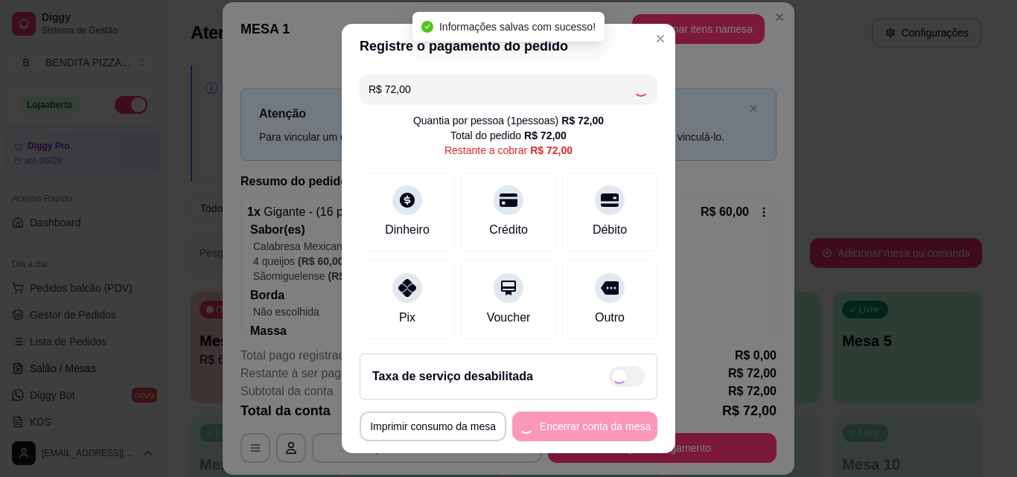
type input "R$ 0,00"
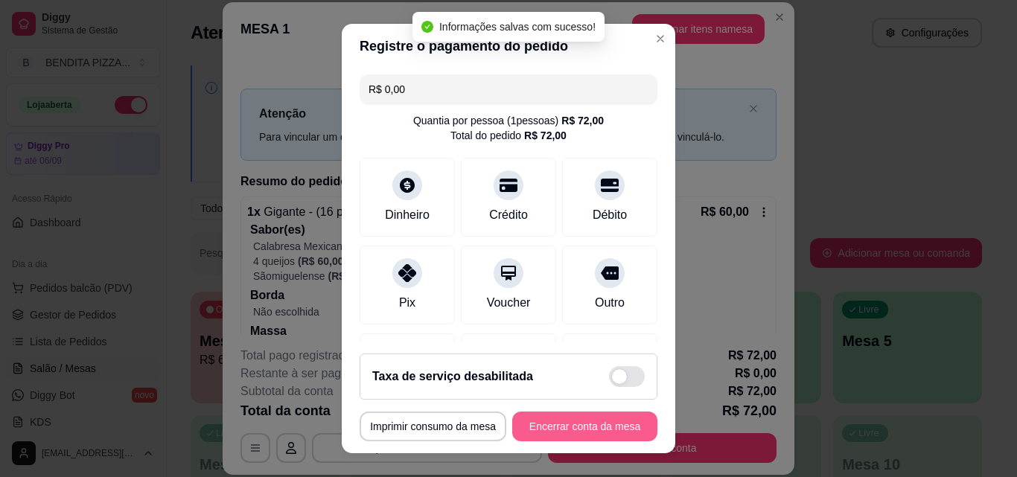
click at [605, 421] on button "Encerrar conta da mesa" at bounding box center [584, 427] width 145 height 30
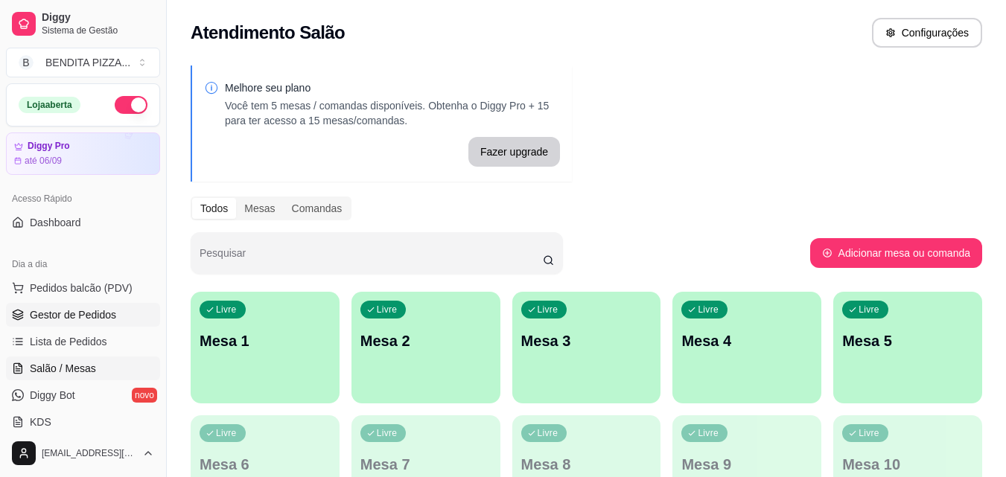
click at [63, 315] on span "Gestor de Pedidos" at bounding box center [73, 315] width 86 height 15
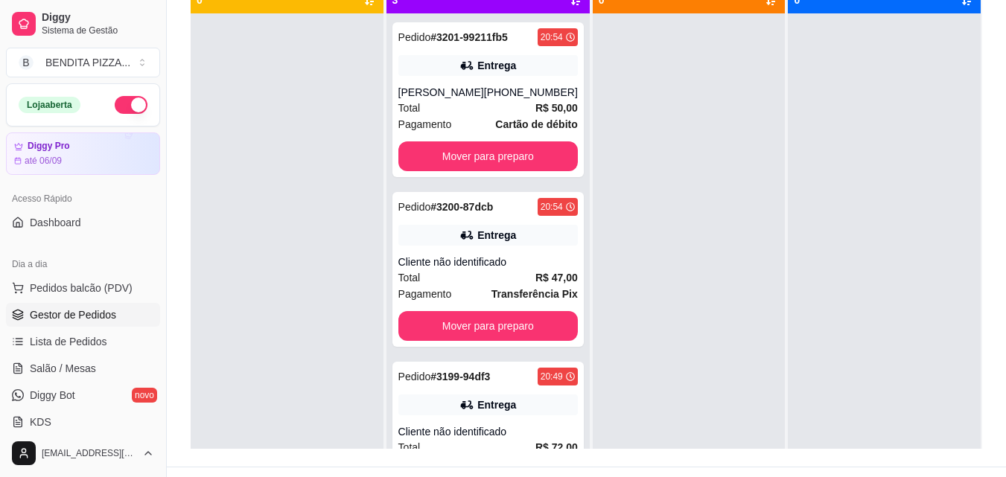
scroll to position [227, 0]
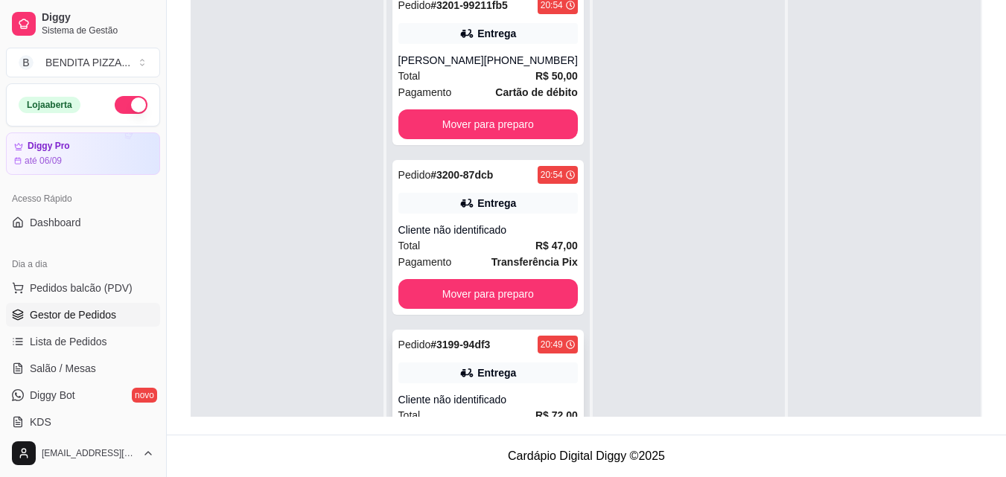
click at [535, 407] on span "R$ 72,00" at bounding box center [556, 415] width 42 height 16
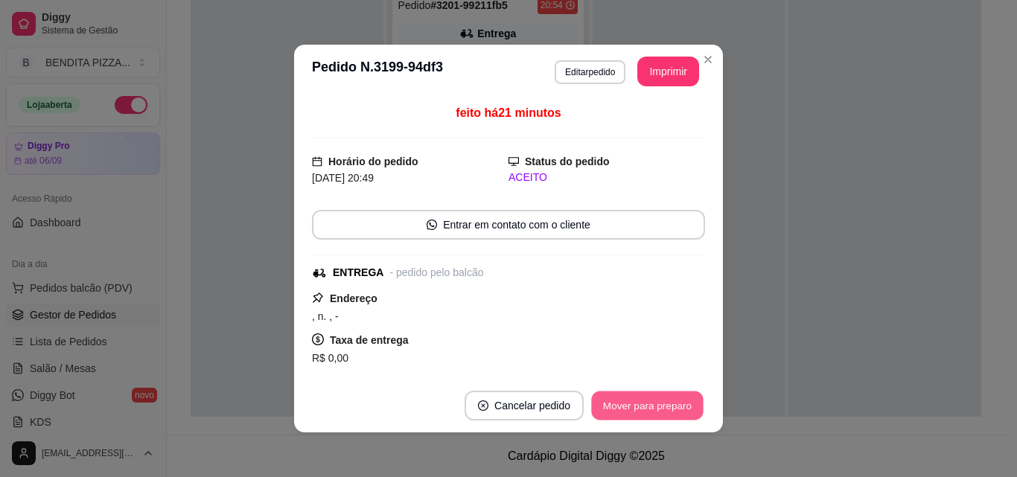
click at [669, 413] on button "Mover para preparo" at bounding box center [647, 406] width 112 height 29
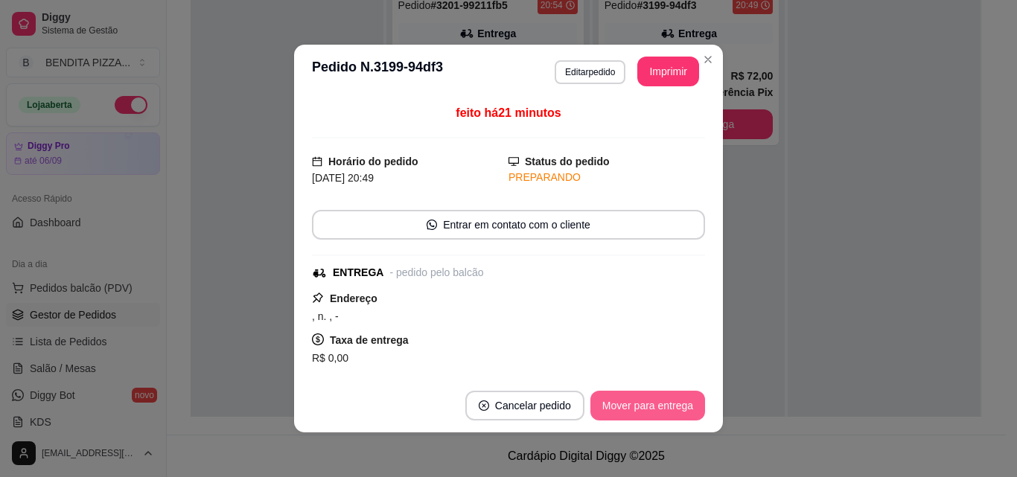
click at [669, 413] on button "Mover para entrega" at bounding box center [647, 406] width 115 height 30
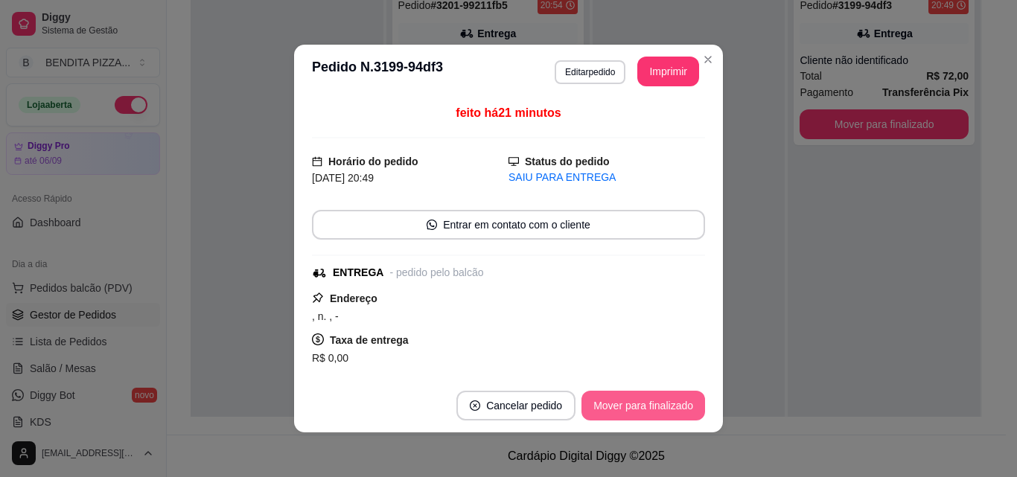
click at [669, 413] on button "Mover para finalizado" at bounding box center [644, 406] width 124 height 30
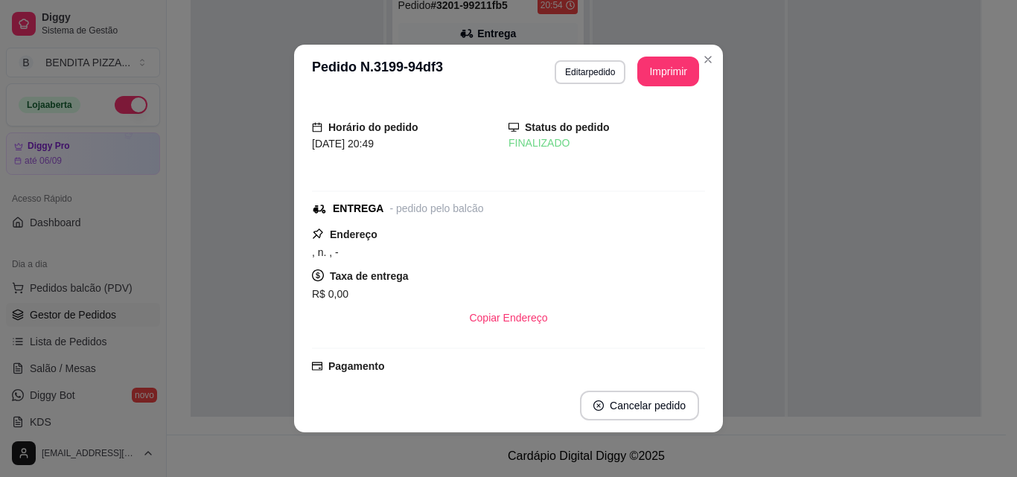
click at [710, 72] on header "**********" at bounding box center [508, 72] width 429 height 54
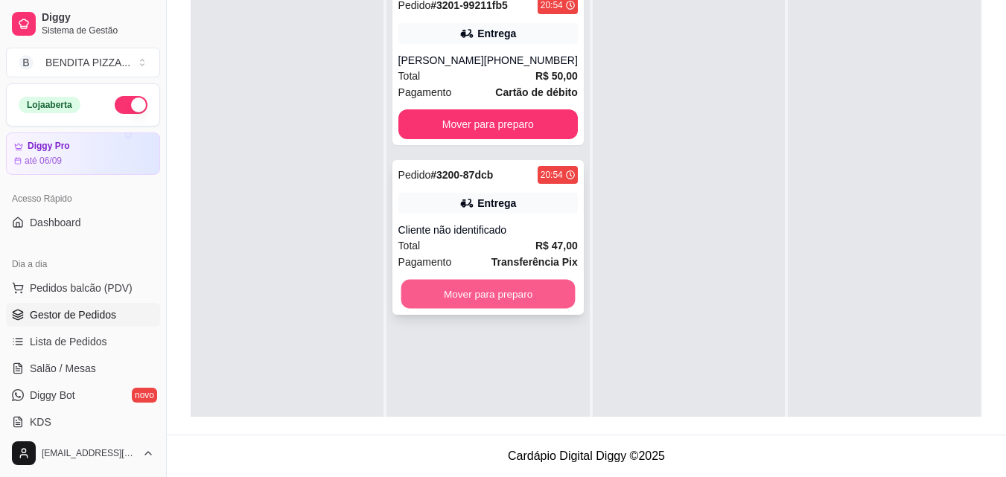
click at [551, 284] on button "Mover para preparo" at bounding box center [488, 294] width 174 height 29
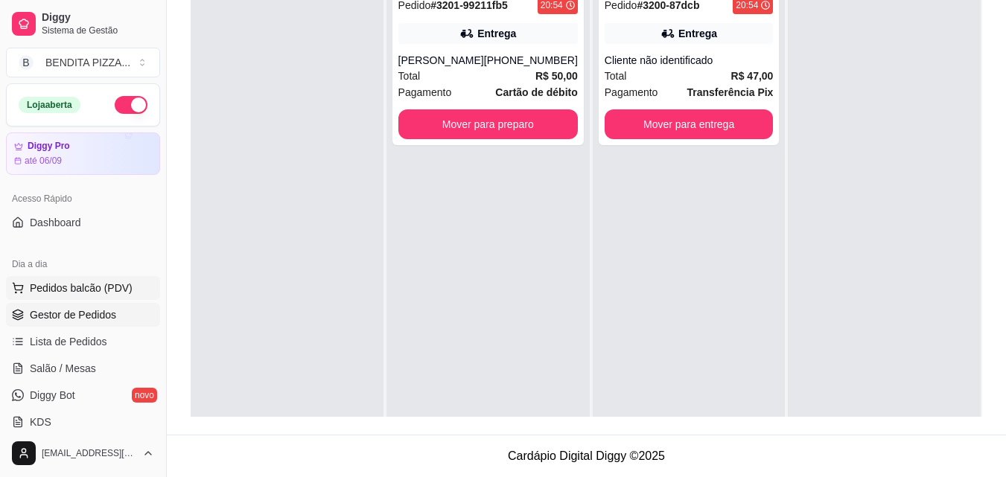
click at [125, 293] on span "Pedidos balcão (PDV)" at bounding box center [81, 288] width 103 height 15
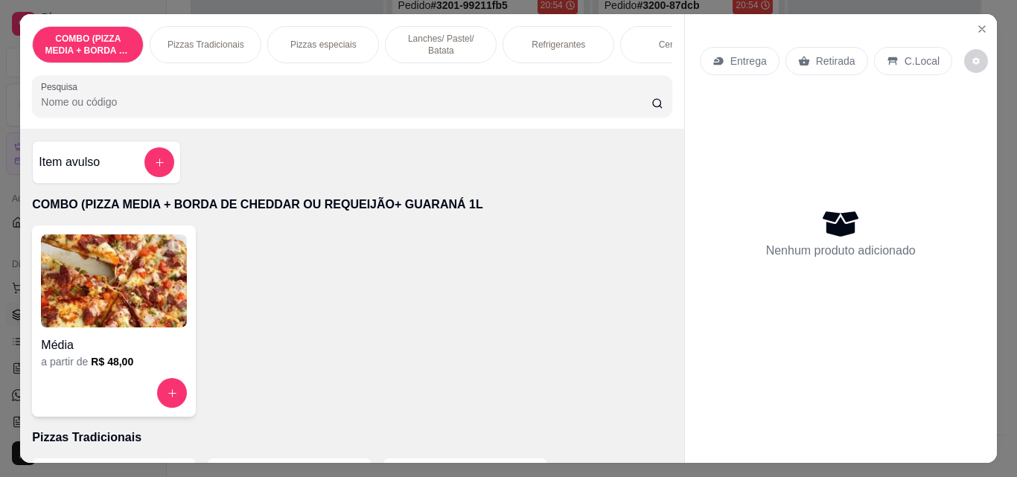
click at [136, 175] on div "Item avulso" at bounding box center [107, 162] width 136 height 30
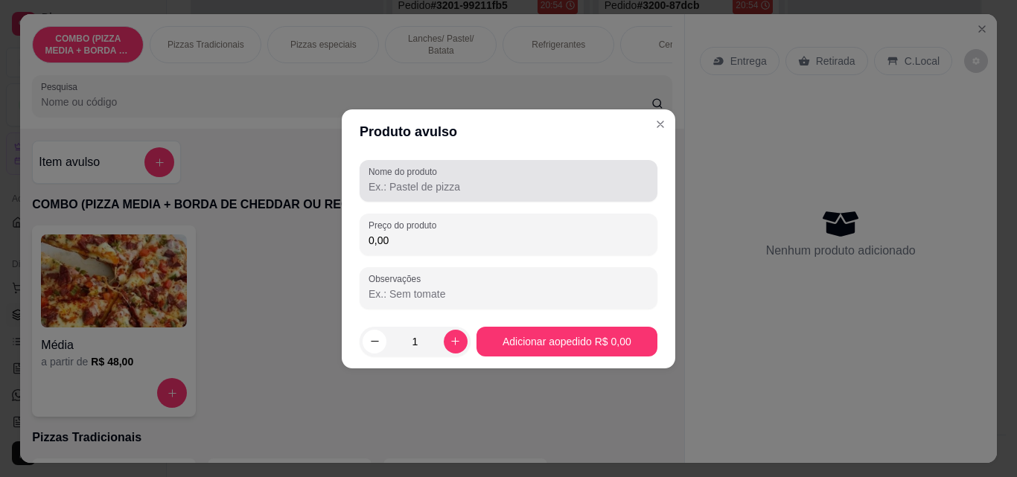
click at [494, 200] on div "Nome do produto" at bounding box center [509, 181] width 298 height 42
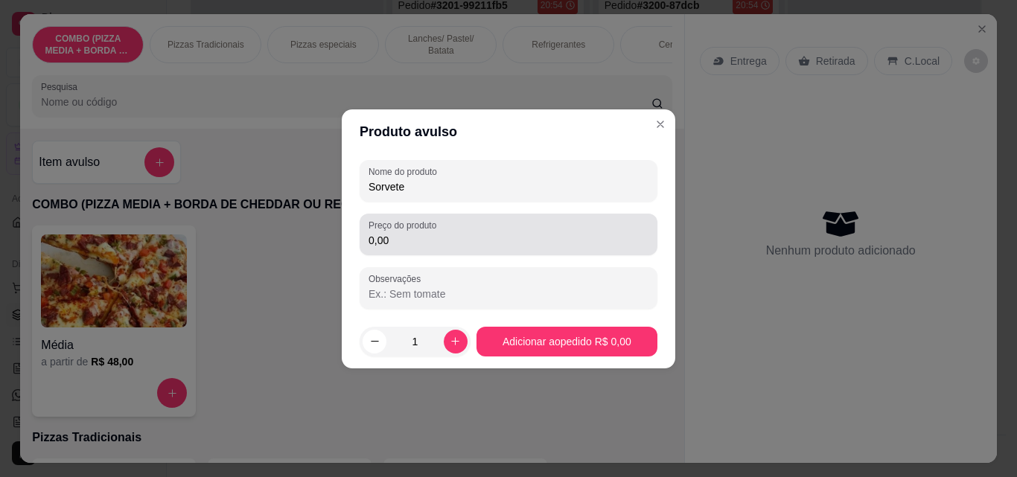
type input "Sorvete"
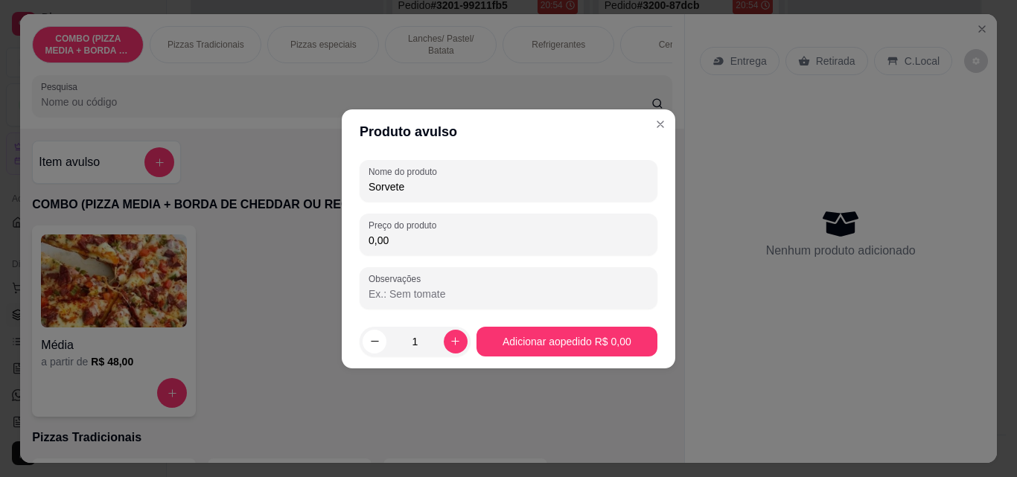
click at [488, 243] on input "0,00" at bounding box center [509, 240] width 280 height 15
type input "5,50"
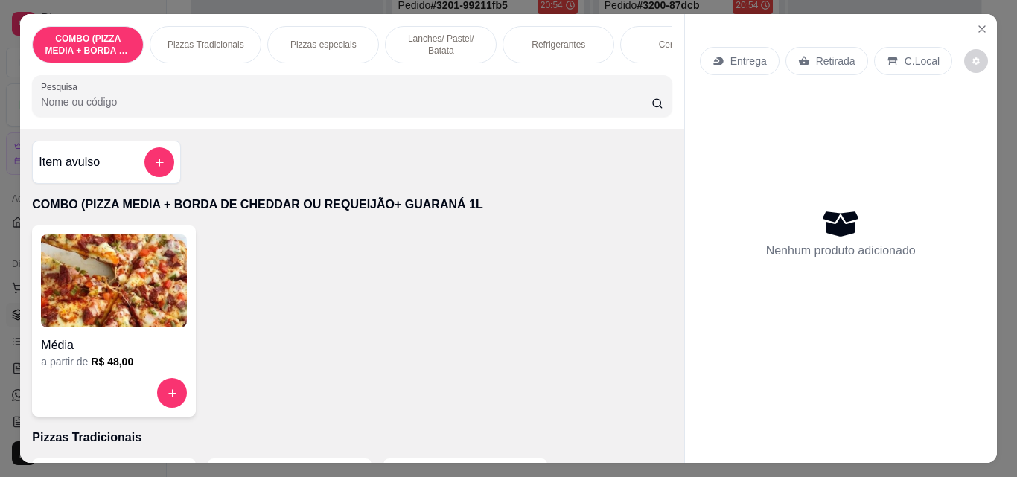
click at [532, 334] on div "Média a partir de R$ 48,00" at bounding box center [352, 321] width 640 height 191
click at [144, 159] on button "add-separate-item" at bounding box center [159, 162] width 30 height 30
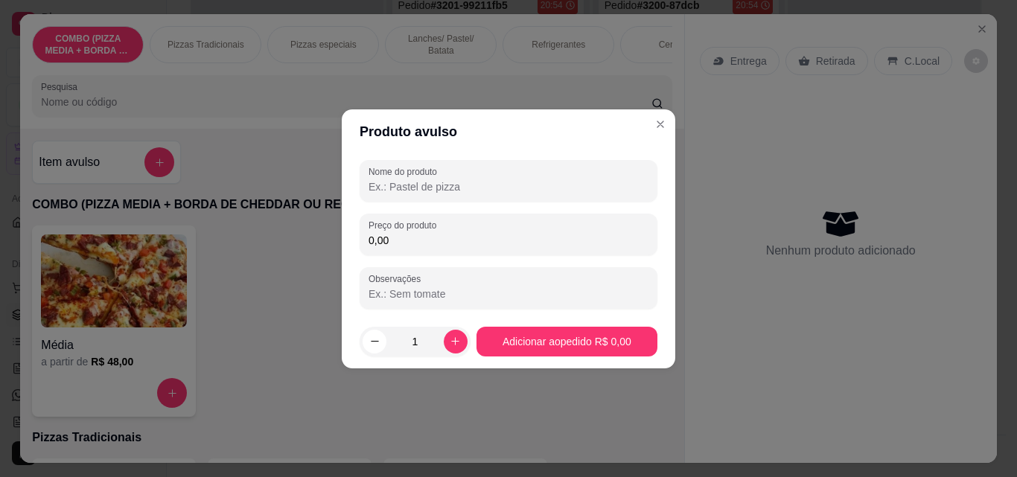
click at [501, 189] on input "Nome do produto" at bounding box center [509, 186] width 280 height 15
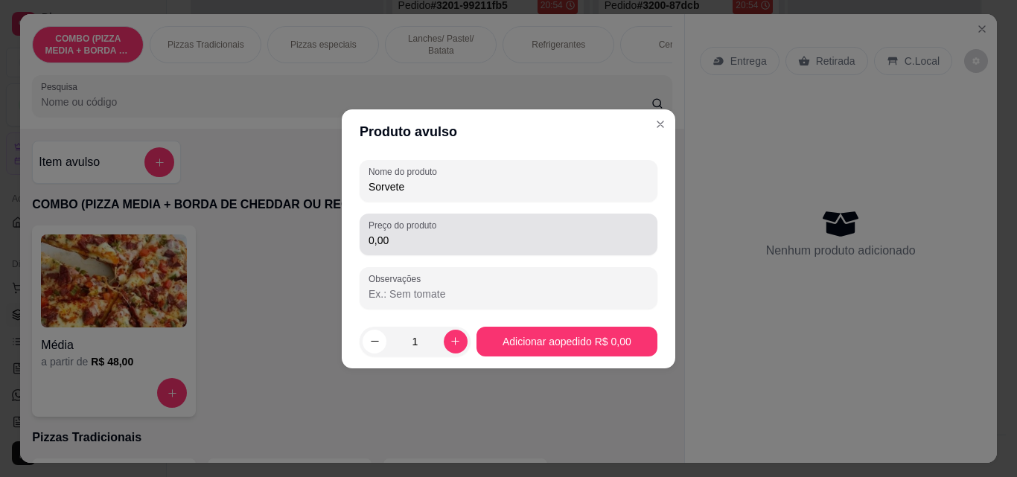
type input "Sorvete"
click at [491, 238] on input "0,00" at bounding box center [509, 240] width 280 height 15
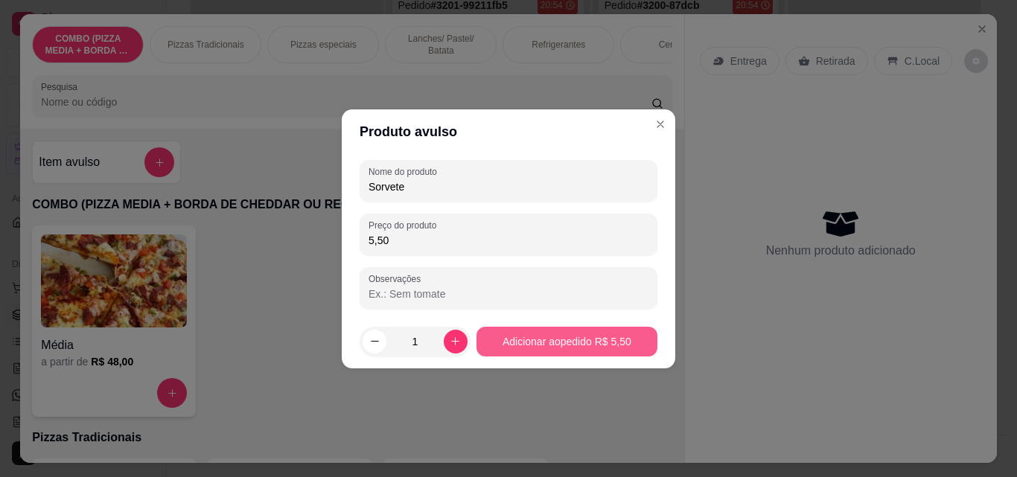
type input "5,50"
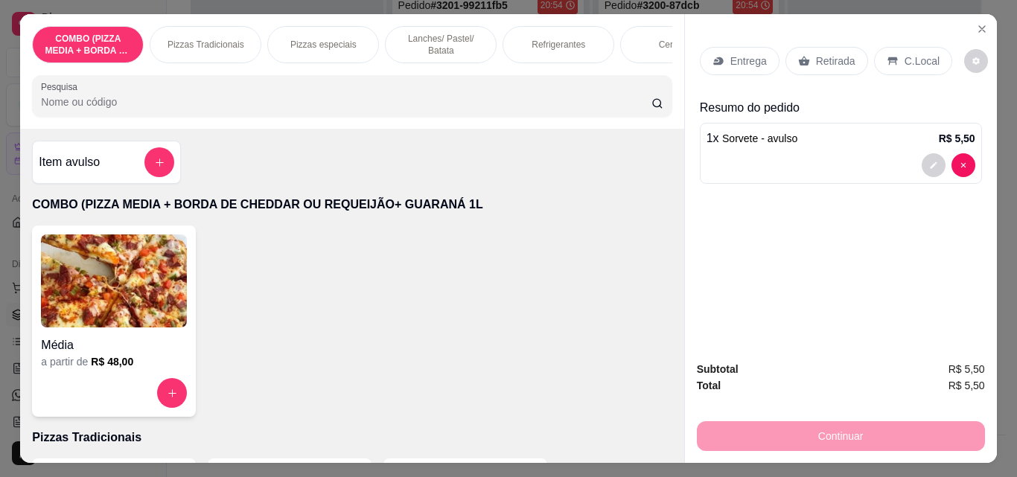
click at [905, 54] on p "C.Local" at bounding box center [922, 61] width 35 height 15
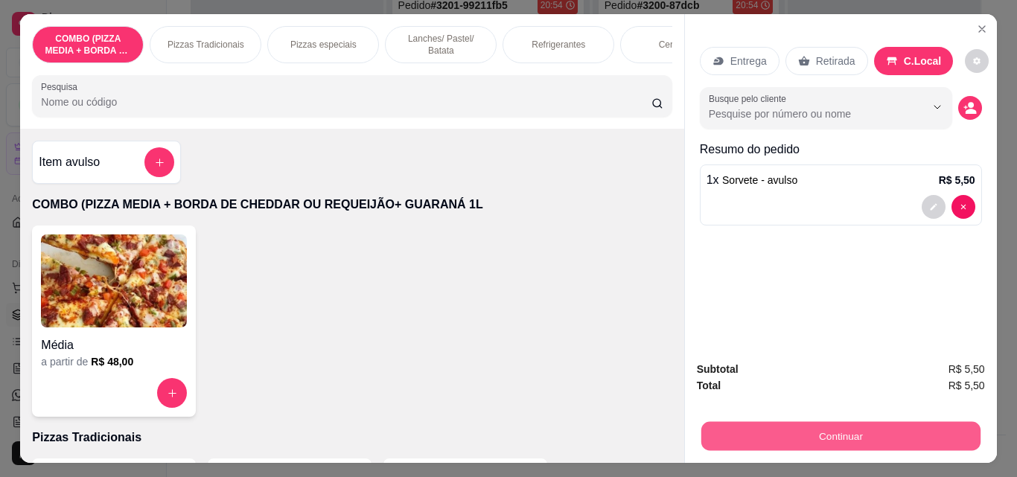
click at [838, 439] on button "Continuar" at bounding box center [840, 435] width 279 height 29
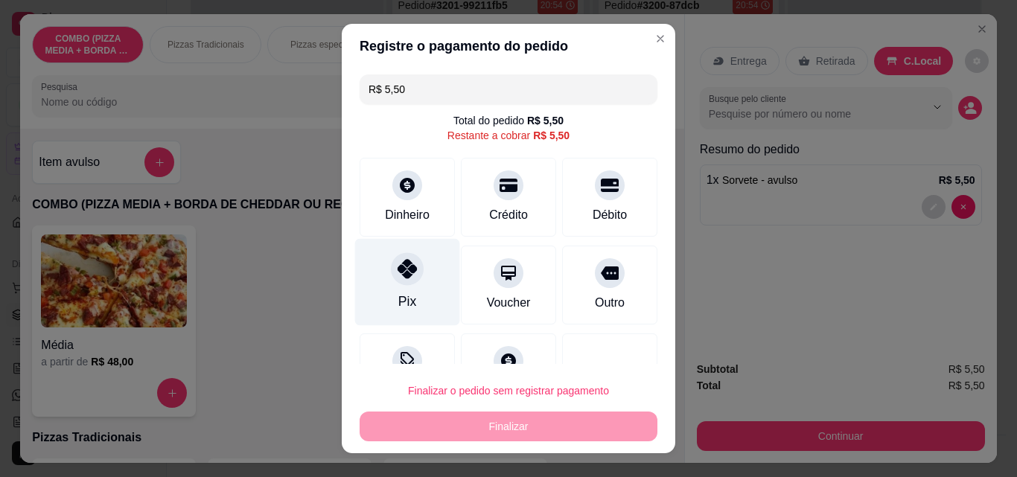
click at [379, 286] on div "Pix" at bounding box center [407, 282] width 105 height 87
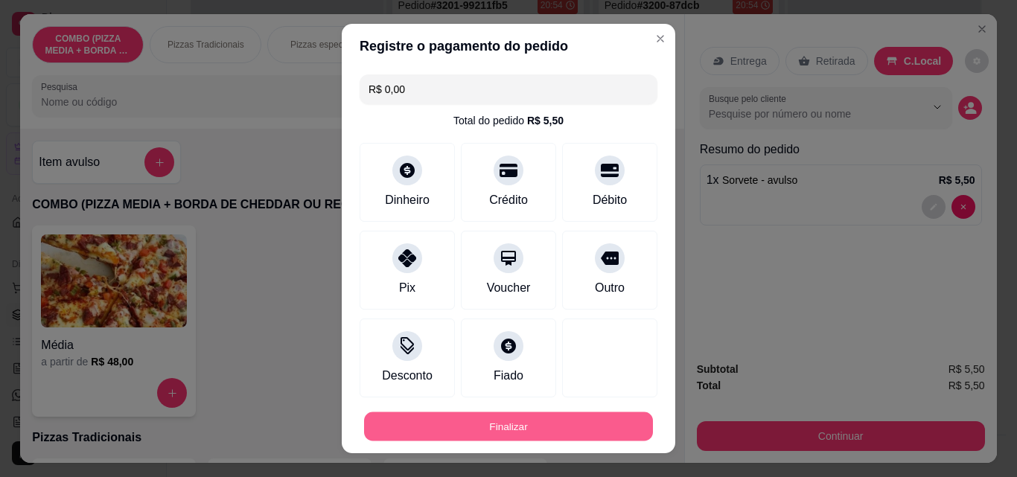
click at [549, 417] on button "Finalizar" at bounding box center [508, 427] width 289 height 29
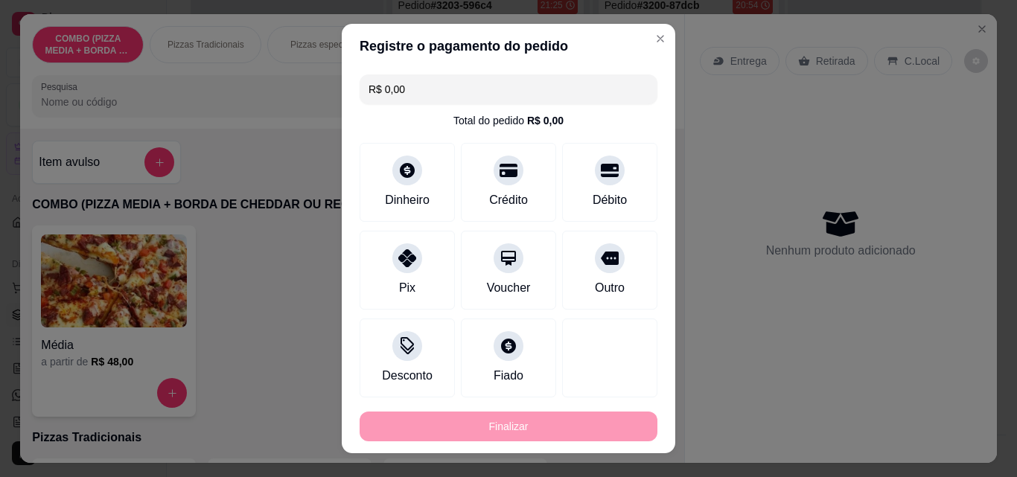
type input "-R$ 5,50"
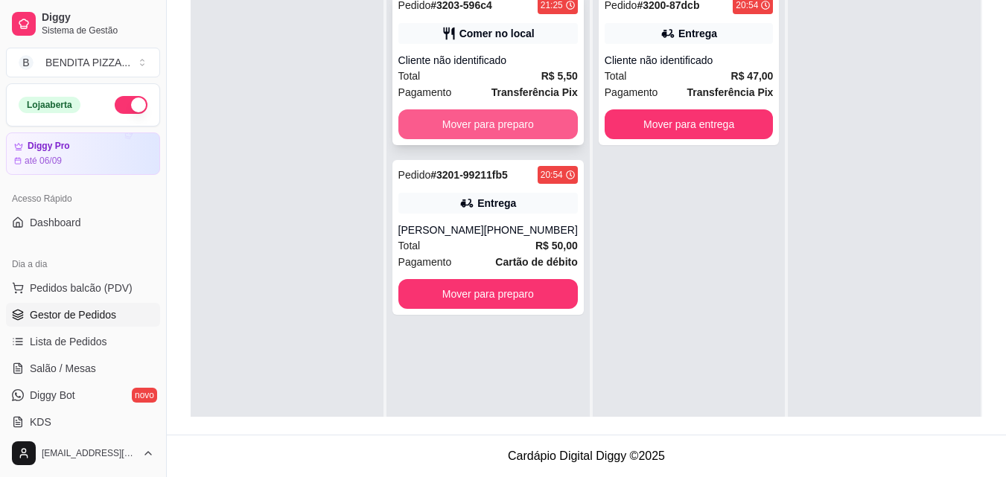
click at [544, 126] on button "Mover para preparo" at bounding box center [487, 124] width 179 height 30
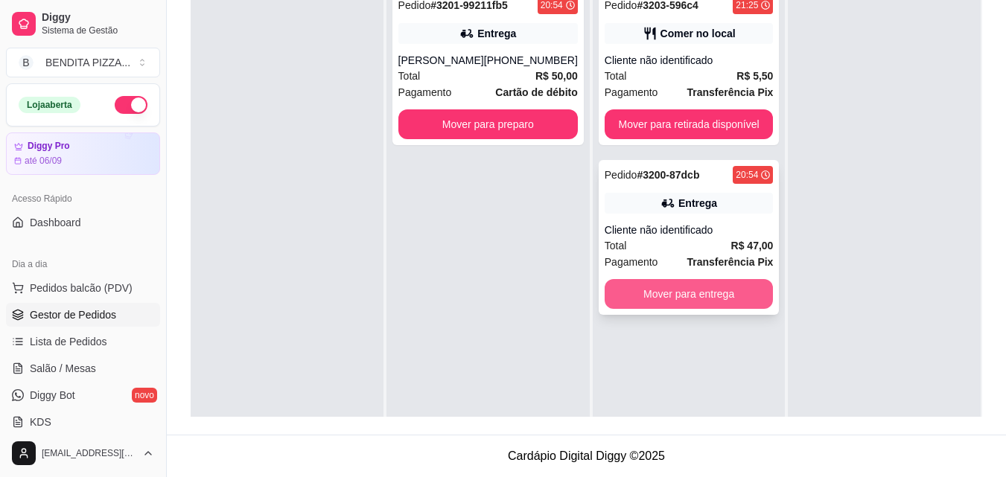
click at [726, 294] on button "Mover para entrega" at bounding box center [689, 294] width 169 height 30
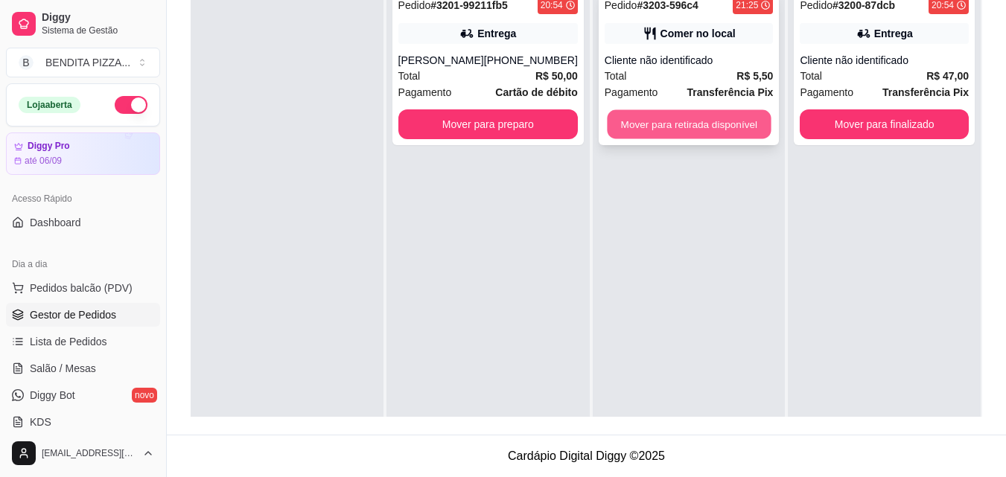
click at [723, 124] on button "Mover para retirada disponível" at bounding box center [689, 124] width 164 height 29
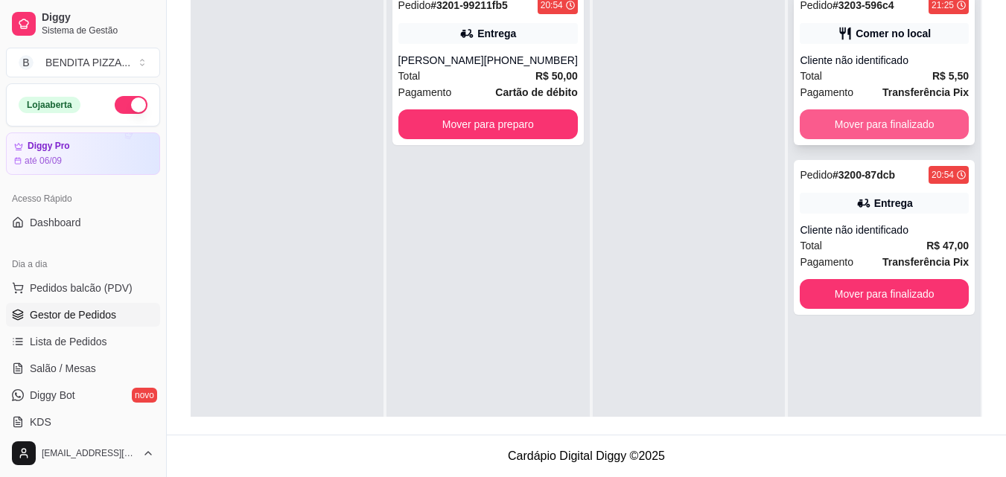
click at [855, 121] on button "Mover para finalizado" at bounding box center [884, 124] width 169 height 30
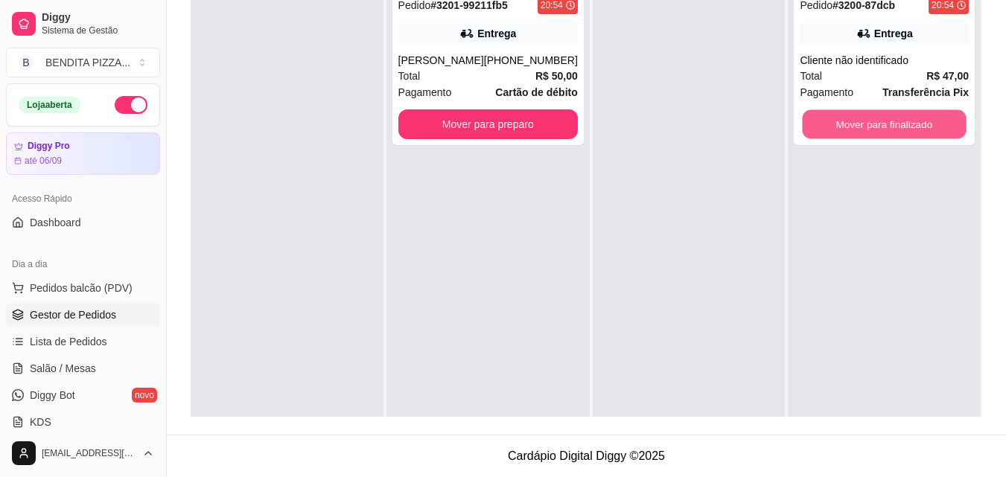
click at [855, 121] on button "Mover para finalizado" at bounding box center [885, 124] width 164 height 29
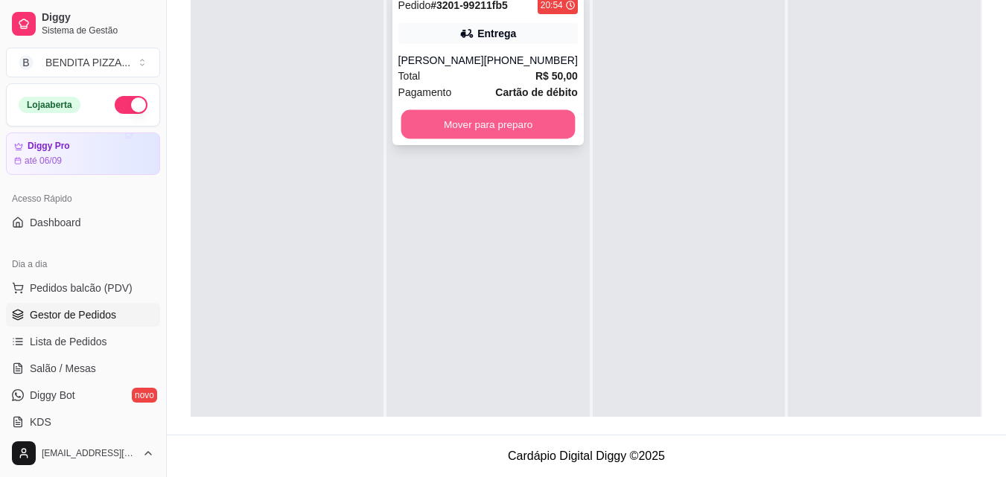
click at [520, 127] on button "Mover para preparo" at bounding box center [488, 124] width 174 height 29
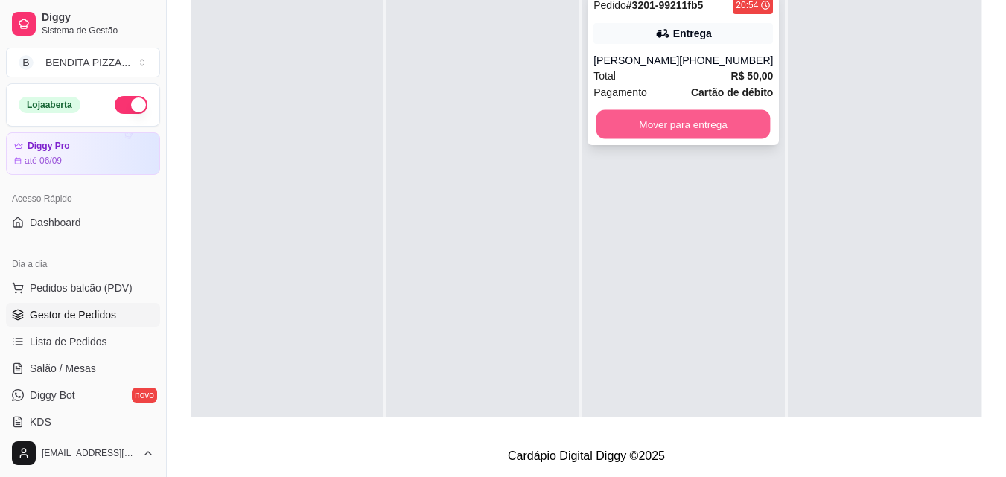
click at [686, 119] on button "Mover para entrega" at bounding box center [683, 124] width 174 height 29
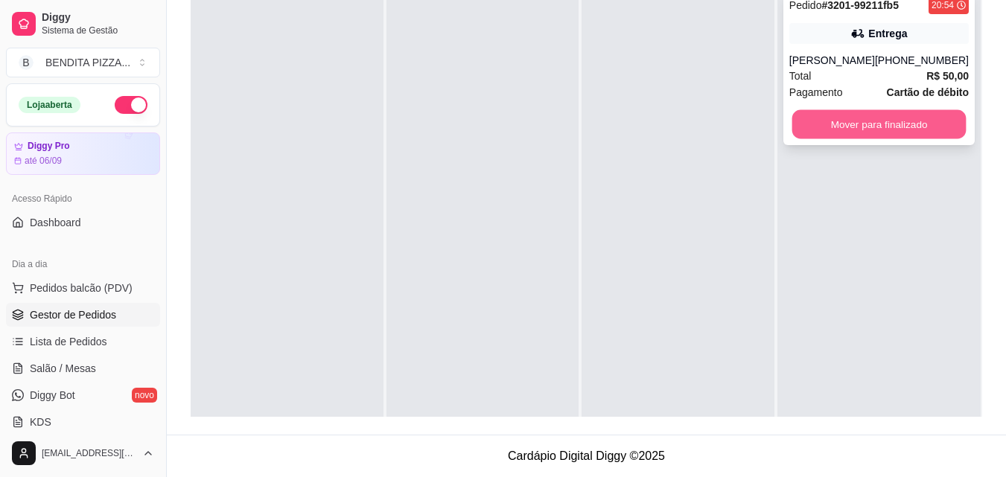
click at [888, 126] on button "Mover para finalizado" at bounding box center [878, 124] width 174 height 29
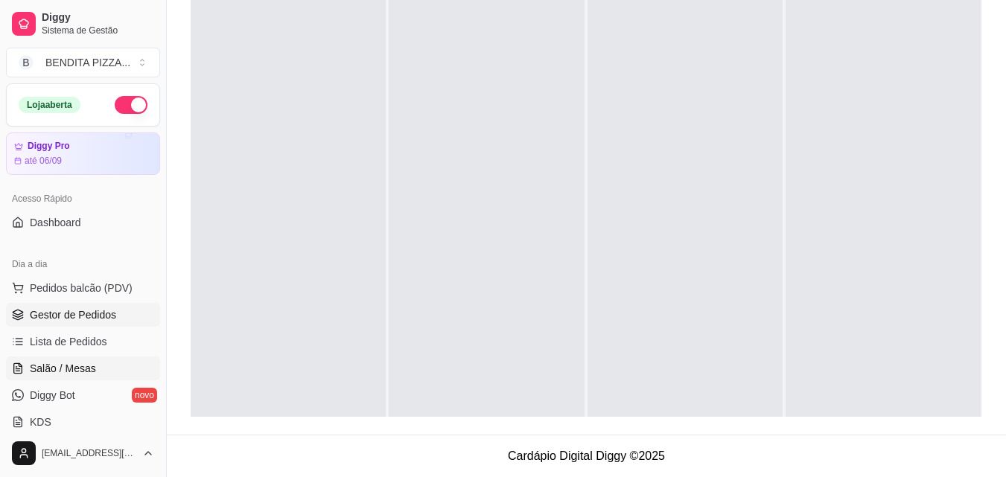
click at [85, 378] on link "Salão / Mesas" at bounding box center [83, 369] width 154 height 24
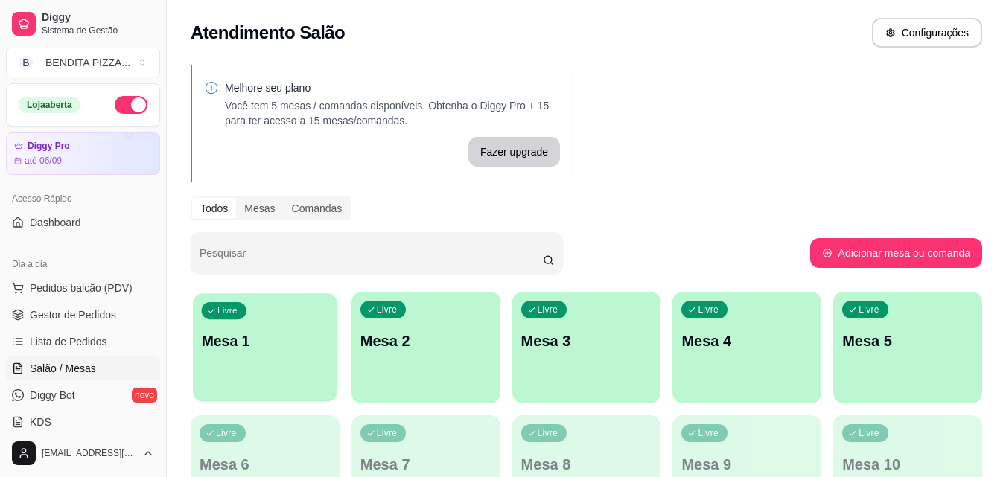
click at [303, 353] on div "Livre Mesa 1" at bounding box center [265, 338] width 144 height 91
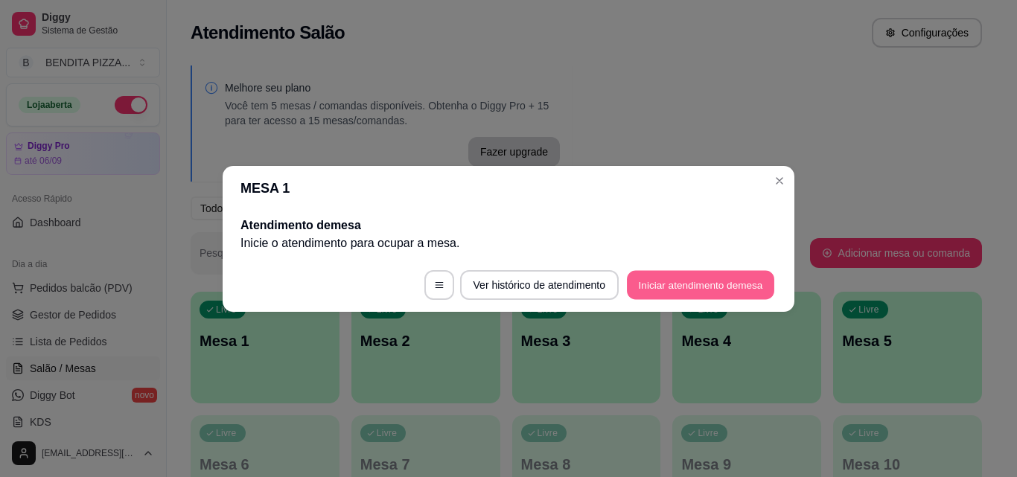
click at [733, 295] on button "Iniciar atendimento de mesa" at bounding box center [700, 284] width 147 height 29
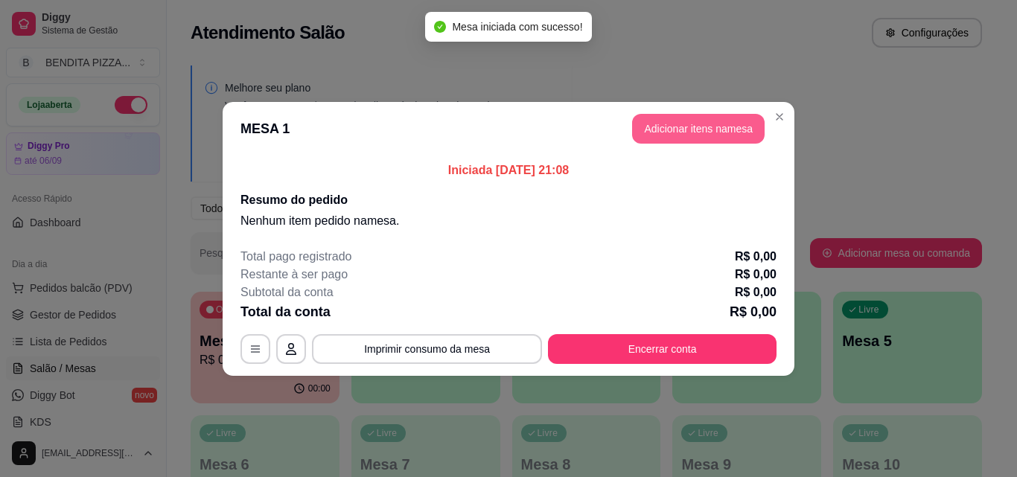
click at [692, 127] on button "Adicionar itens na mesa" at bounding box center [698, 129] width 133 height 30
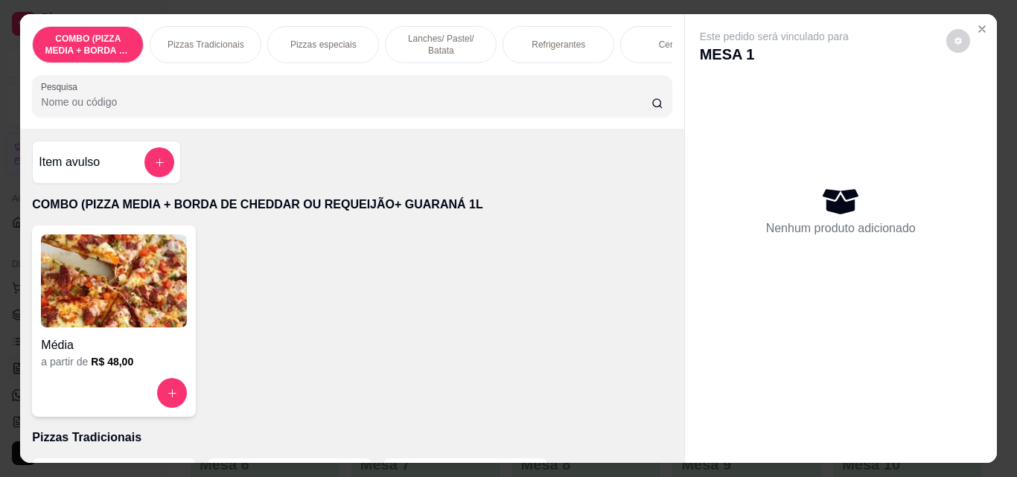
click at [202, 39] on p "Pizzas Tradicionais" at bounding box center [206, 45] width 77 height 12
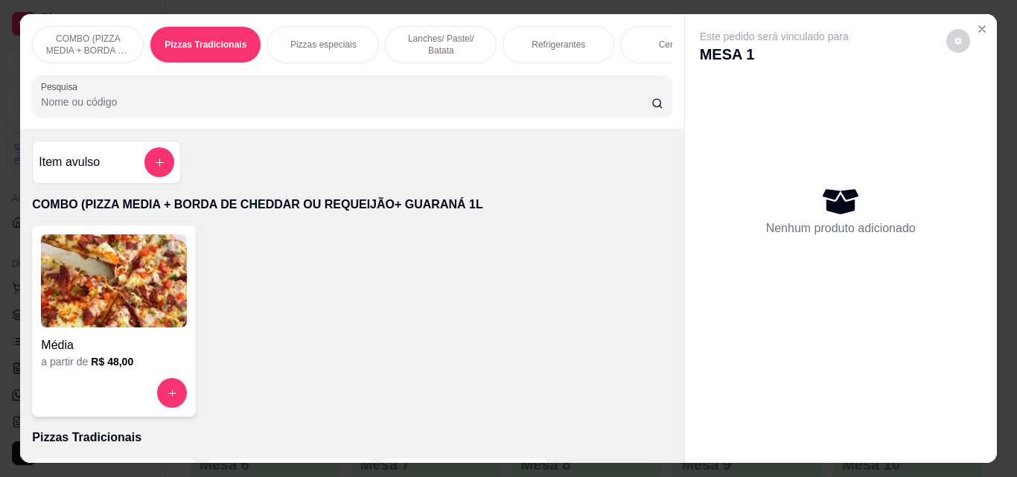
scroll to position [39, 0]
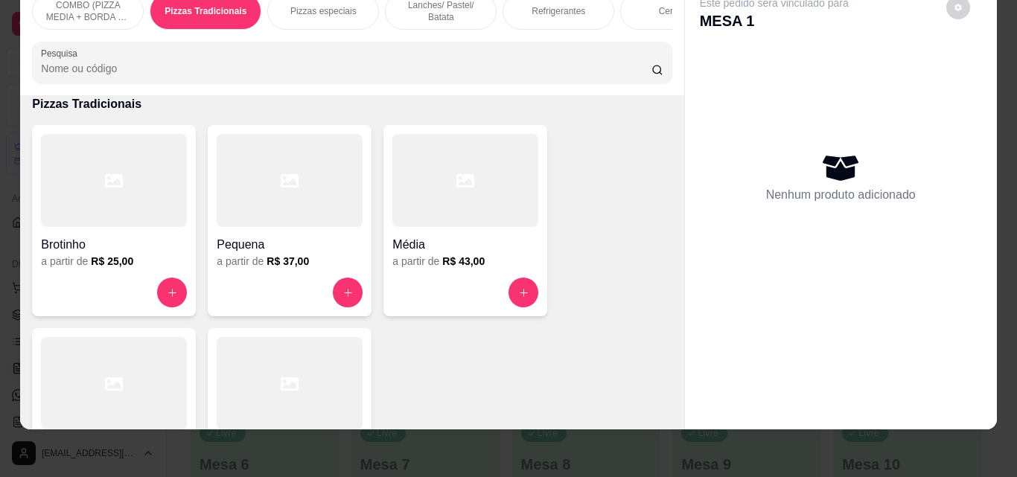
click at [76, 369] on div at bounding box center [114, 383] width 146 height 93
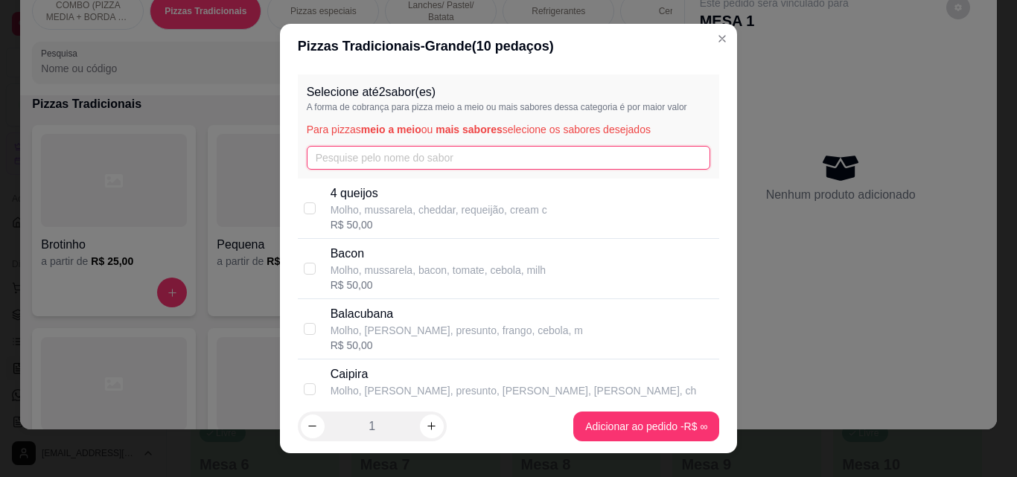
click at [365, 160] on input "text" at bounding box center [509, 158] width 404 height 24
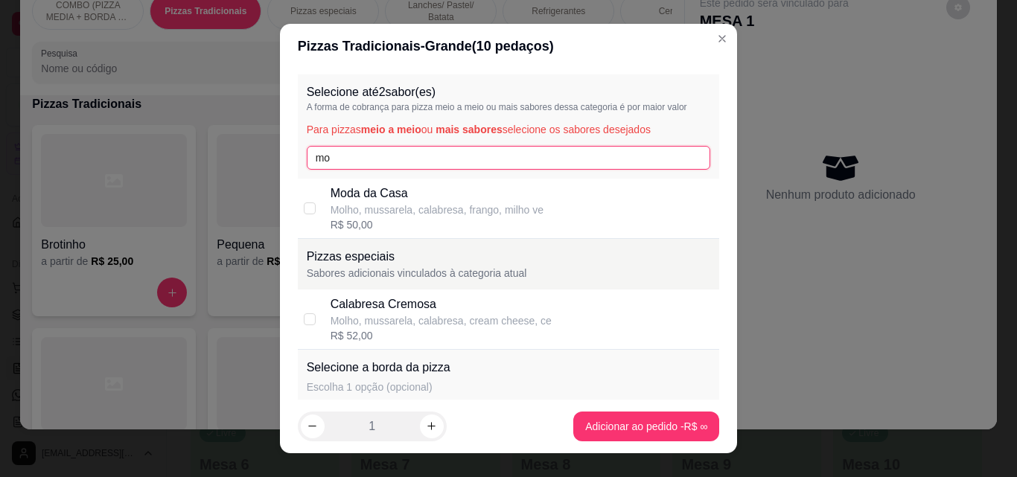
type input "mo"
click at [376, 232] on div "R$ 50,00" at bounding box center [437, 224] width 213 height 15
checkbox input "true"
click at [386, 158] on input "mo" at bounding box center [509, 158] width 404 height 24
type input "m"
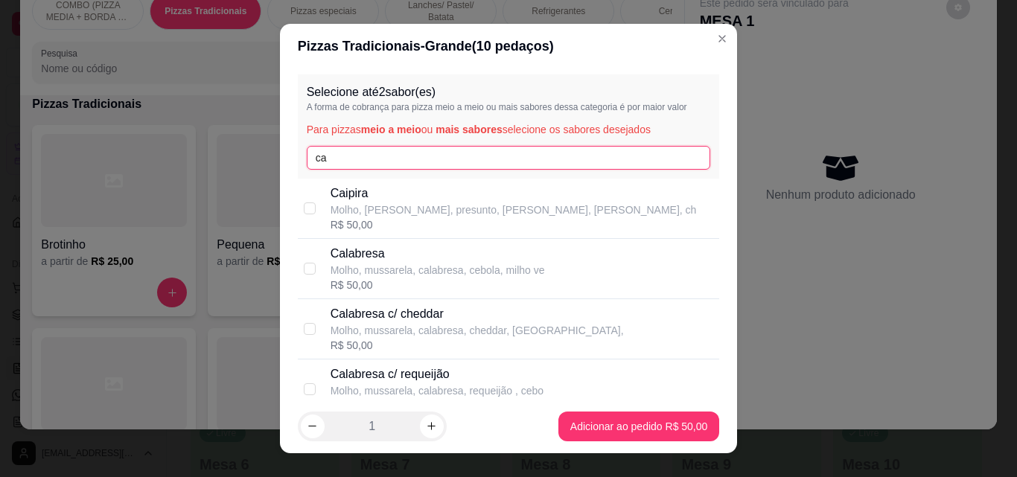
type input "ca"
click at [386, 261] on p "Calabresa" at bounding box center [438, 254] width 214 height 18
checkbox input "true"
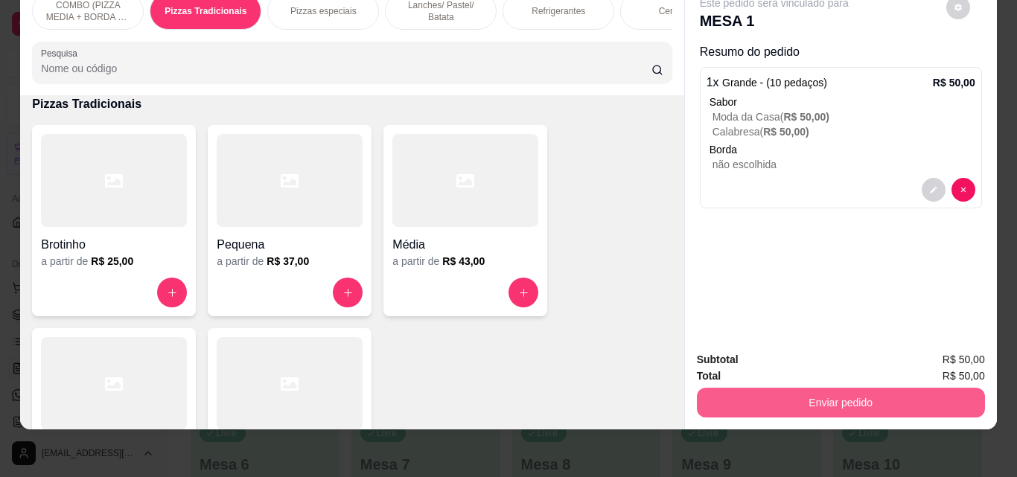
click at [811, 401] on button "Enviar pedido" at bounding box center [841, 403] width 288 height 30
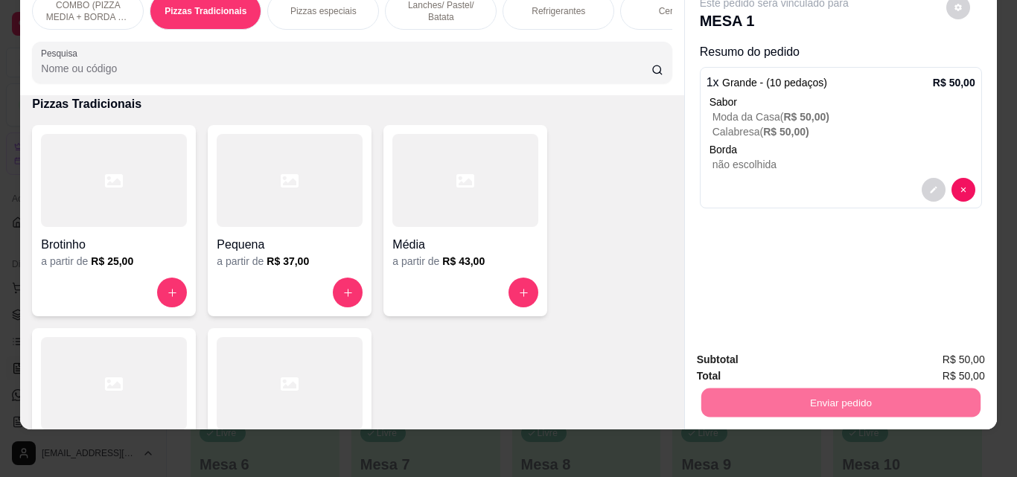
click at [735, 349] on button "Não registrar e enviar pedido" at bounding box center [791, 355] width 150 height 28
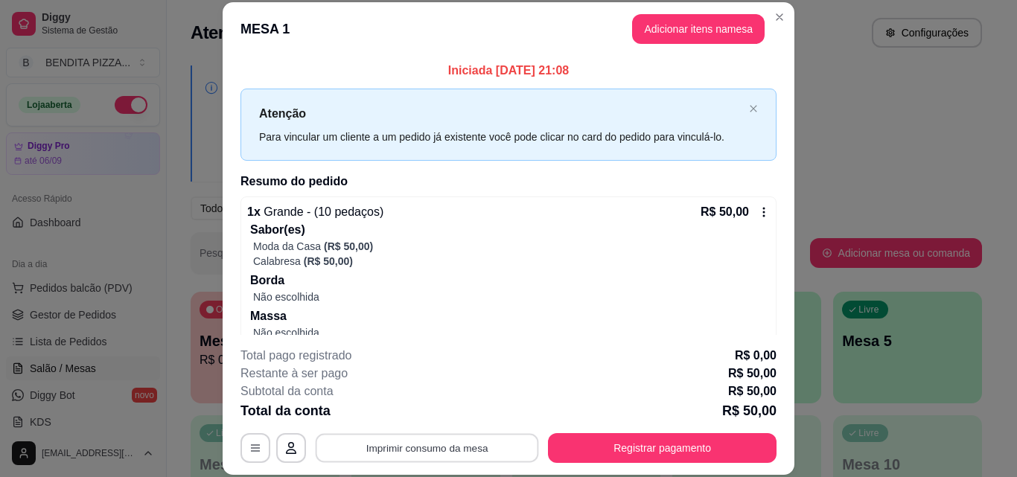
click at [471, 436] on button "Imprimir consumo da mesa" at bounding box center [427, 447] width 223 height 29
click at [878, 405] on div "**********" at bounding box center [508, 238] width 1017 height 477
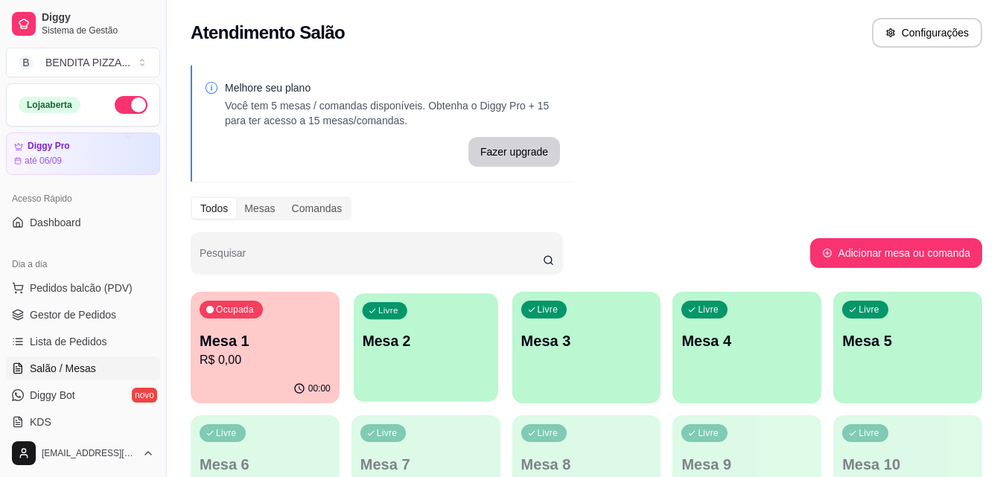
click at [423, 366] on div "Livre Mesa 2" at bounding box center [426, 338] width 144 height 91
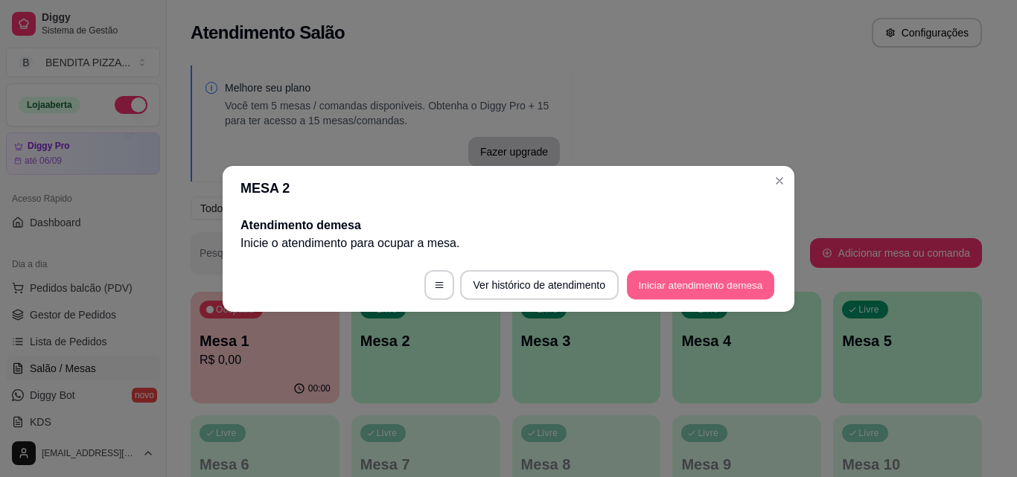
click at [699, 275] on button "Iniciar atendimento de mesa" at bounding box center [700, 284] width 147 height 29
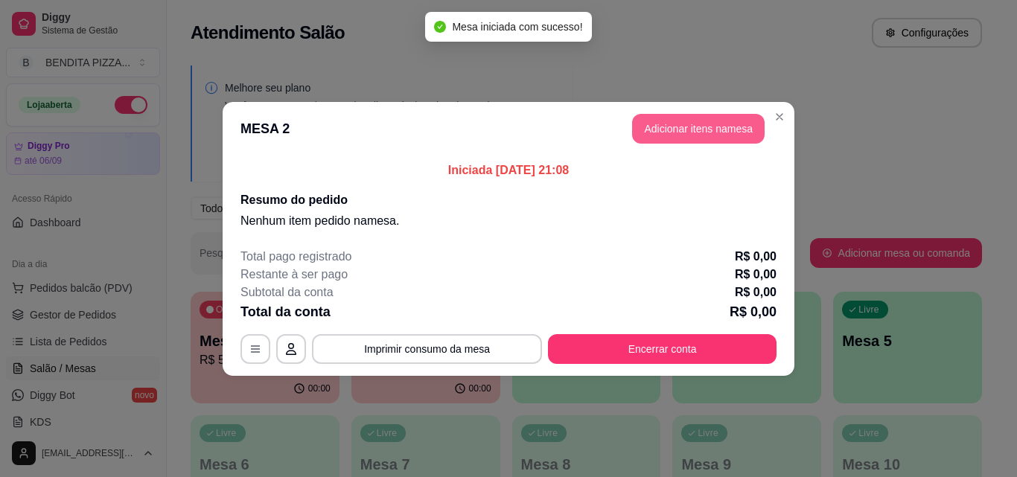
click at [674, 139] on button "Adicionar itens na mesa" at bounding box center [698, 129] width 133 height 30
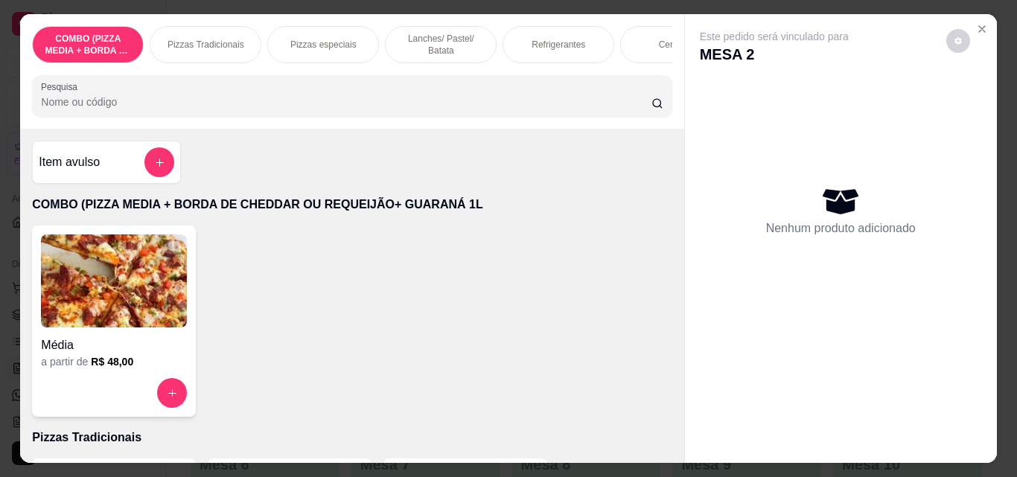
click at [227, 51] on div "Pizzas Tradicionais" at bounding box center [206, 44] width 112 height 37
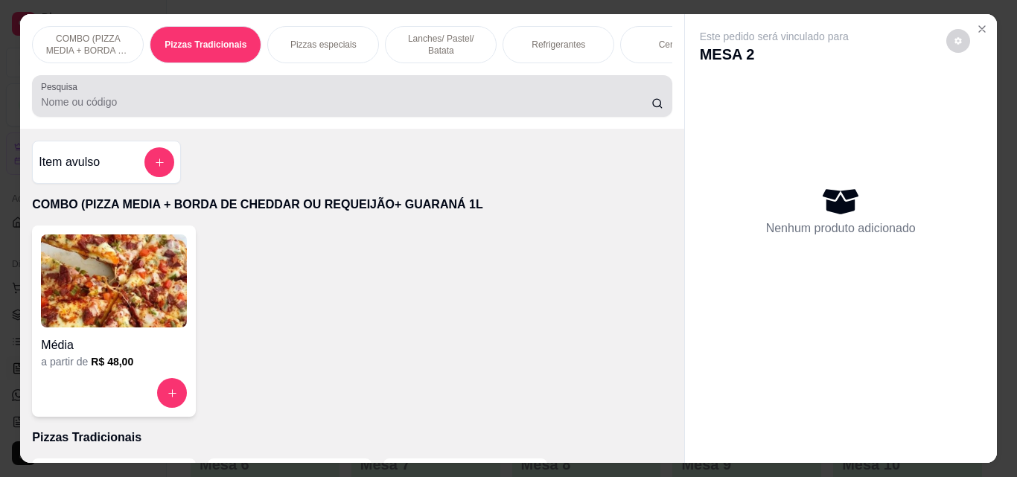
scroll to position [39, 0]
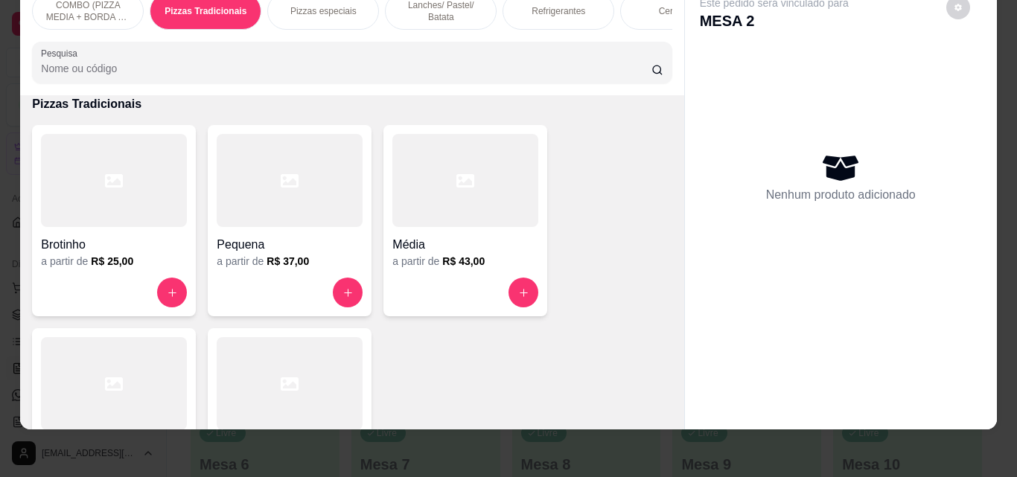
click at [510, 275] on div "Média a partir de R$ 43,00" at bounding box center [465, 220] width 164 height 191
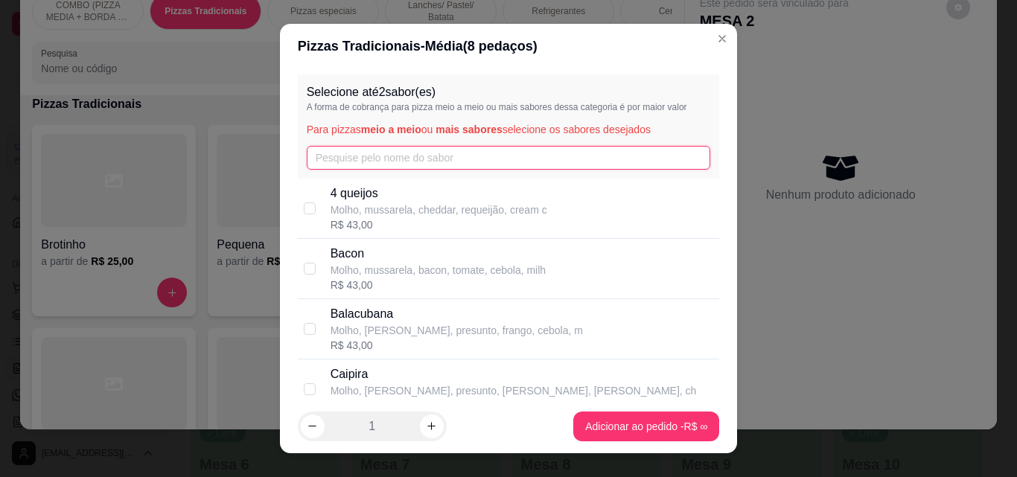
click at [455, 166] on input "text" at bounding box center [509, 158] width 404 height 24
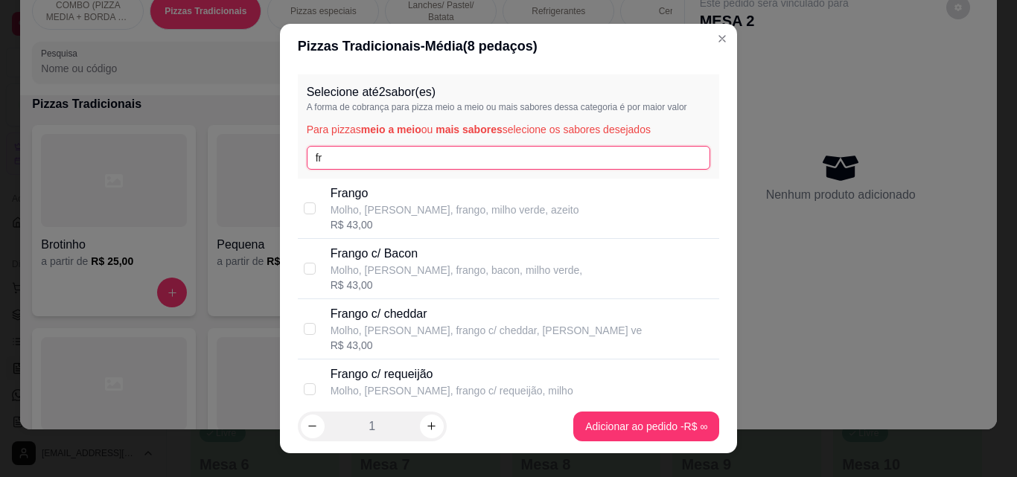
type input "fr"
click at [445, 193] on p "Frango" at bounding box center [455, 194] width 249 height 18
checkbox input "true"
click at [634, 160] on input "fr" at bounding box center [509, 158] width 404 height 24
type input "f"
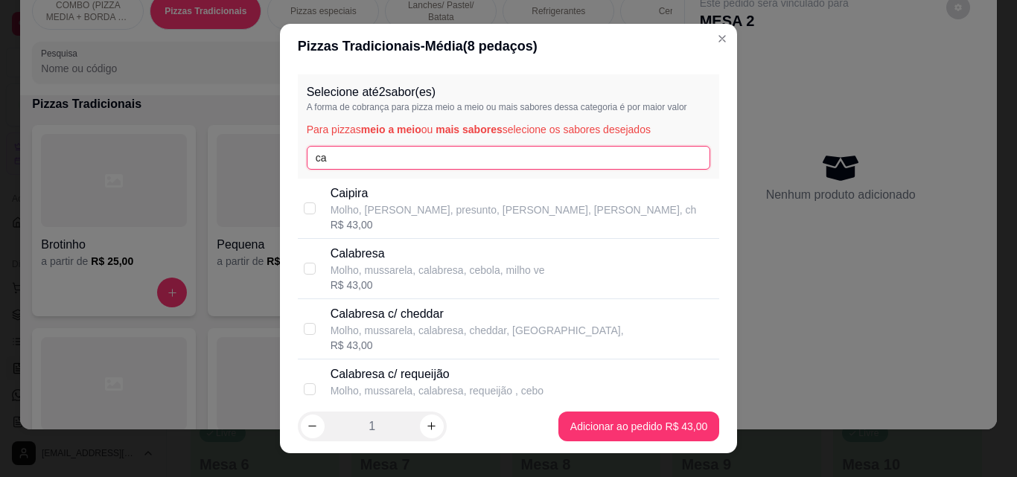
type input "ca"
click at [543, 275] on div "Calabresa Molho, mussarela, calabresa, cebola, milho ve R$ 43,00" at bounding box center [522, 269] width 383 height 48
checkbox input "true"
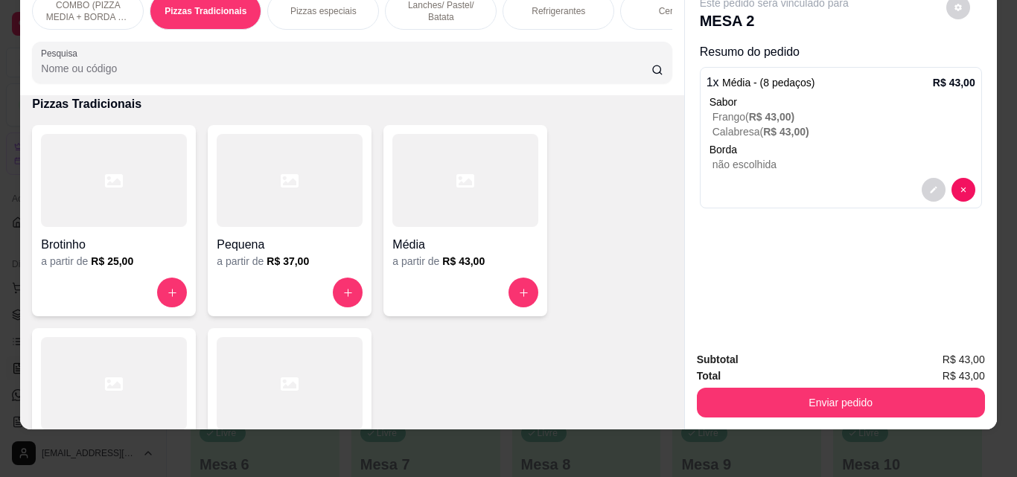
click at [570, 5] on p "Refrigerantes" at bounding box center [559, 11] width 54 height 12
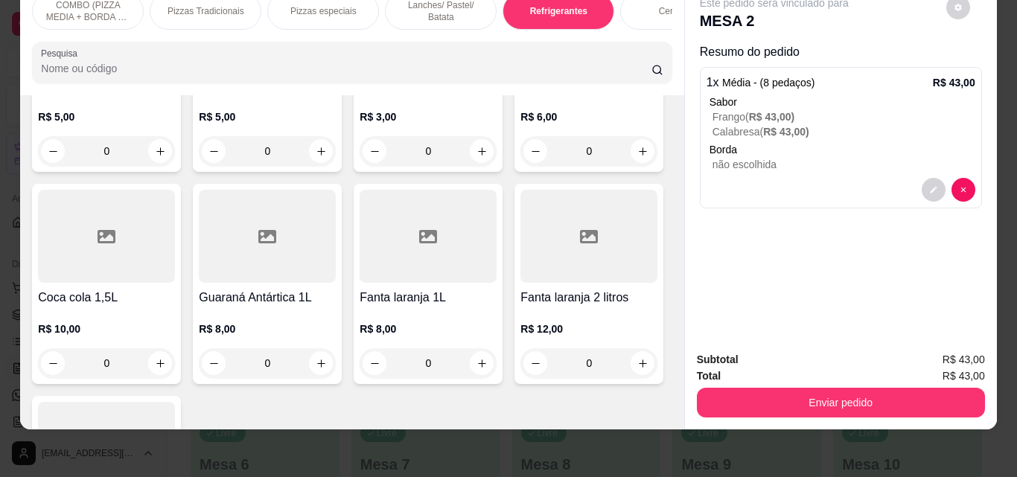
scroll to position [2541, 0]
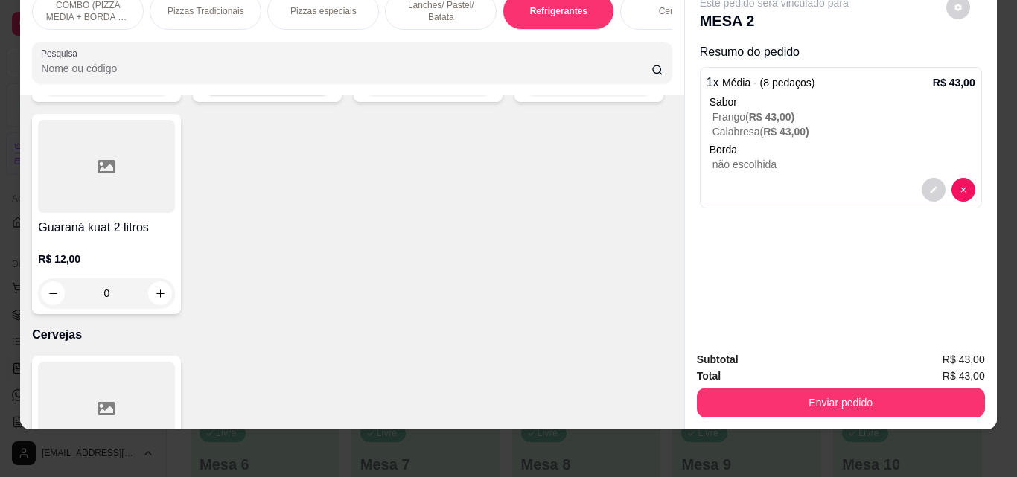
click at [333, 93] on button "increase-product-quantity" at bounding box center [321, 81] width 23 height 23
type input "1"
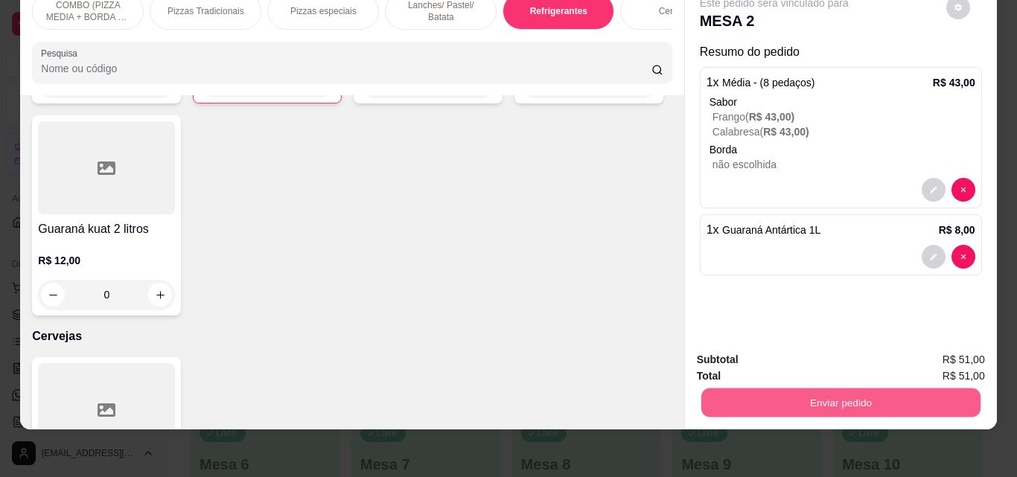
click at [796, 388] on button "Enviar pedido" at bounding box center [840, 402] width 279 height 29
click at [790, 359] on button "Não registrar e enviar pedido" at bounding box center [791, 355] width 150 height 28
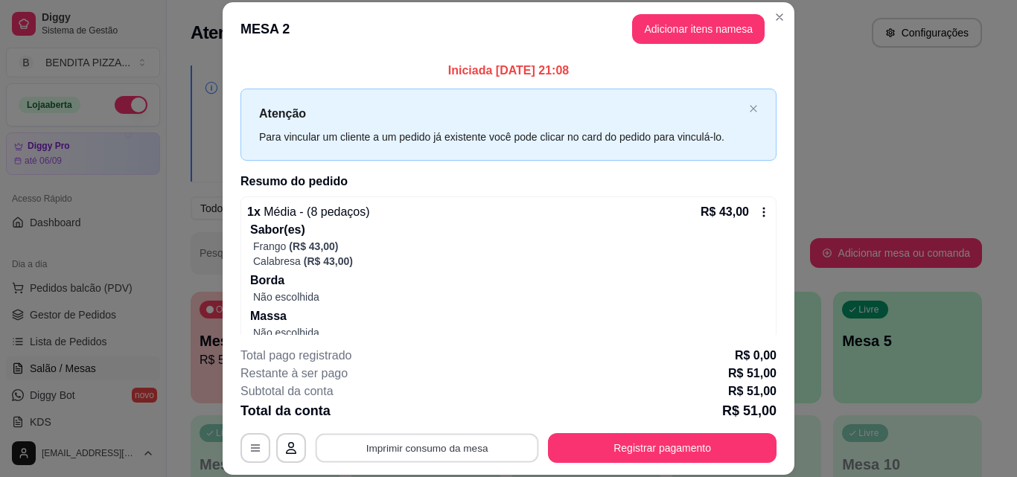
click at [485, 443] on button "Imprimir consumo da mesa" at bounding box center [427, 447] width 223 height 29
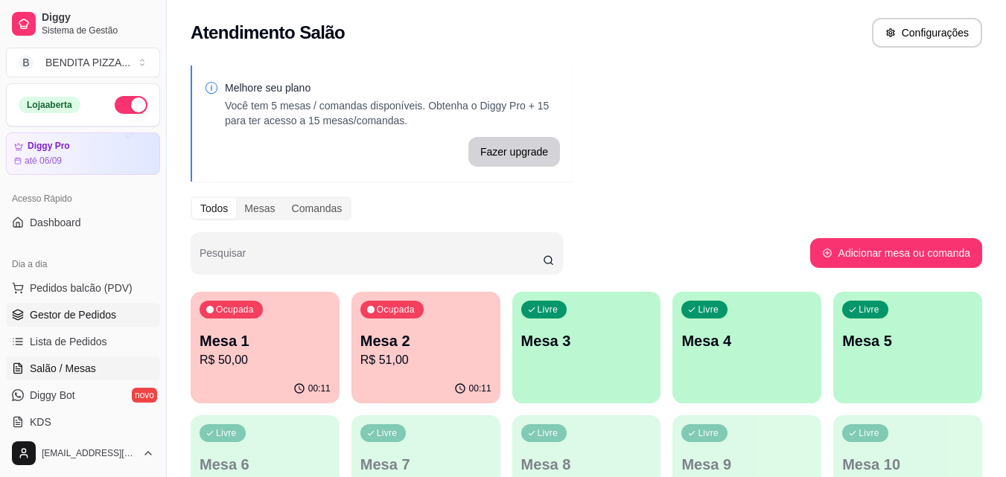
click at [86, 317] on span "Gestor de Pedidos" at bounding box center [73, 315] width 86 height 15
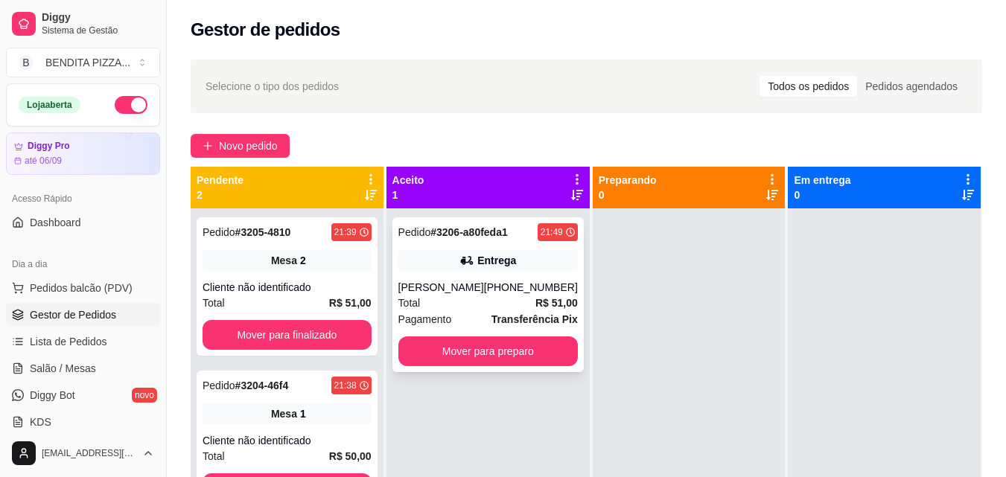
click at [430, 319] on span "Pagamento" at bounding box center [425, 319] width 54 height 16
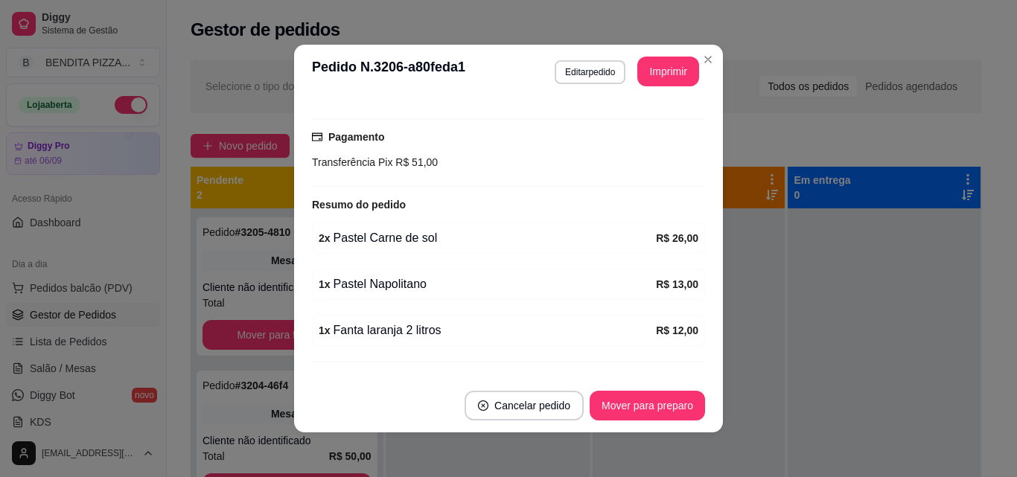
scroll to position [420, 0]
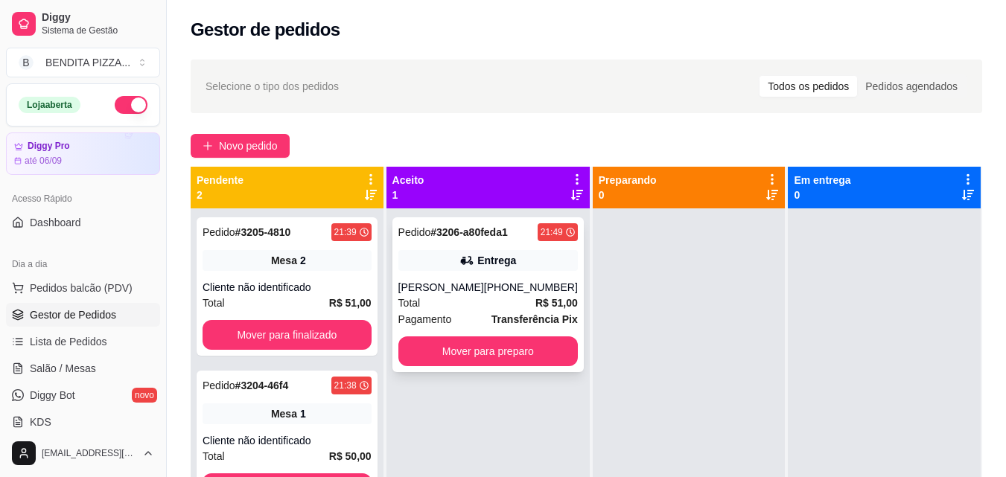
click at [477, 310] on div "Total R$ 51,00" at bounding box center [487, 303] width 179 height 16
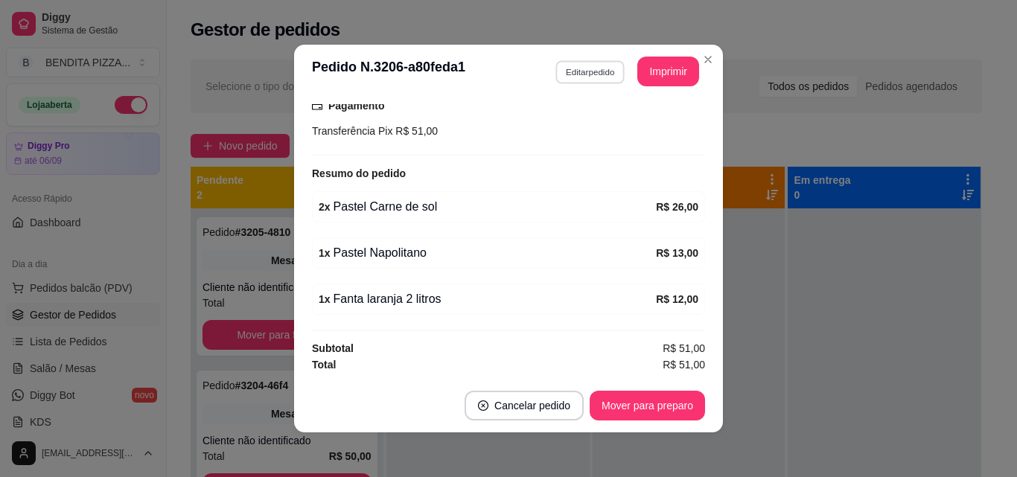
click at [596, 79] on button "Editar pedido" at bounding box center [589, 71] width 69 height 23
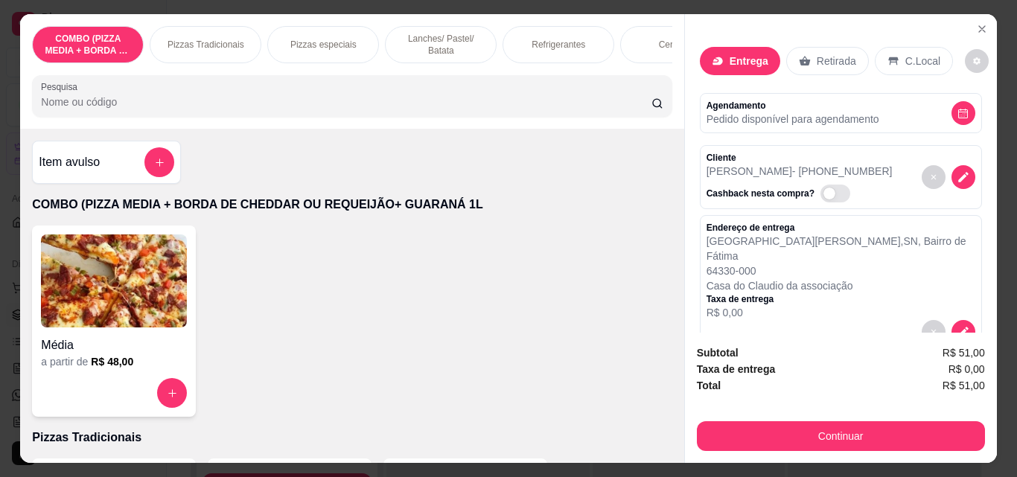
scroll to position [255, 0]
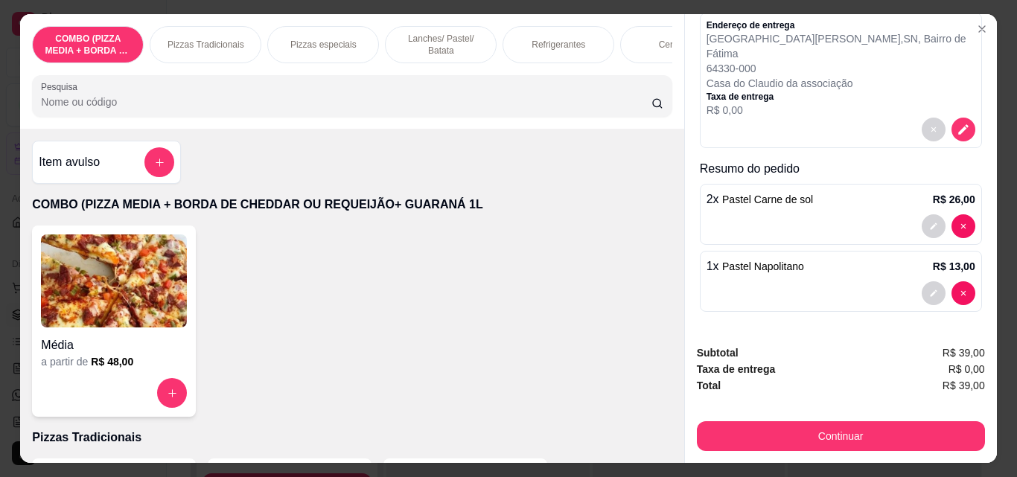
type input "0"
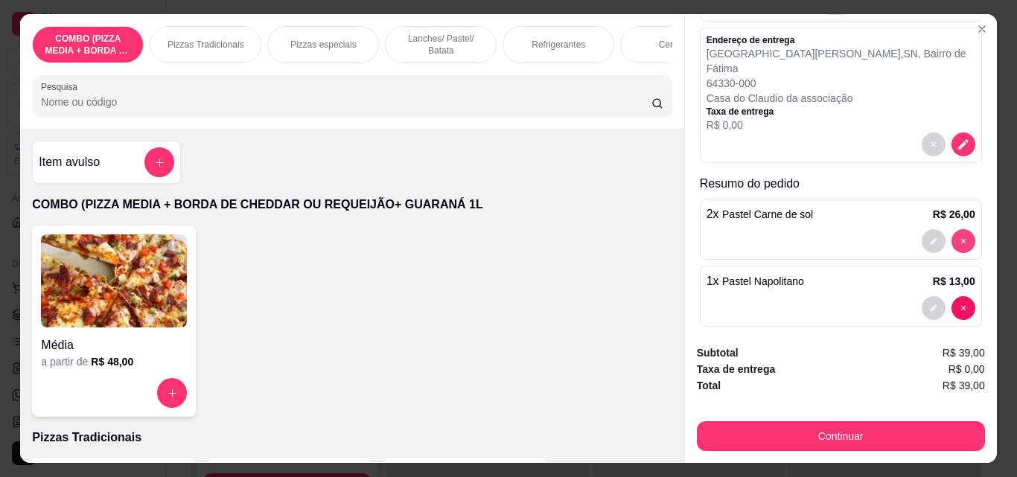
type input "0"
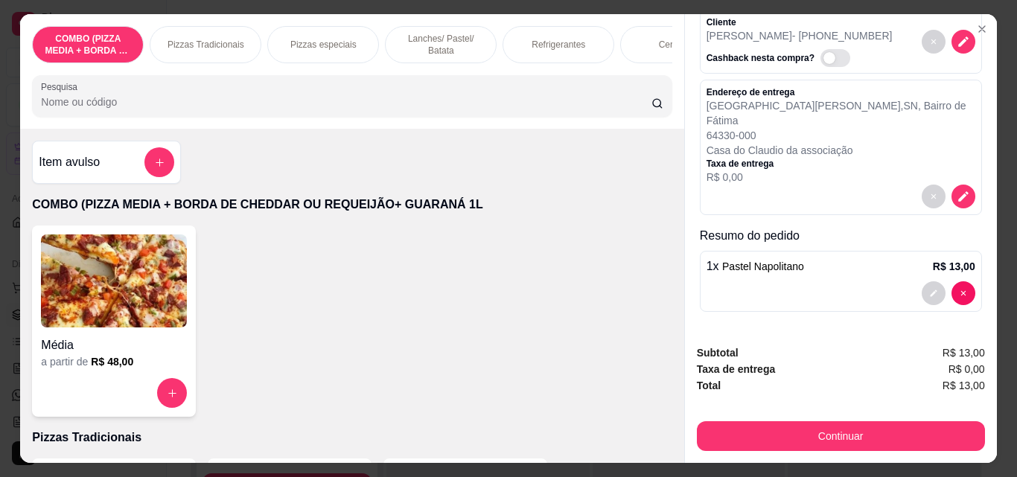
scroll to position [121, 0]
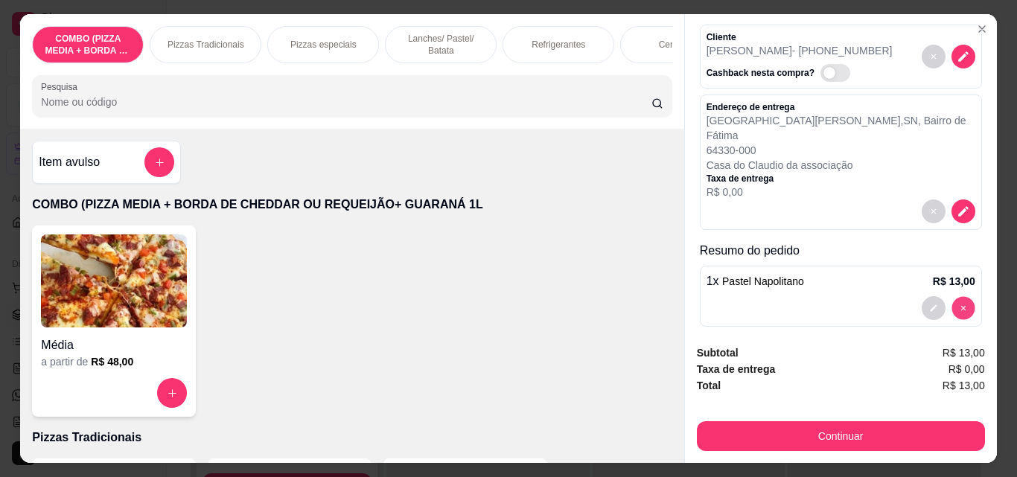
type input "0"
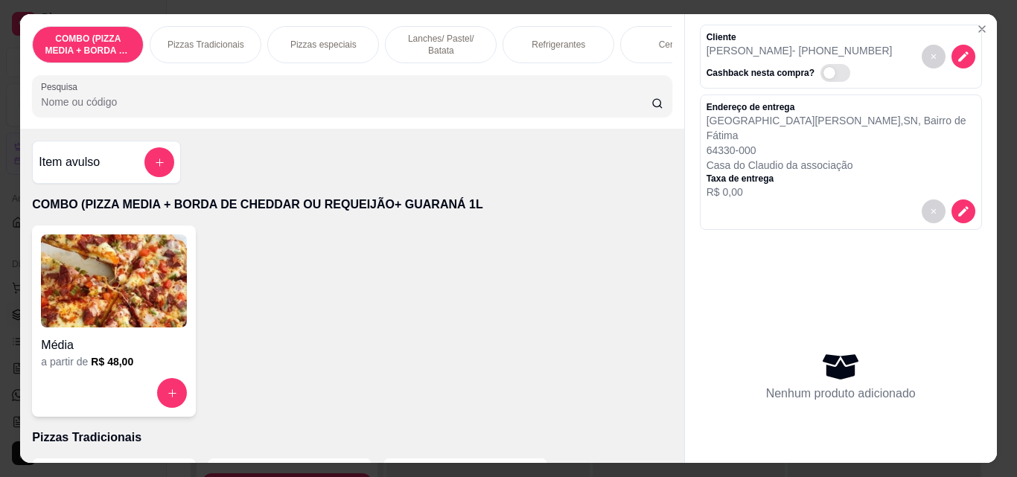
click at [213, 32] on div "Pizzas Tradicionais" at bounding box center [206, 44] width 112 height 37
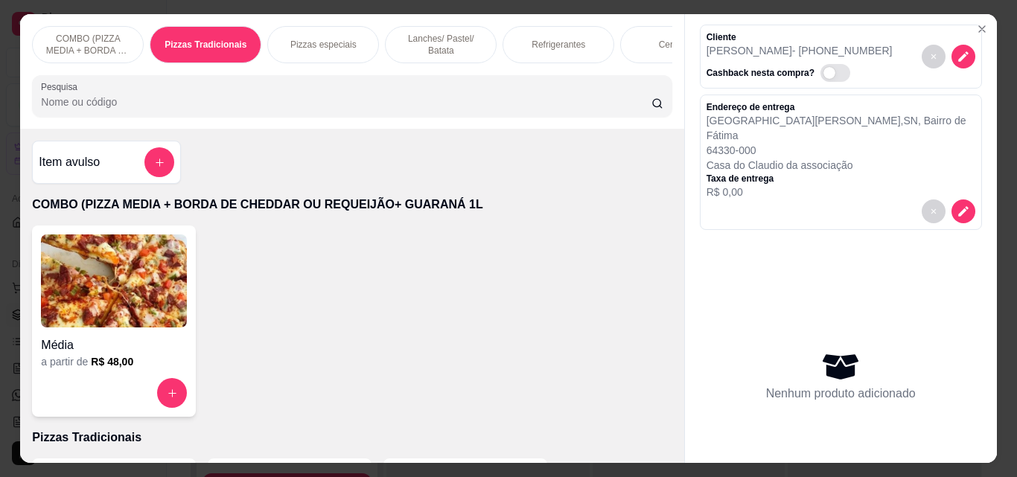
scroll to position [39, 0]
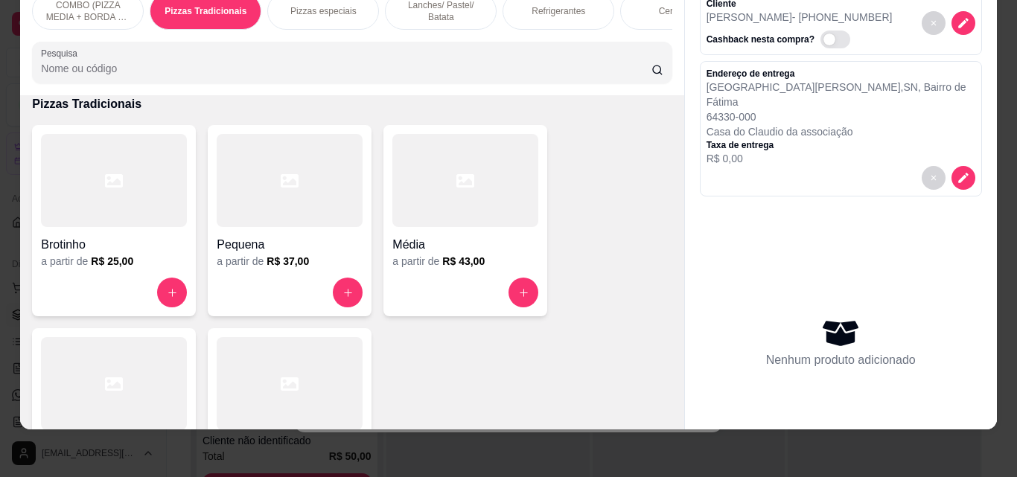
click at [162, 350] on div at bounding box center [114, 383] width 146 height 93
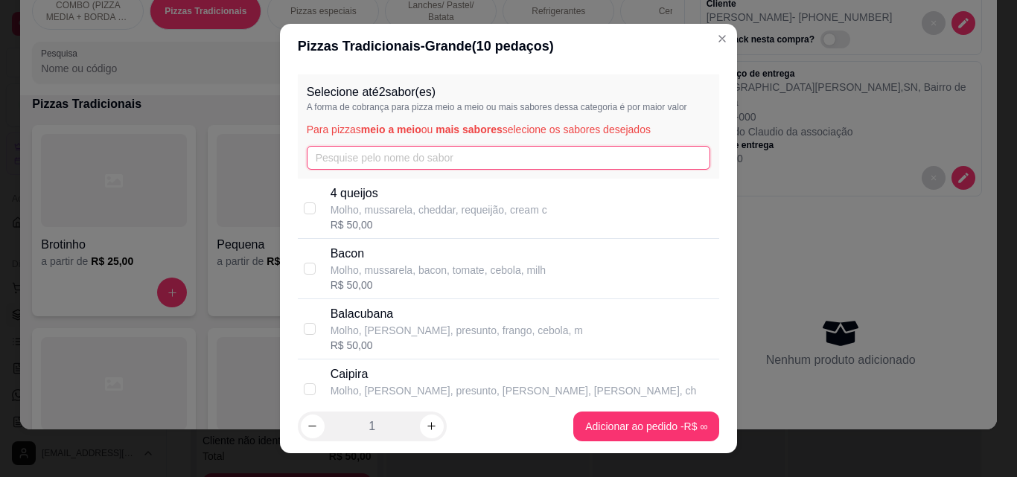
click at [353, 159] on input "text" at bounding box center [509, 158] width 404 height 24
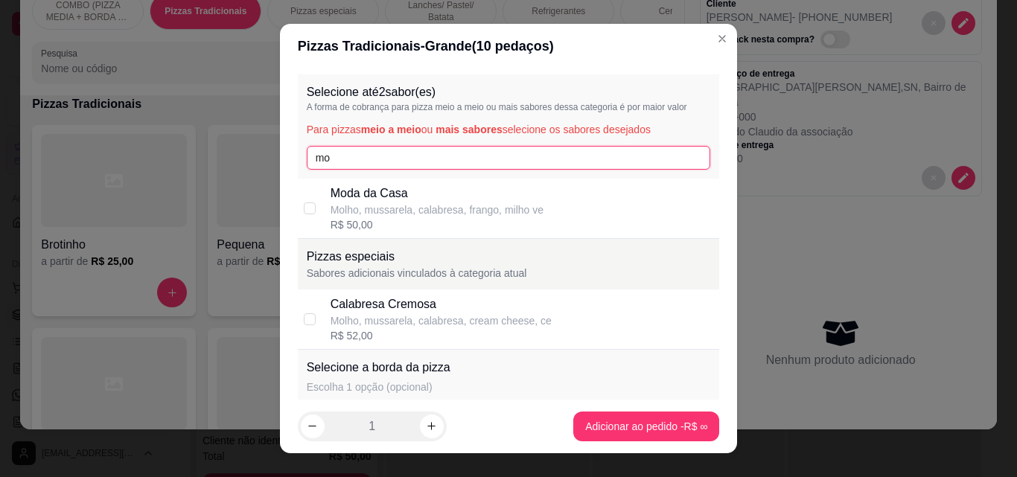
type input "mo"
click at [353, 199] on p "Moda da Casa" at bounding box center [437, 194] width 213 height 18
checkbox input "true"
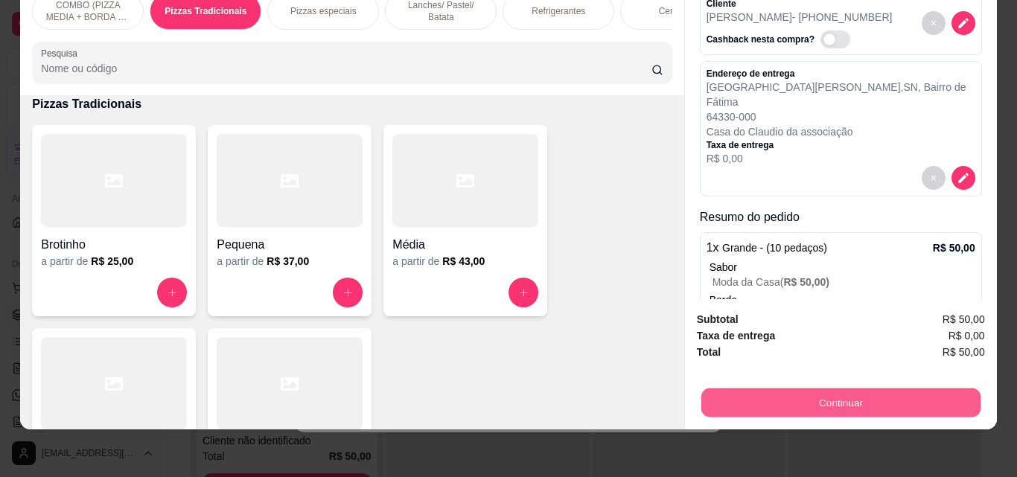
click at [861, 393] on button "Continuar" at bounding box center [840, 402] width 279 height 29
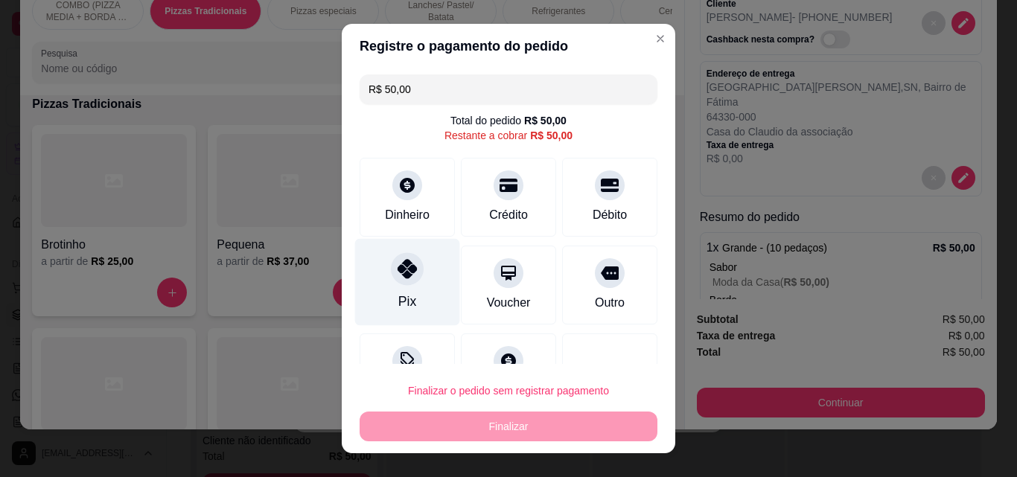
click at [416, 293] on div "Pix" at bounding box center [407, 282] width 105 height 87
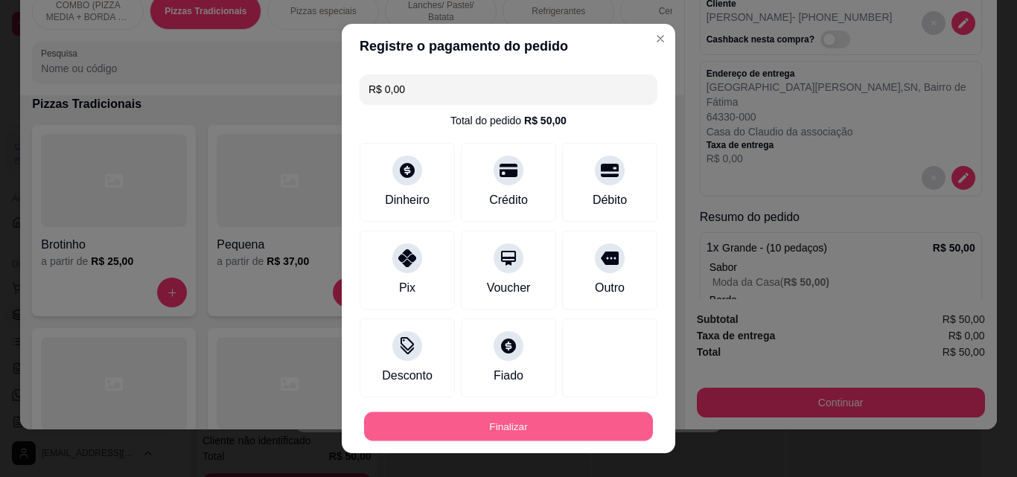
click at [513, 425] on button "Finalizar" at bounding box center [508, 427] width 289 height 29
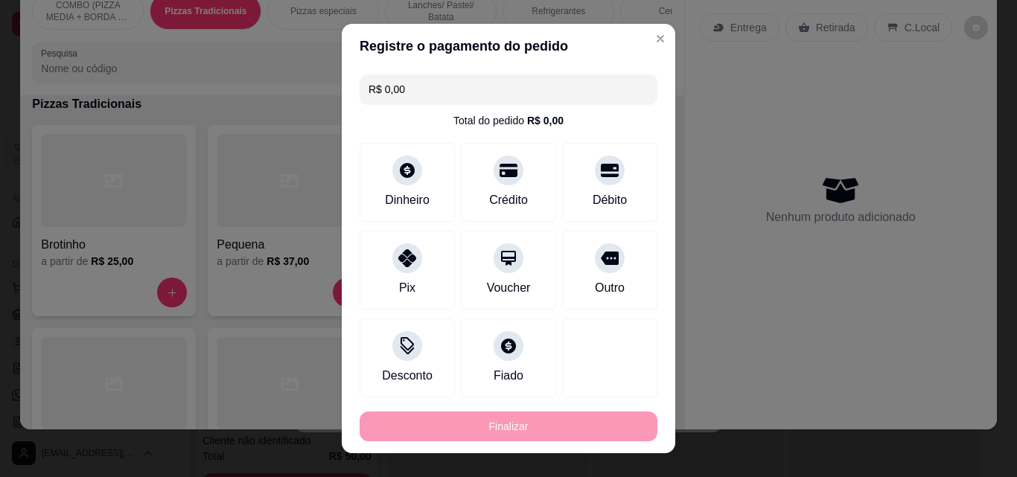
type input "-R$ 50,00"
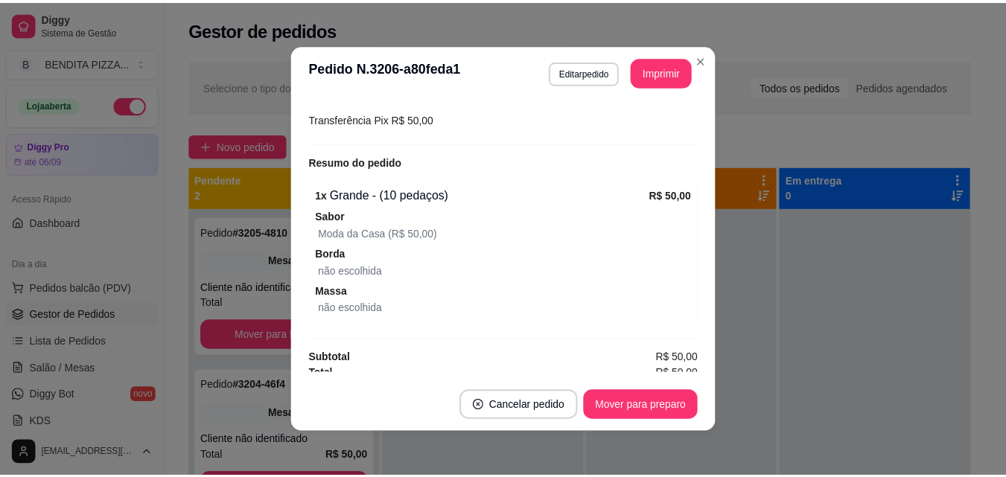
scroll to position [408, 0]
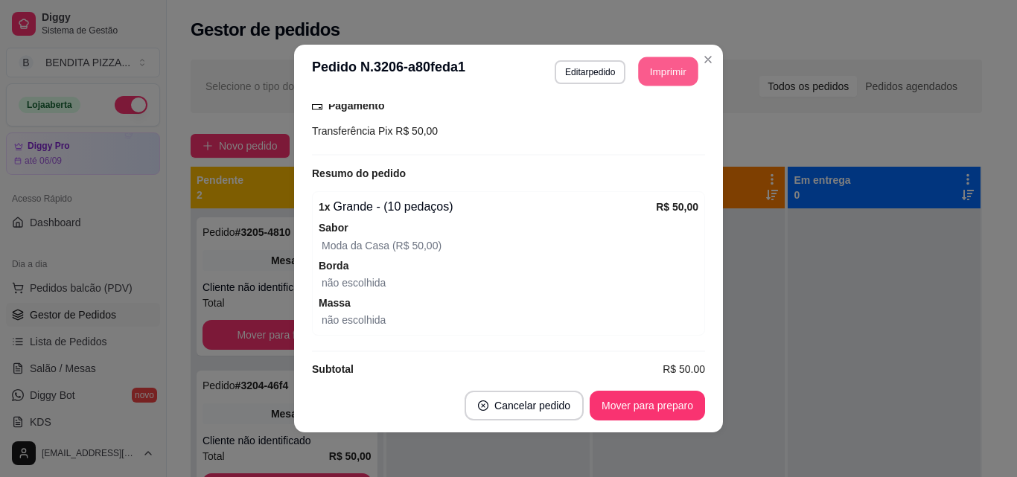
click at [666, 60] on button "Imprimir" at bounding box center [669, 71] width 60 height 29
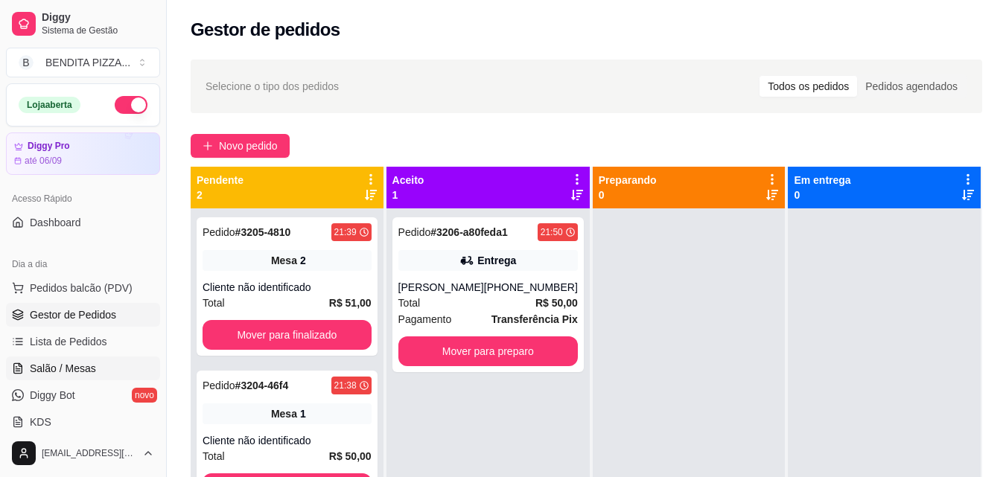
click at [50, 370] on span "Salão / Mesas" at bounding box center [63, 368] width 66 height 15
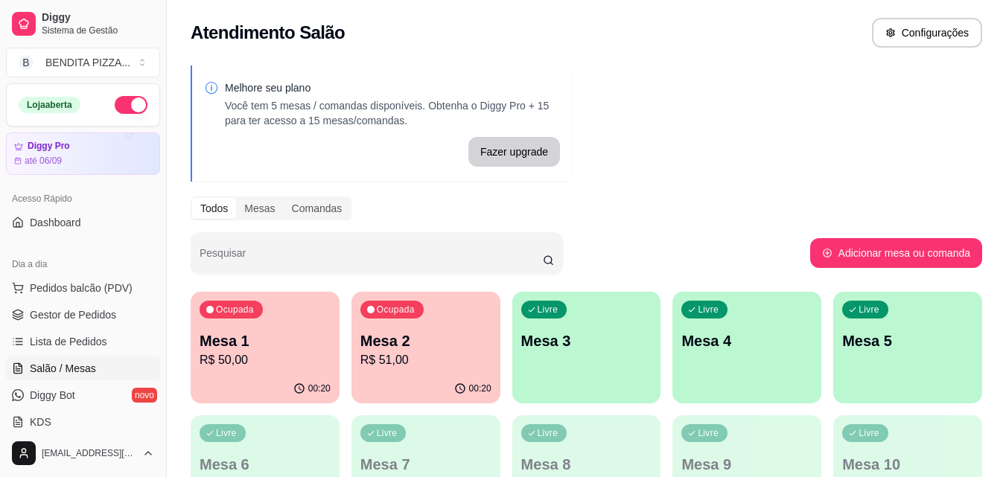
click at [70, 302] on ul "Pedidos balcão (PDV) Gestor de Pedidos Lista de Pedidos Salão / Mesas Diggy Bot…" at bounding box center [83, 355] width 154 height 158
click at [96, 296] on button "Pedidos balcão (PDV)" at bounding box center [83, 288] width 154 height 24
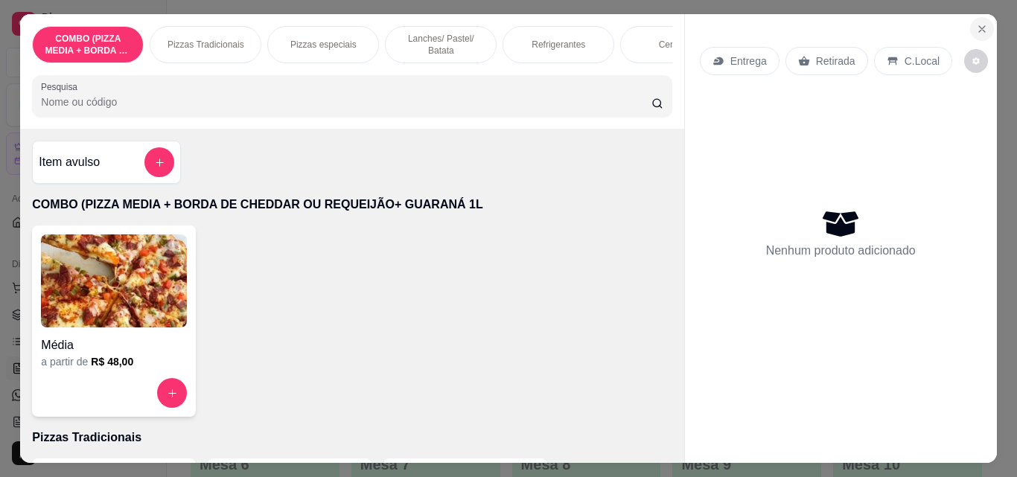
click at [976, 23] on icon "Close" at bounding box center [982, 29] width 12 height 12
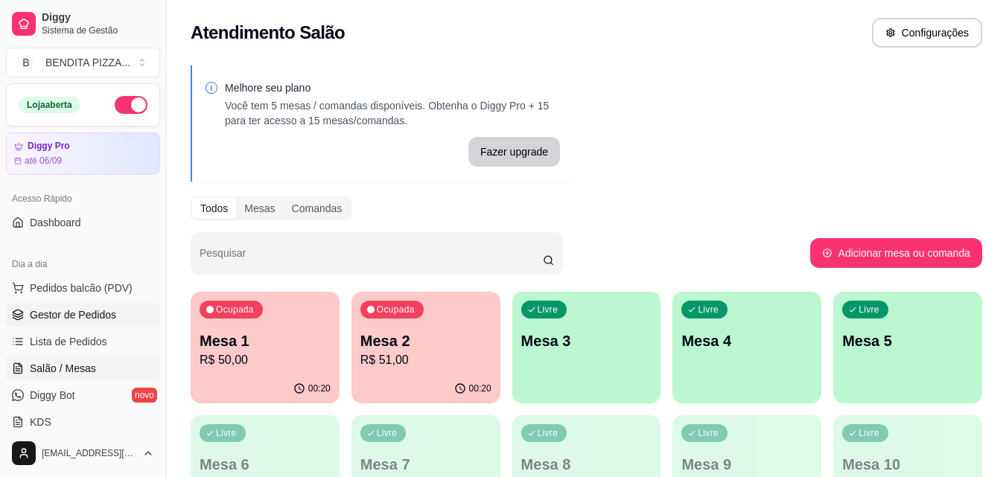
click at [92, 305] on link "Gestor de Pedidos" at bounding box center [83, 315] width 154 height 24
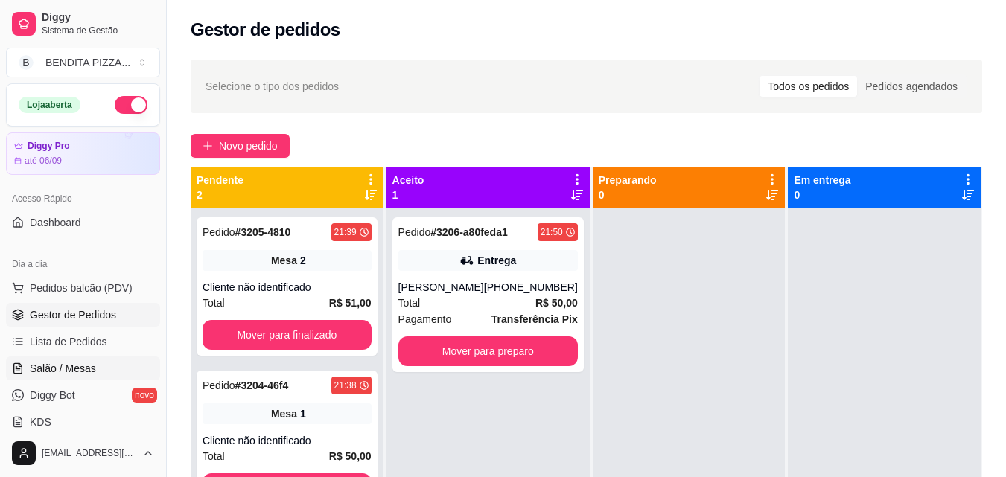
click at [99, 377] on link "Salão / Mesas" at bounding box center [83, 369] width 154 height 24
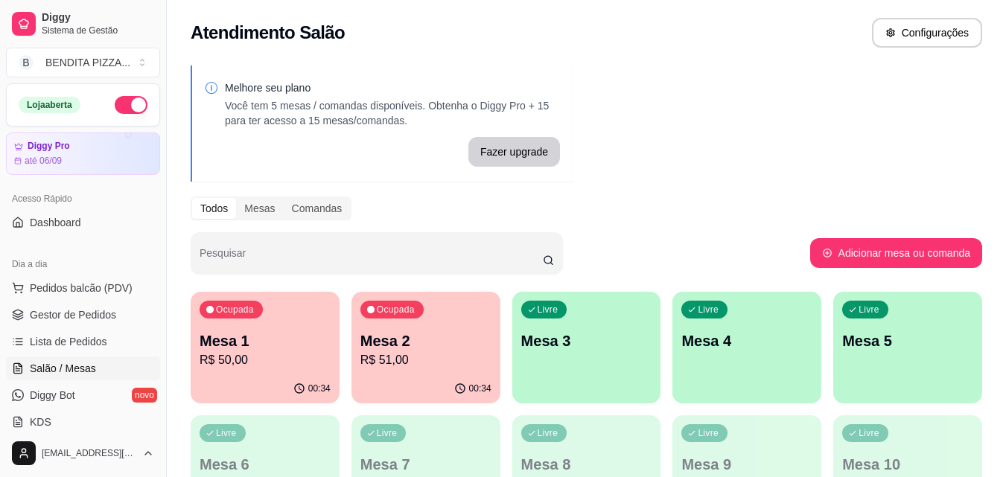
click at [485, 396] on div "00:34" at bounding box center [425, 389] width 149 height 29
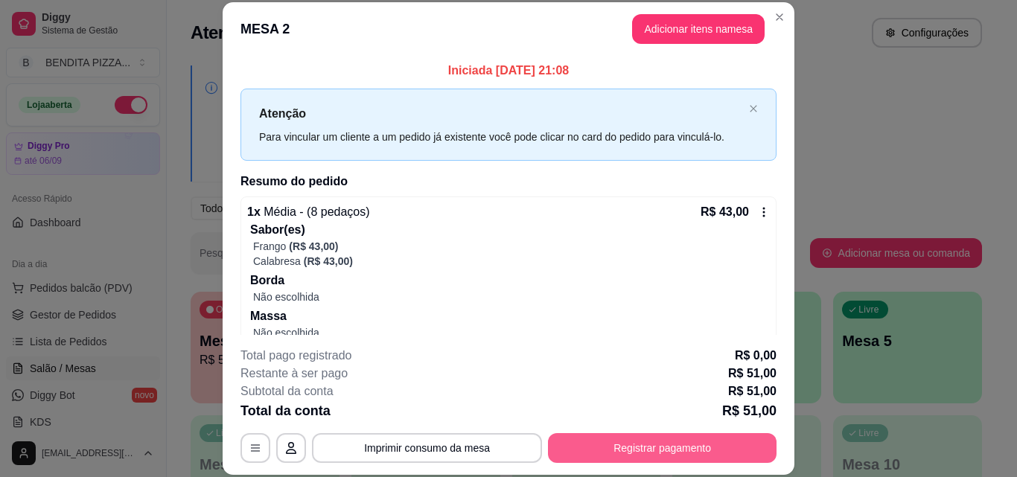
click at [646, 451] on button "Registrar pagamento" at bounding box center [662, 448] width 229 height 30
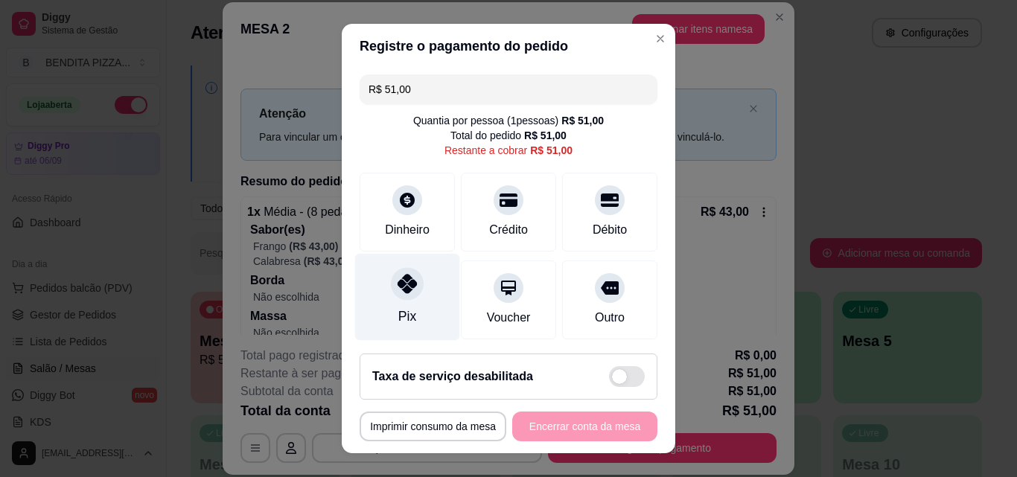
click at [373, 314] on div "Pix" at bounding box center [407, 297] width 105 height 87
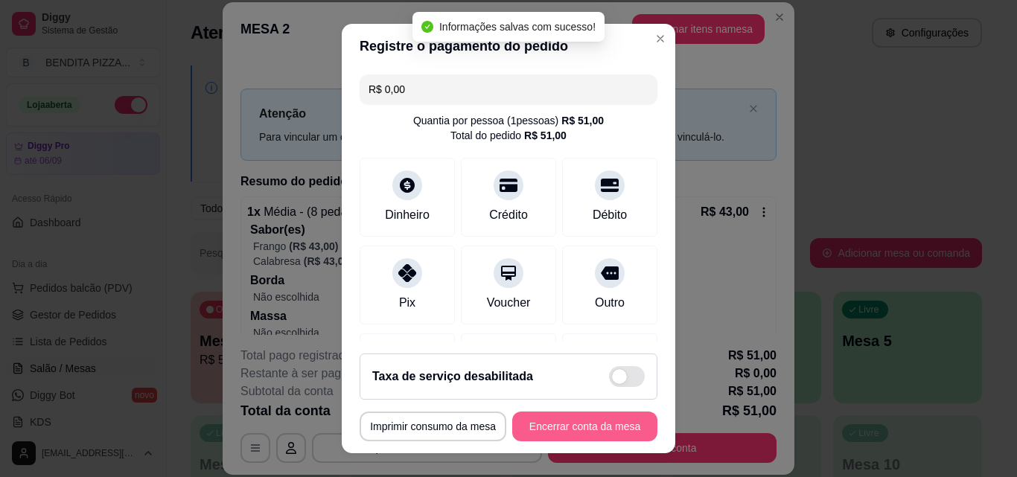
type input "R$ 0,00"
click at [587, 436] on button "Encerrar conta da mesa" at bounding box center [585, 427] width 141 height 29
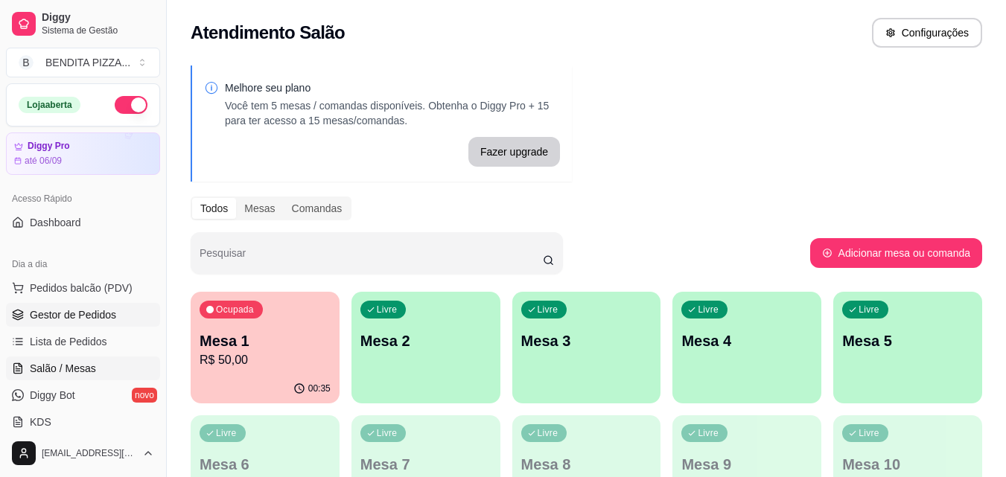
click at [74, 304] on link "Gestor de Pedidos" at bounding box center [83, 315] width 154 height 24
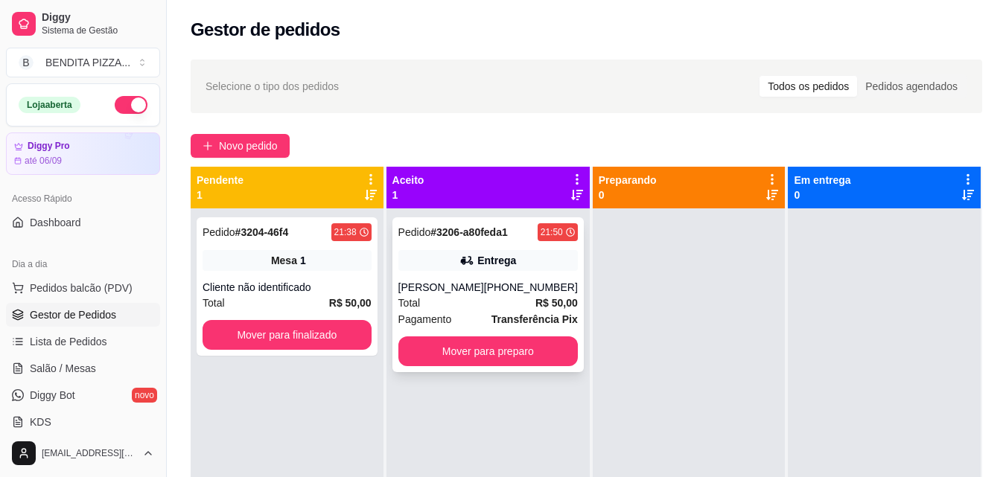
click at [458, 331] on div "Pedido # 3206-a80feda1 21:50 Entrega Ryan [PHONE_NUMBER] Total R$ 50,00 Pagamen…" at bounding box center [487, 294] width 191 height 155
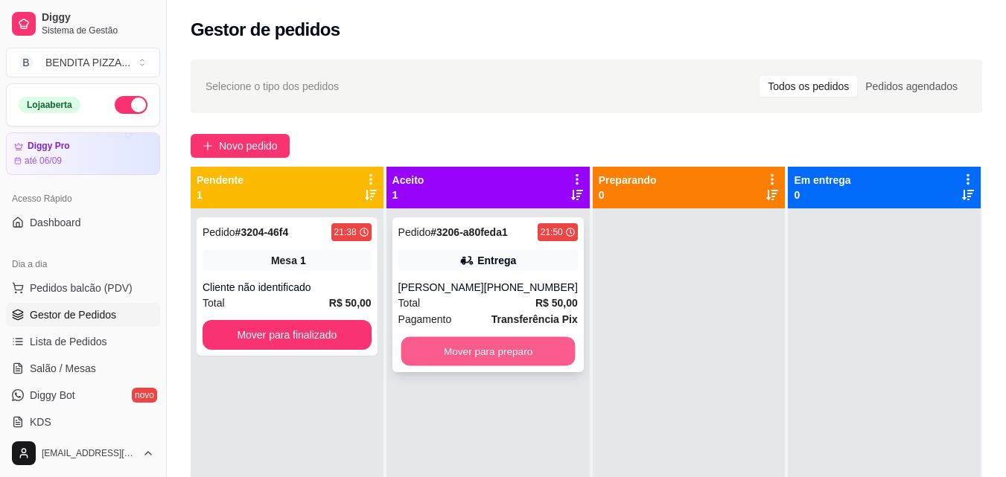
click at [509, 347] on button "Mover para preparo" at bounding box center [488, 351] width 174 height 29
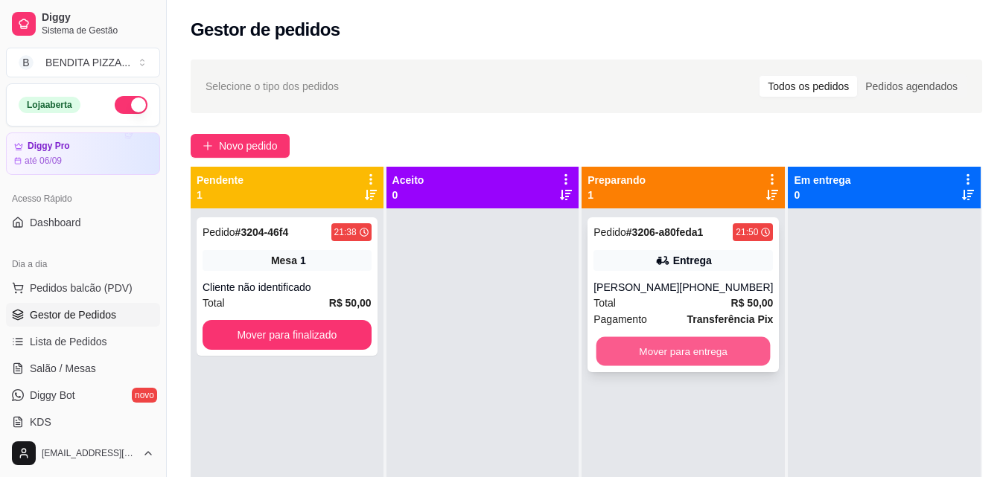
click at [702, 340] on button "Mover para entrega" at bounding box center [683, 351] width 174 height 29
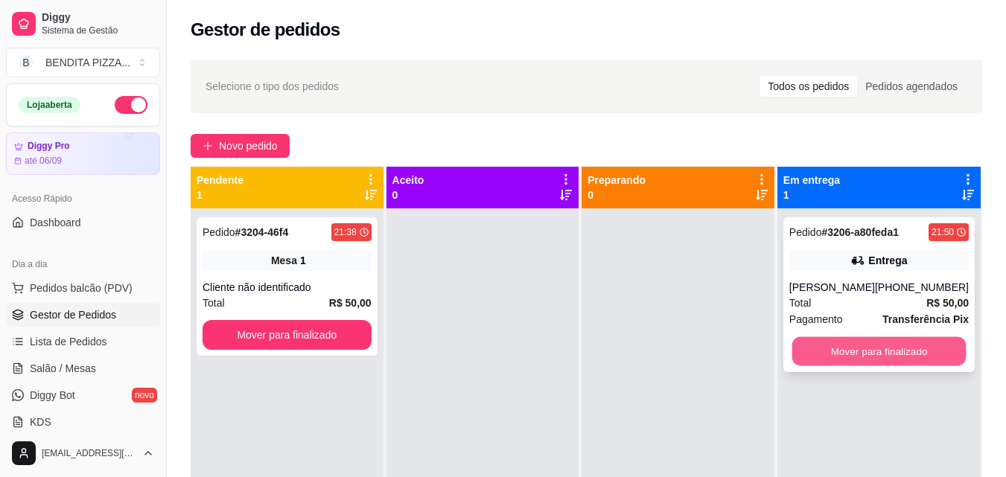
click at [825, 337] on button "Mover para finalizado" at bounding box center [878, 351] width 174 height 29
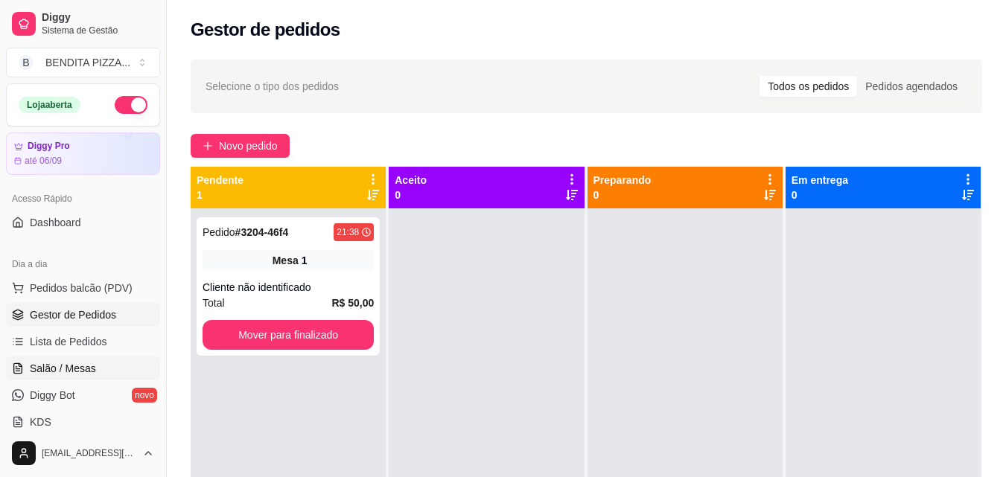
click at [68, 378] on link "Salão / Mesas" at bounding box center [83, 369] width 154 height 24
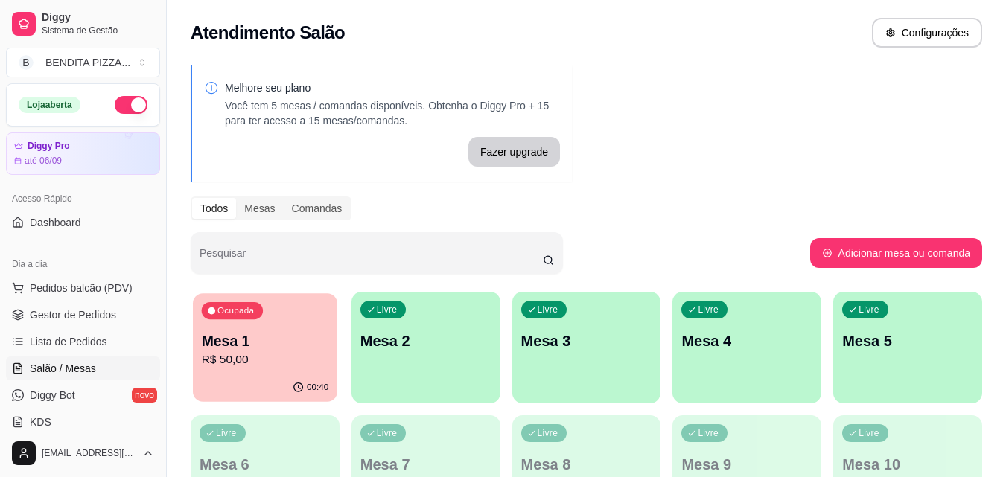
click at [324, 373] on div "Ocupada Mesa 1 R$ 50,00" at bounding box center [265, 333] width 144 height 80
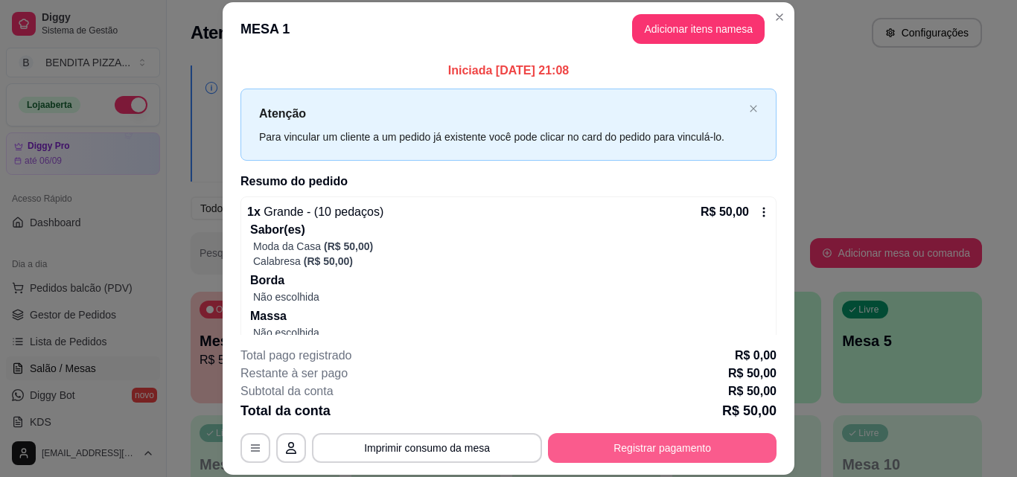
click at [666, 450] on button "Registrar pagamento" at bounding box center [662, 448] width 229 height 30
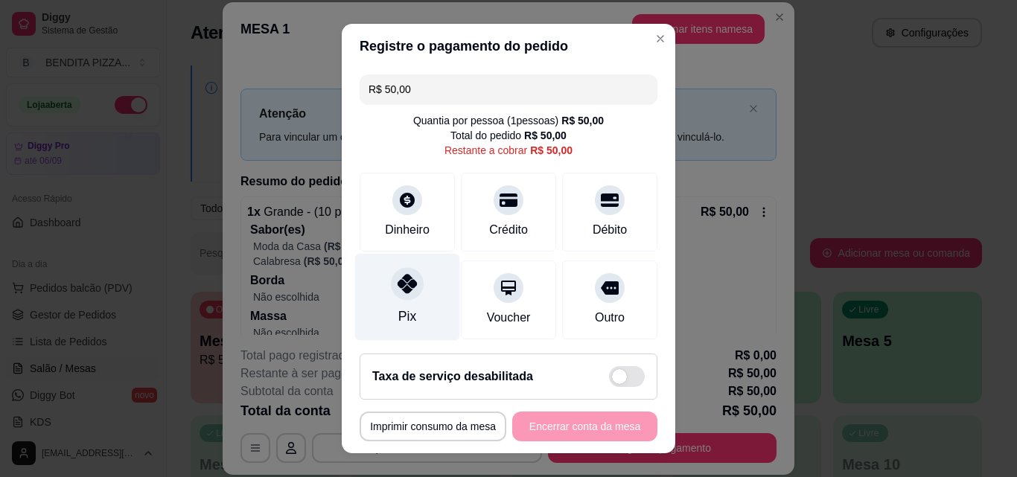
click at [375, 267] on div "Pix" at bounding box center [407, 297] width 105 height 87
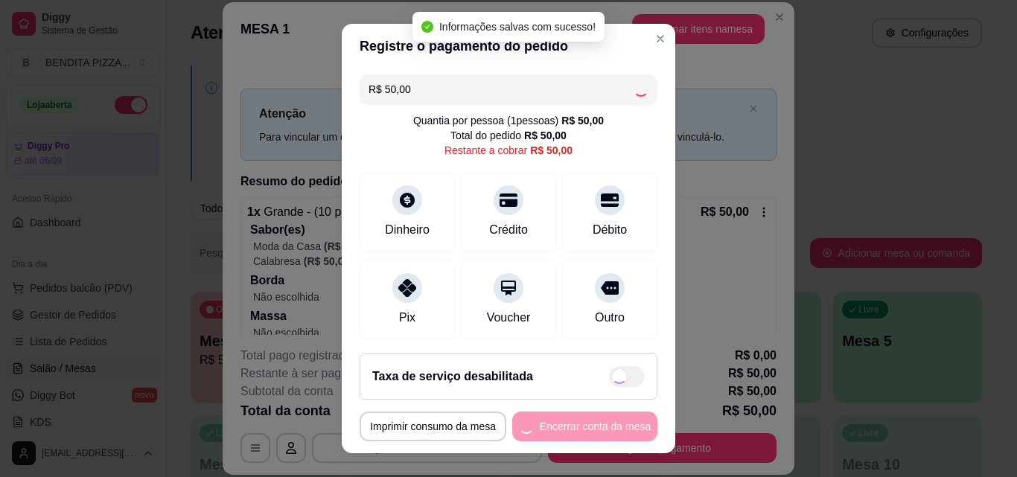
type input "R$ 0,00"
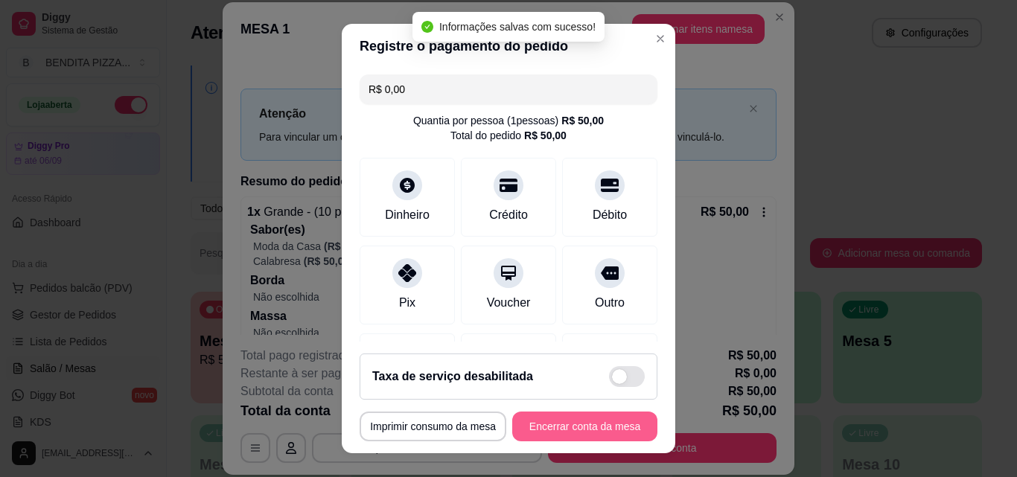
click at [577, 436] on button "Encerrar conta da mesa" at bounding box center [584, 427] width 145 height 30
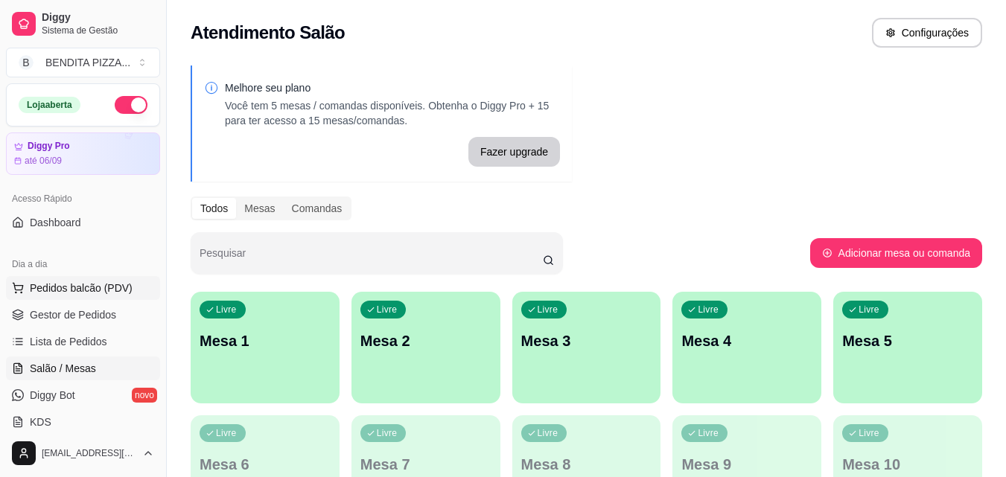
click at [100, 278] on button "Pedidos balcão (PDV)" at bounding box center [83, 288] width 154 height 24
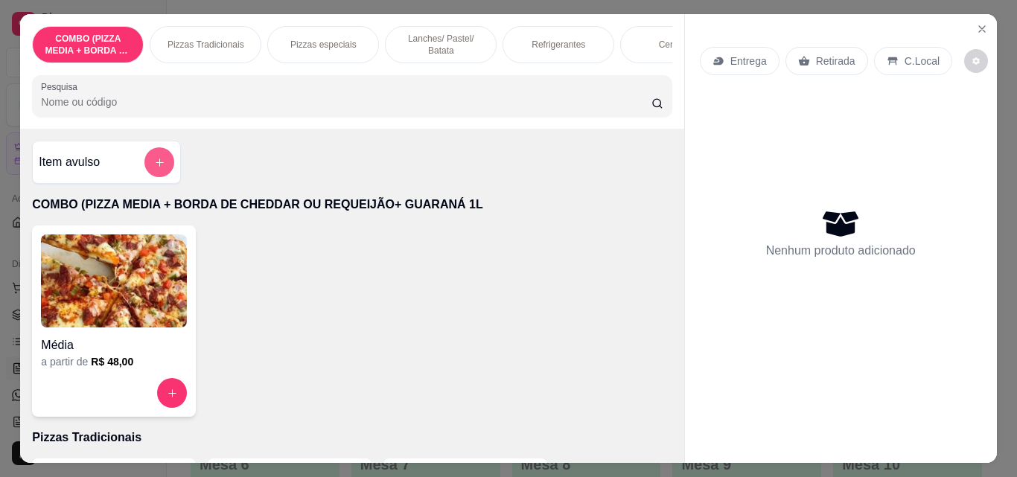
click at [163, 169] on button "add-separate-item" at bounding box center [159, 162] width 30 height 30
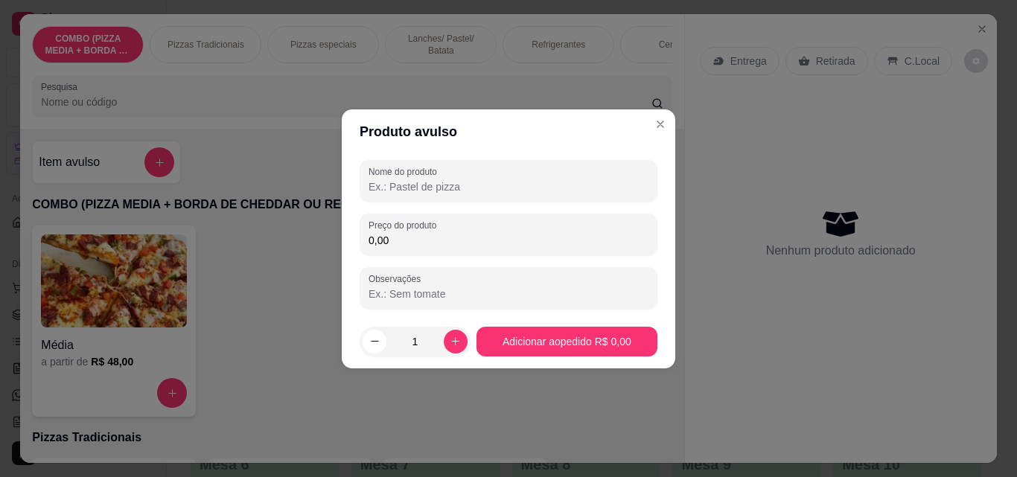
click at [509, 182] on input "Nome do produto" at bounding box center [509, 186] width 280 height 15
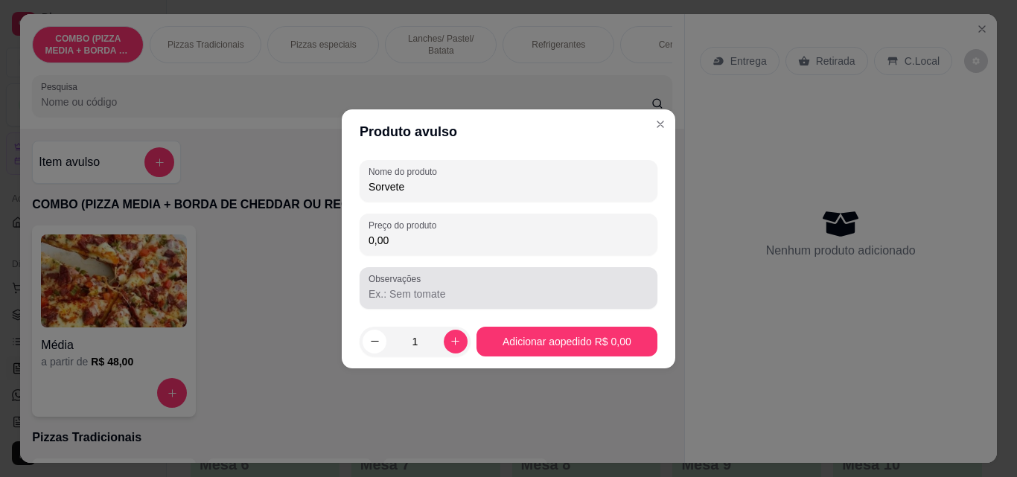
type input "Sorvete"
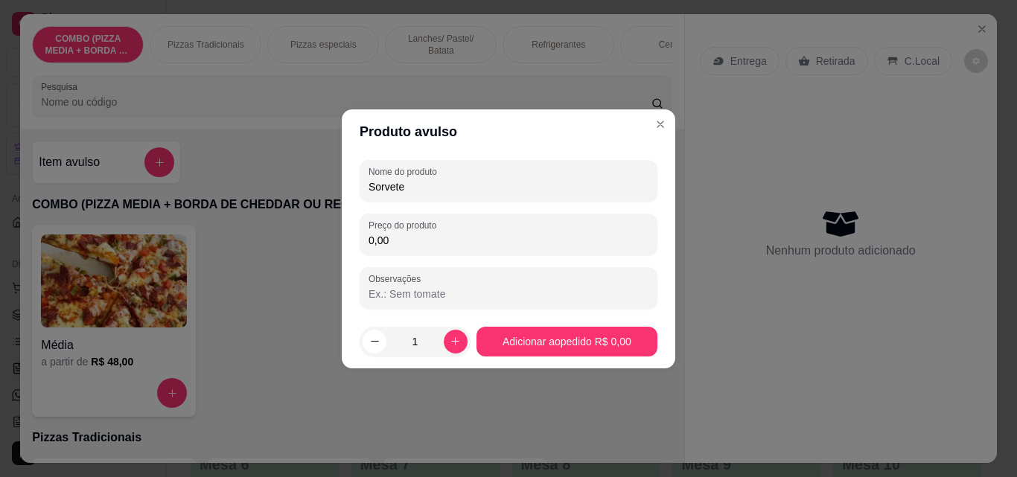
click at [427, 260] on div "Nome do produto Sorvete Preço do produto 0,00 Observações" at bounding box center [509, 234] width 298 height 149
click at [427, 241] on input "0,00" at bounding box center [509, 240] width 280 height 15
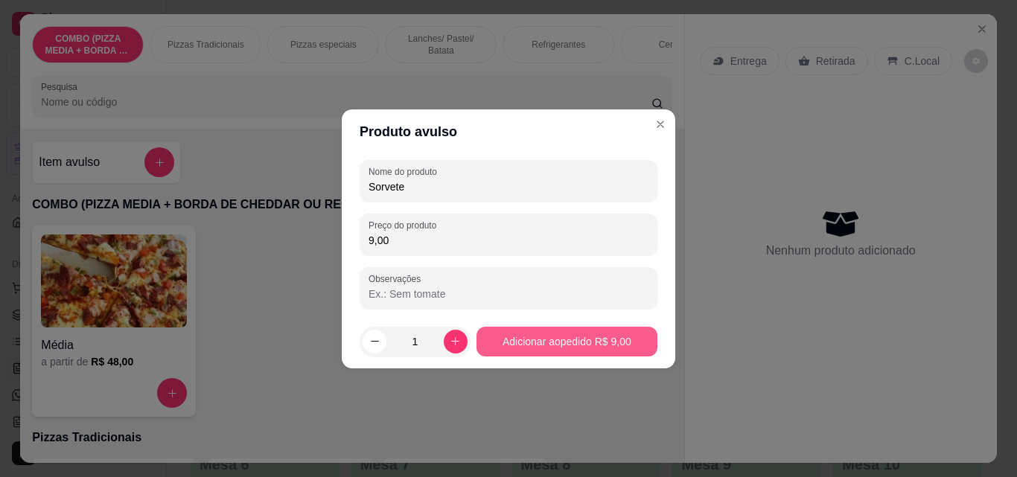
type input "9,00"
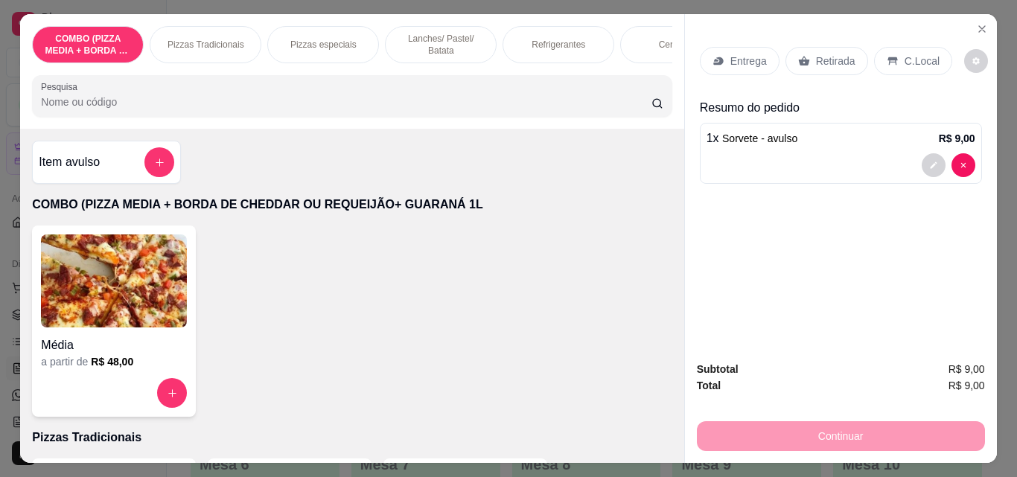
click at [905, 67] on div "C.Local" at bounding box center [913, 61] width 78 height 28
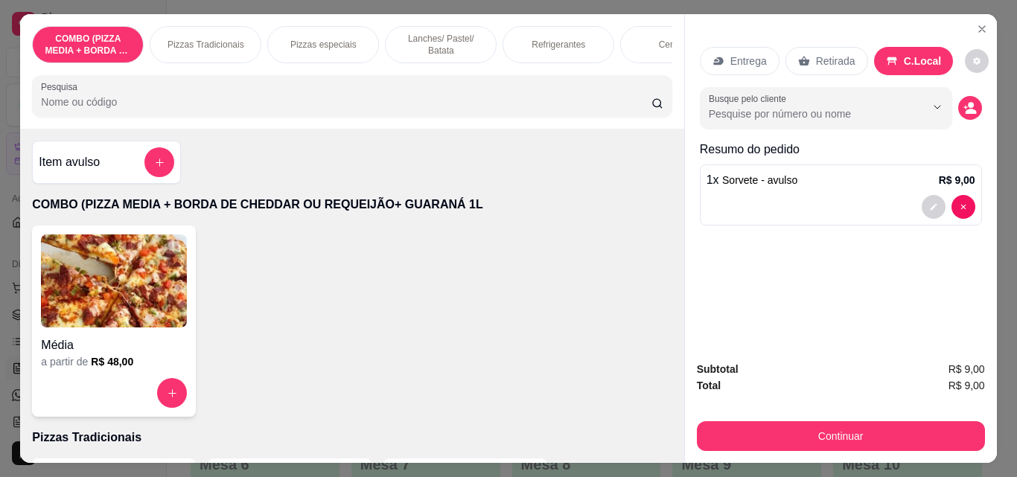
click at [821, 448] on div "Subtotal R$ 9,00 Total R$ 9,00 Continuar" at bounding box center [841, 406] width 312 height 114
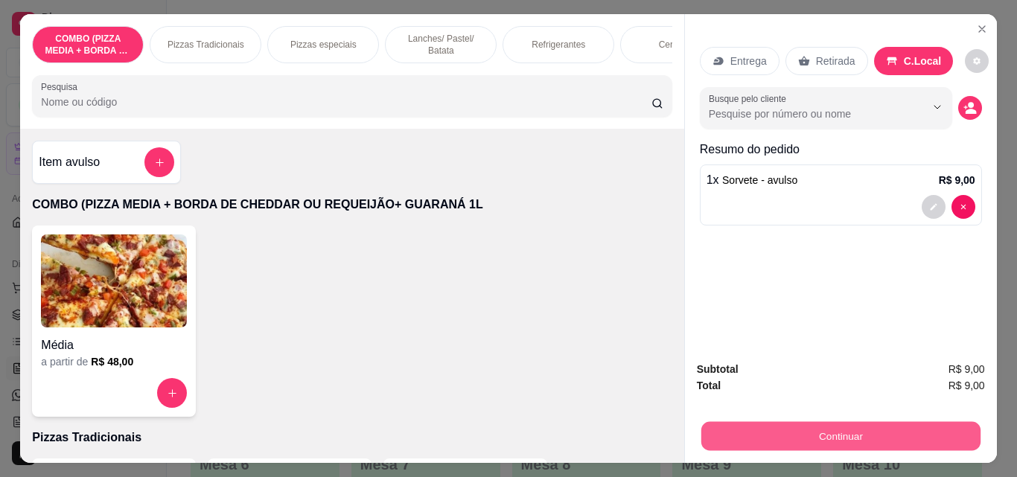
click at [821, 428] on button "Continuar" at bounding box center [840, 435] width 279 height 29
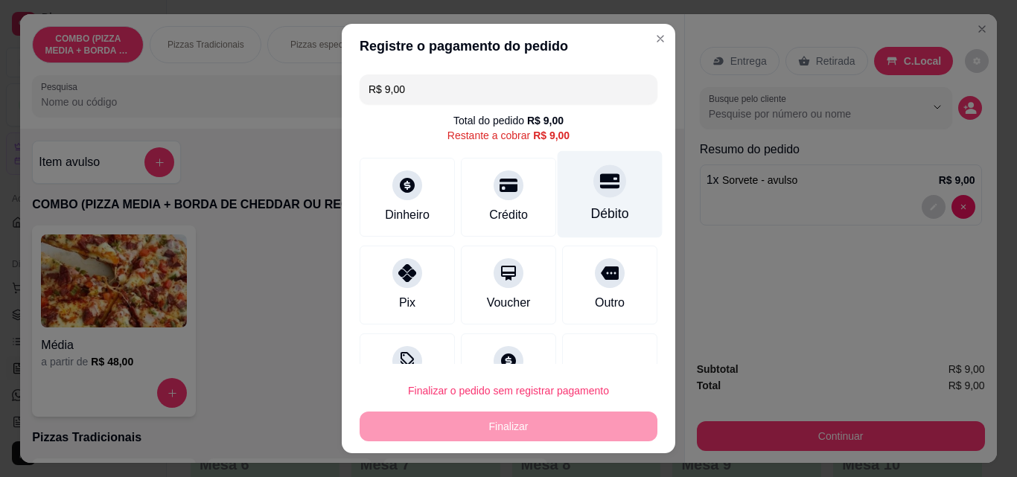
click at [606, 199] on div "Débito" at bounding box center [610, 194] width 105 height 87
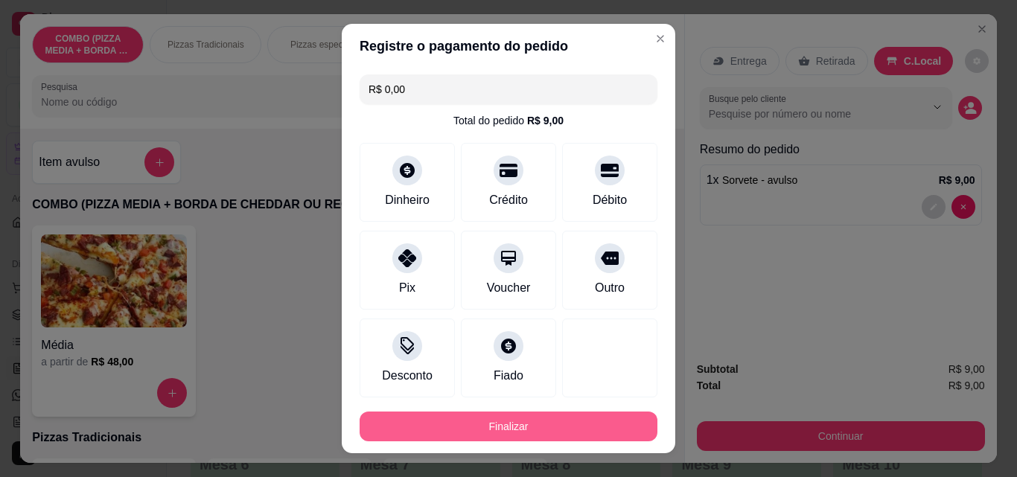
click at [585, 427] on button "Finalizar" at bounding box center [509, 427] width 298 height 30
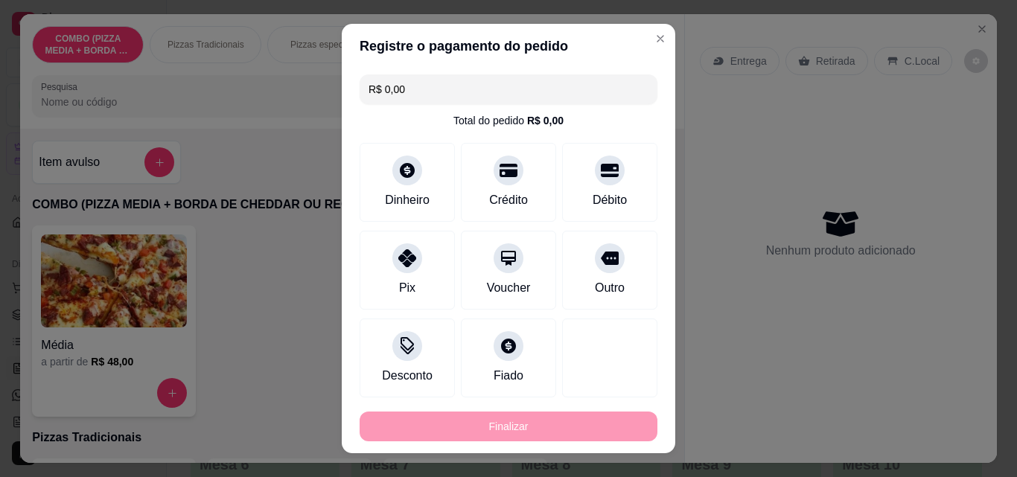
type input "-R$ 9,00"
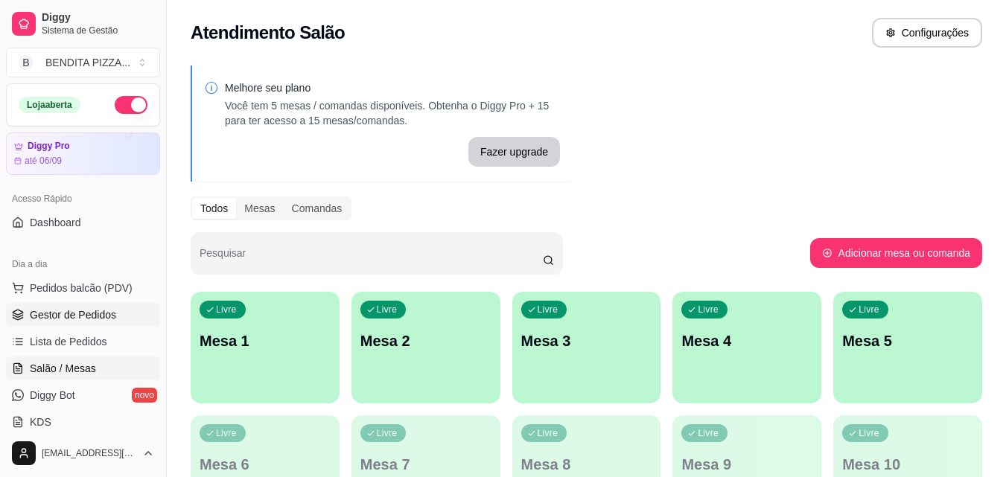
click at [71, 310] on span "Gestor de Pedidos" at bounding box center [73, 315] width 86 height 15
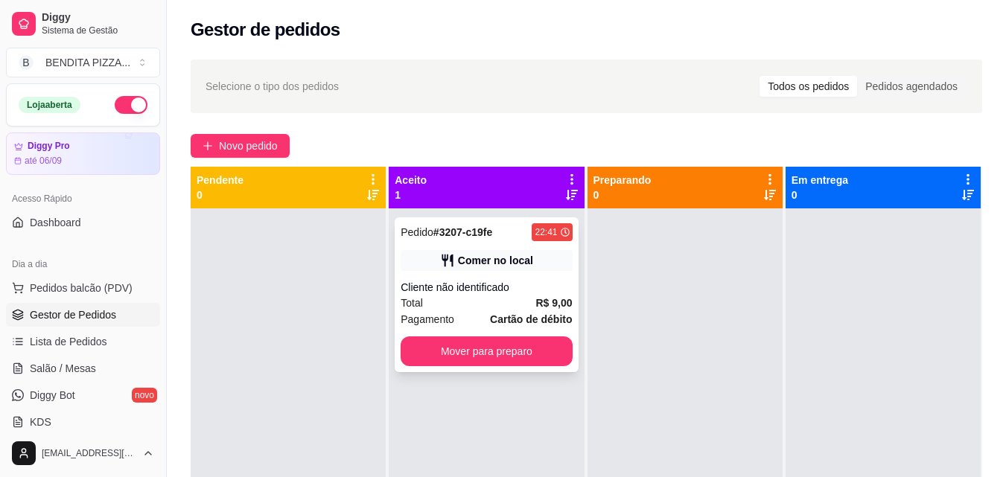
click at [465, 368] on div "Pedido # 3207-c19fe 22:41 Comer no local Cliente não identificado Total R$ 9,00…" at bounding box center [486, 294] width 183 height 155
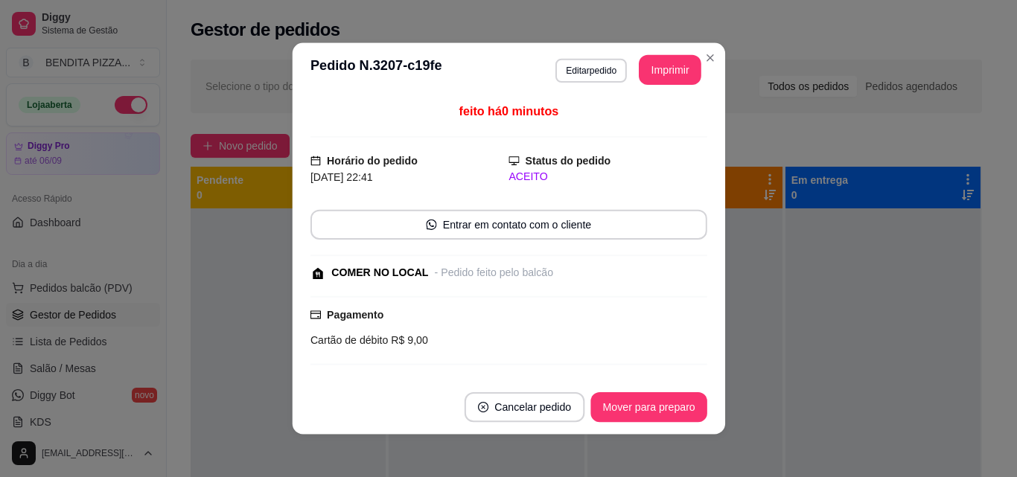
click at [467, 358] on div "Pagamento Cartão de débito R$ 9,00" at bounding box center [508, 330] width 397 height 69
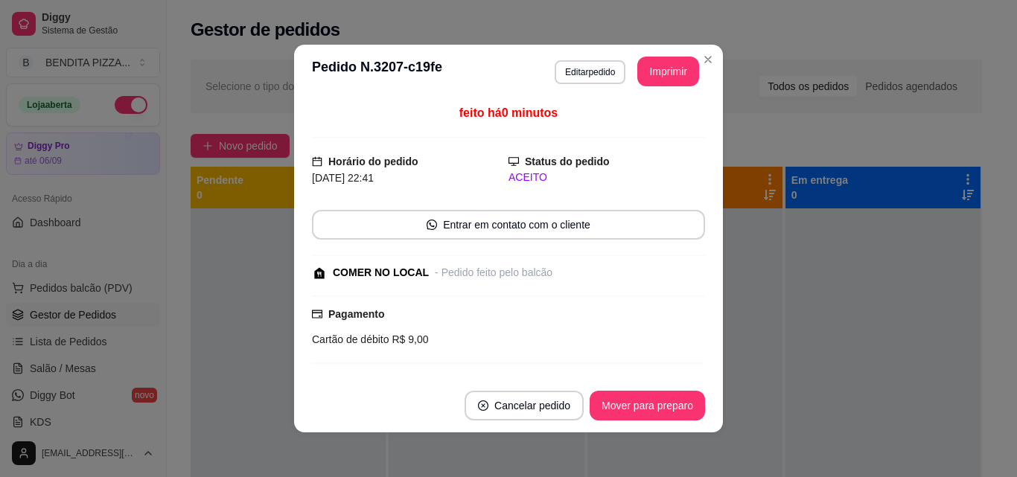
click at [640, 382] on footer "Cancelar pedido Mover para preparo" at bounding box center [508, 406] width 429 height 54
click at [642, 401] on button "Mover para preparo" at bounding box center [647, 406] width 112 height 29
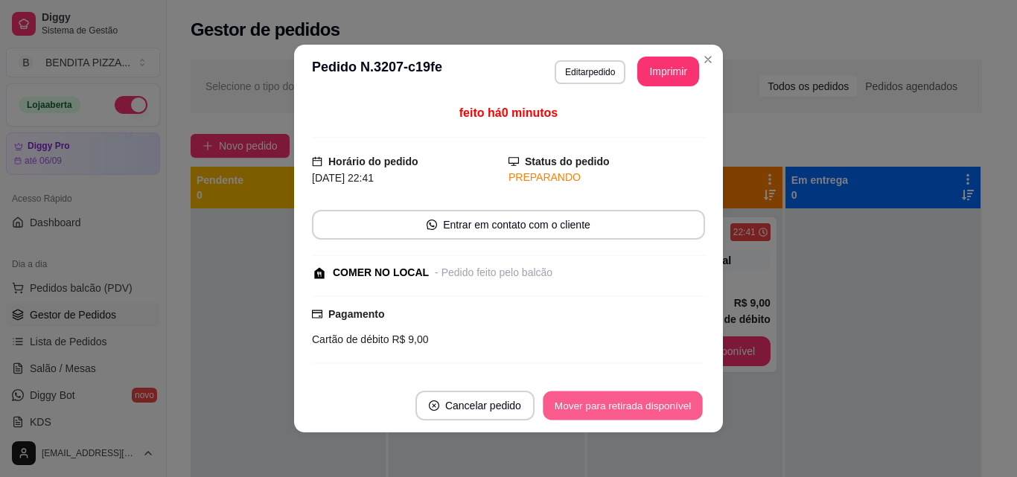
click at [642, 401] on button "Mover para retirada disponível" at bounding box center [622, 406] width 159 height 29
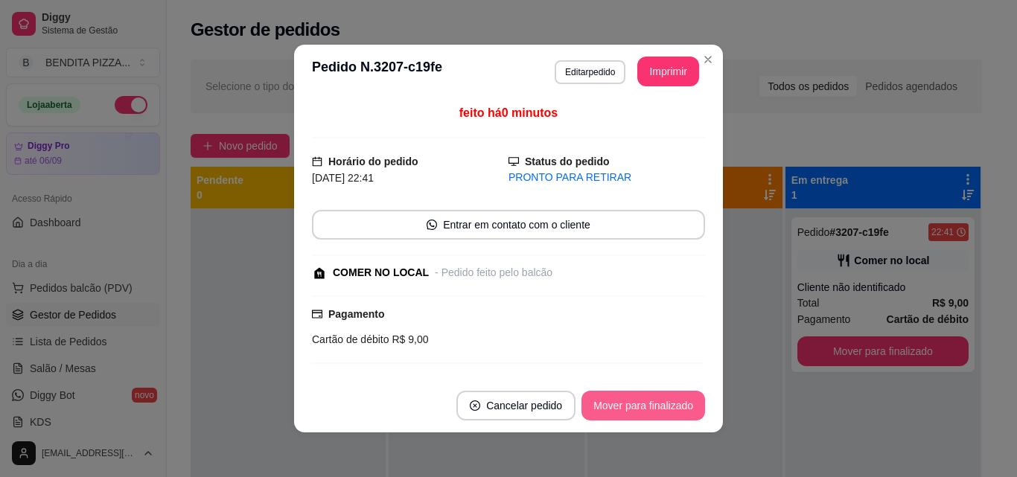
click at [662, 407] on button "Mover para finalizado" at bounding box center [644, 406] width 124 height 30
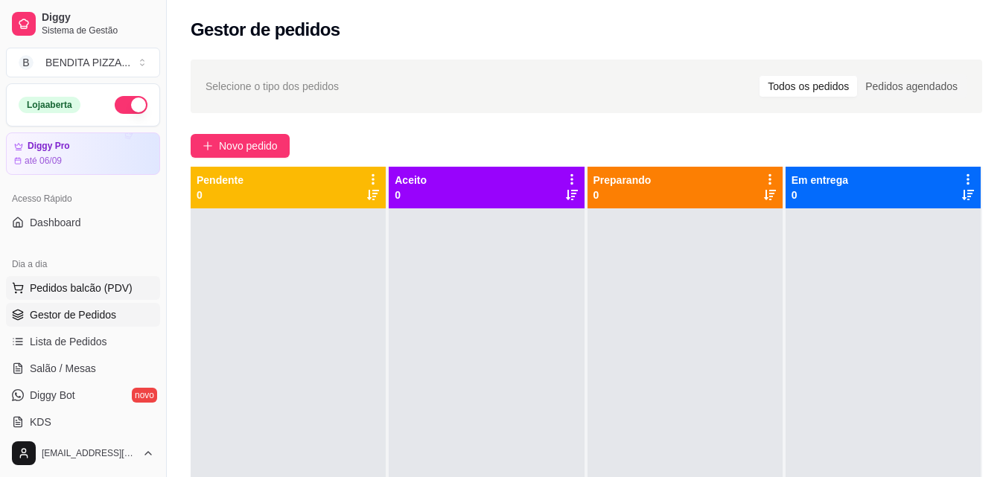
click at [124, 281] on span "Pedidos balcão (PDV)" at bounding box center [81, 288] width 103 height 15
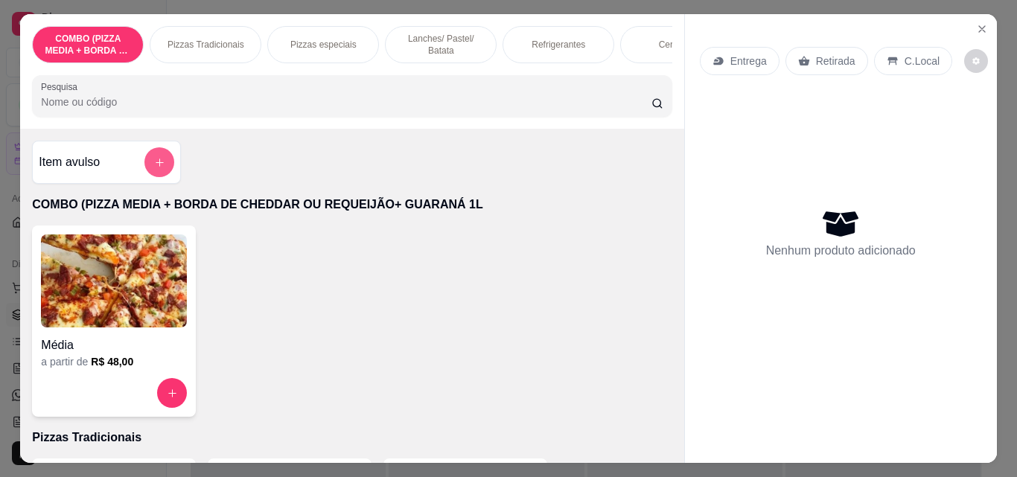
click at [153, 160] on button "add-separate-item" at bounding box center [159, 162] width 30 height 30
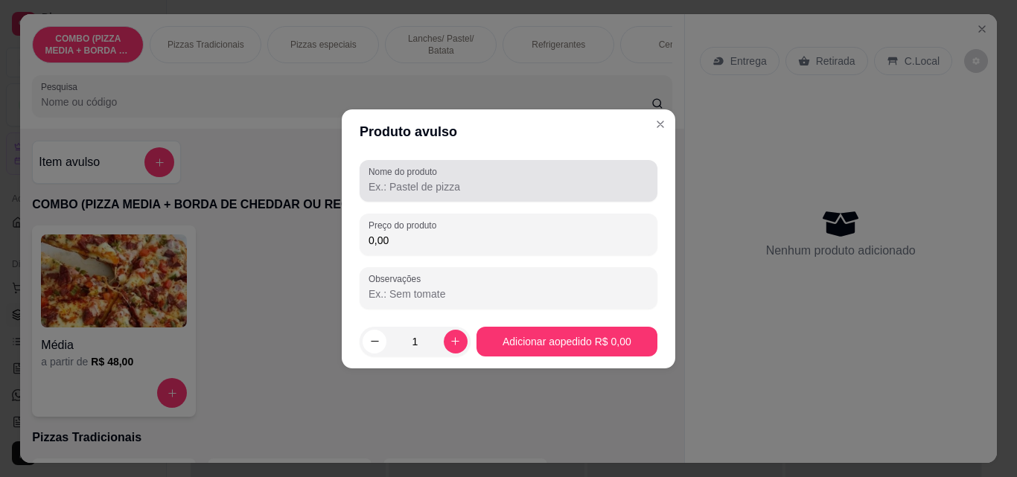
click at [415, 195] on div at bounding box center [509, 181] width 280 height 30
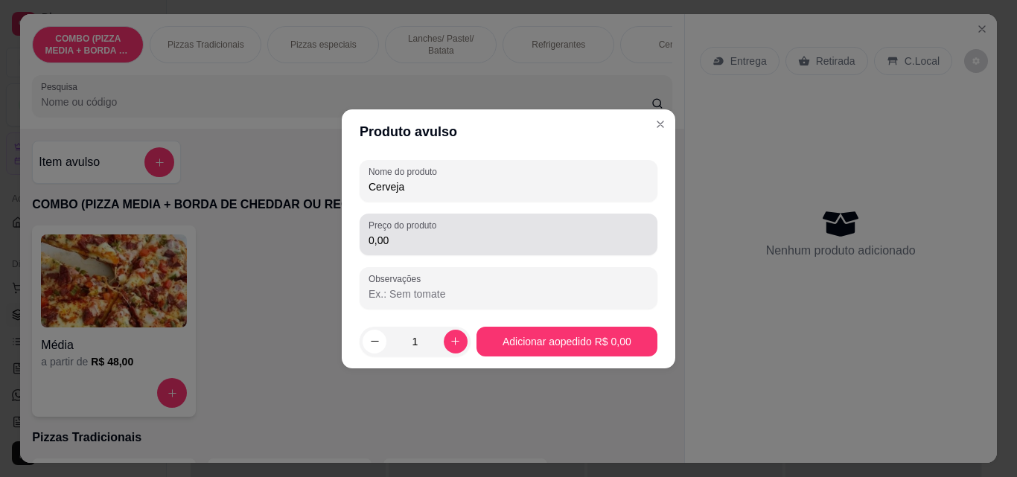
type input "Cerveja"
click at [412, 227] on label "Preço do produto" at bounding box center [405, 225] width 73 height 13
click at [412, 233] on input "0,00" at bounding box center [509, 240] width 280 height 15
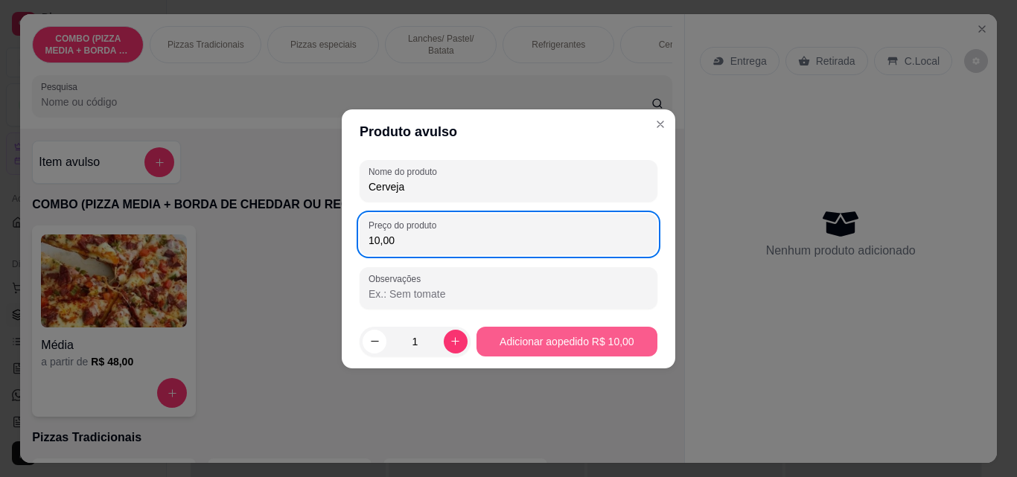
type input "10,00"
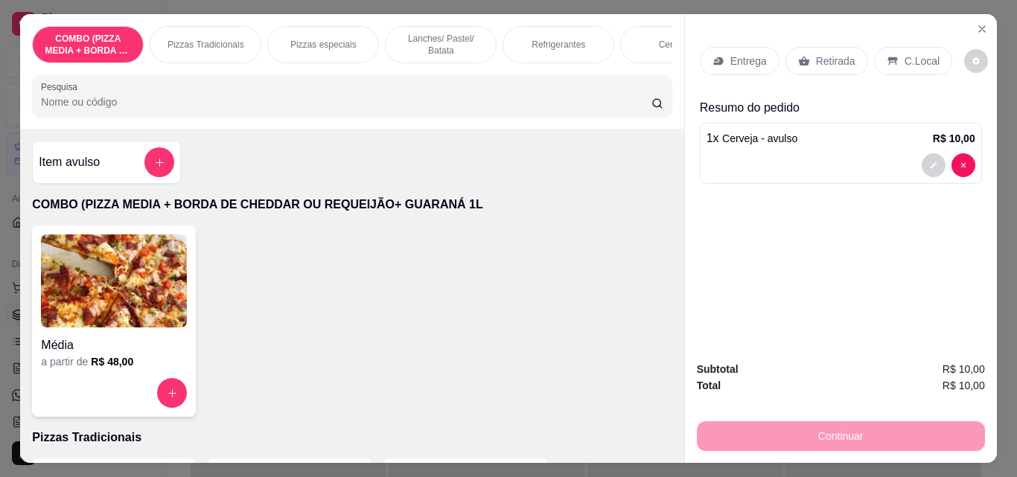
click at [883, 38] on div "Entrega Retirada C.Local" at bounding box center [841, 61] width 282 height 52
click at [887, 60] on icon at bounding box center [893, 61] width 12 height 12
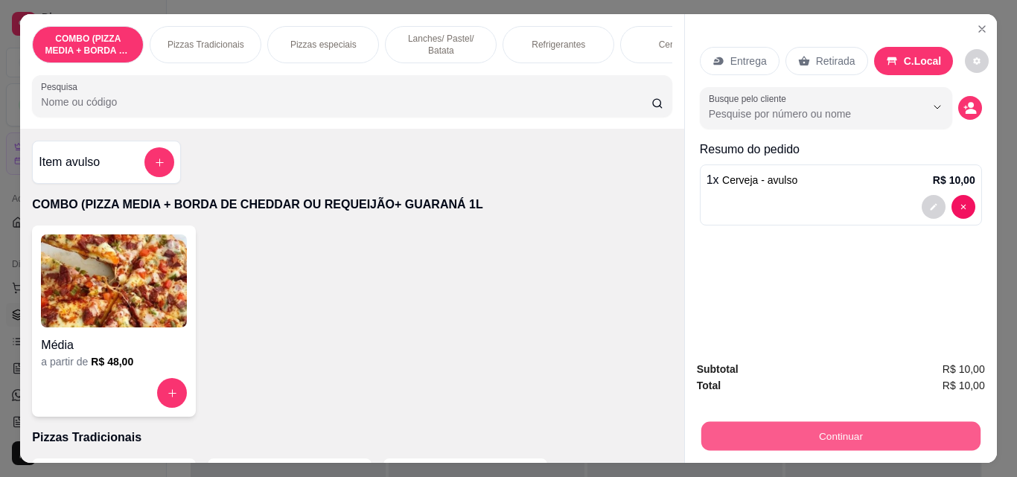
click at [887, 433] on button "Continuar" at bounding box center [840, 435] width 279 height 29
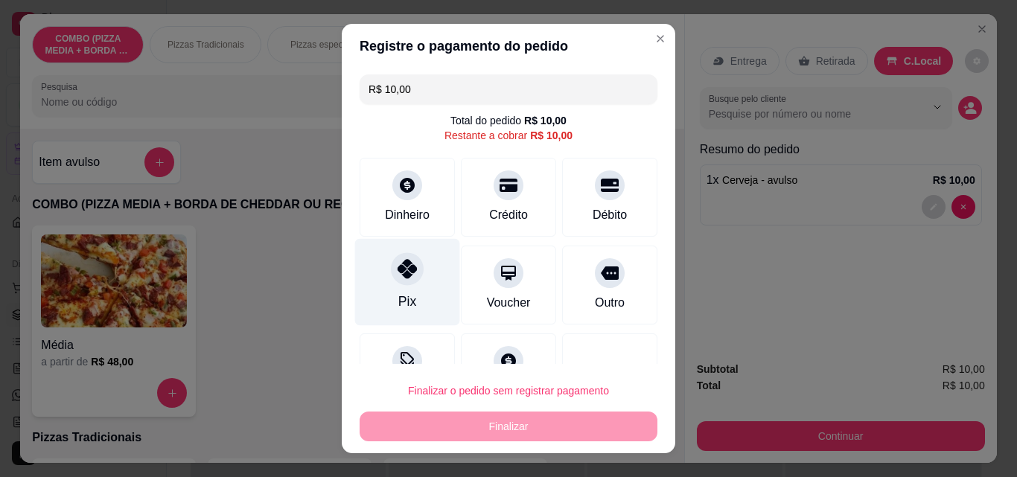
click at [401, 288] on div "Pix" at bounding box center [407, 282] width 105 height 87
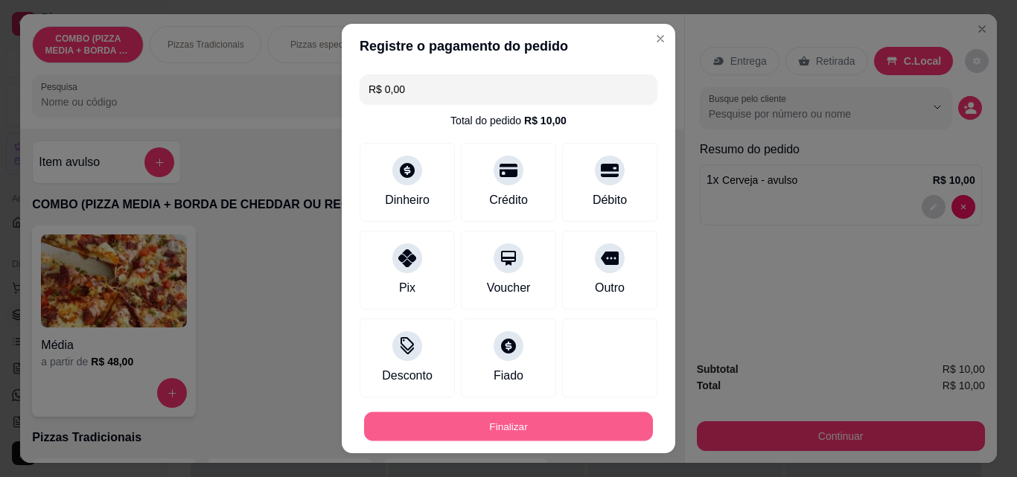
click at [474, 420] on button "Finalizar" at bounding box center [508, 427] width 289 height 29
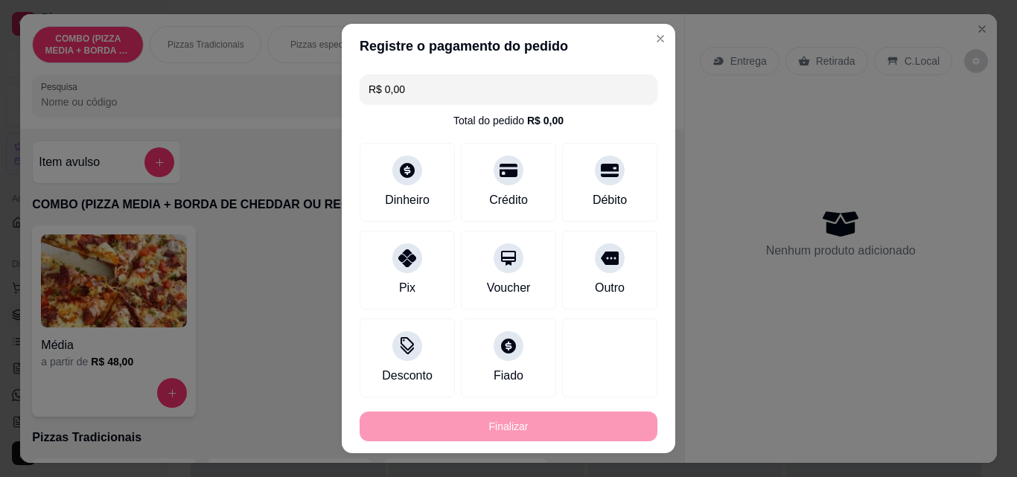
type input "-R$ 10,00"
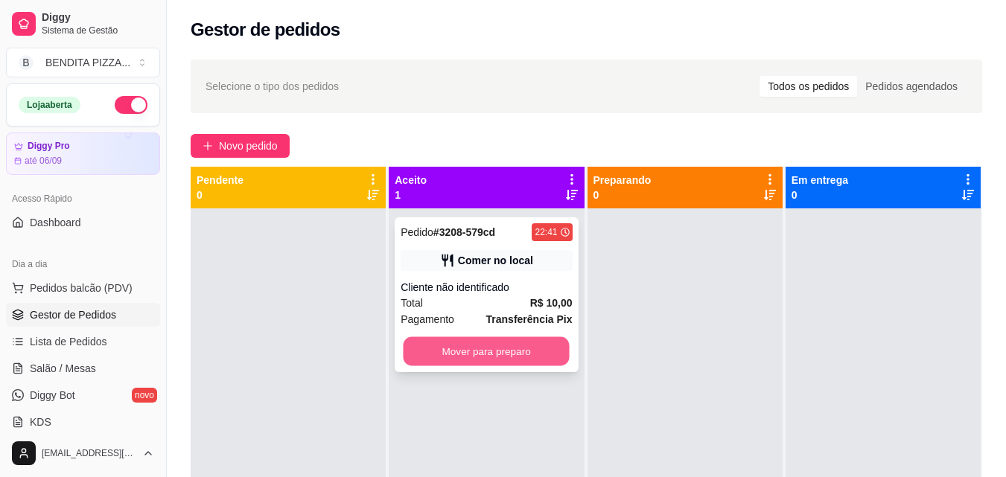
click at [466, 338] on button "Mover para preparo" at bounding box center [487, 351] width 166 height 29
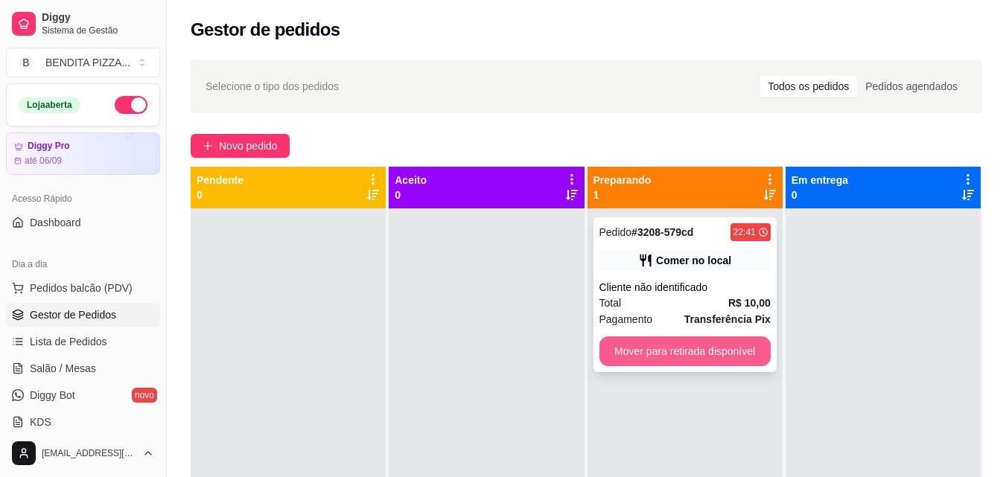
click at [677, 348] on button "Mover para retirada disponível" at bounding box center [684, 352] width 171 height 30
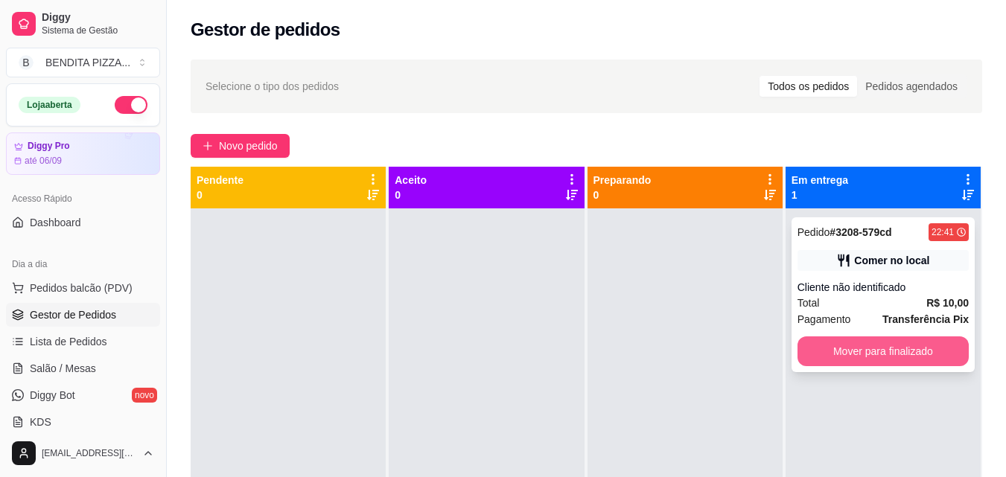
click at [853, 351] on button "Mover para finalizado" at bounding box center [882, 352] width 171 height 30
